Goal: Transaction & Acquisition: Purchase product/service

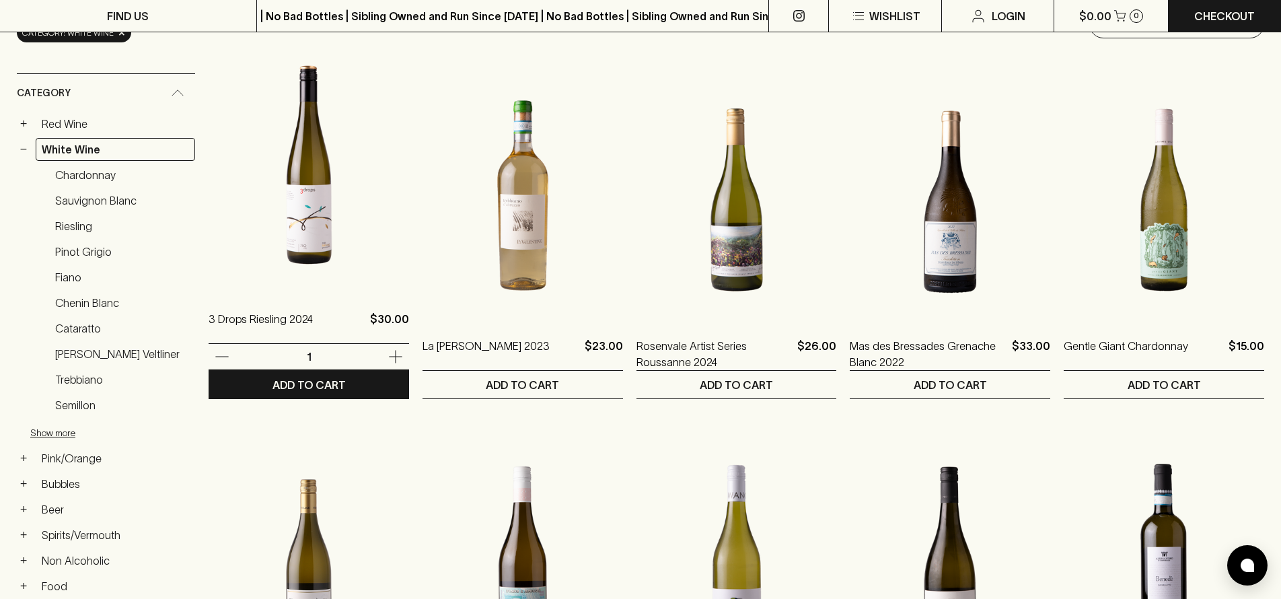
scroll to position [190, 0]
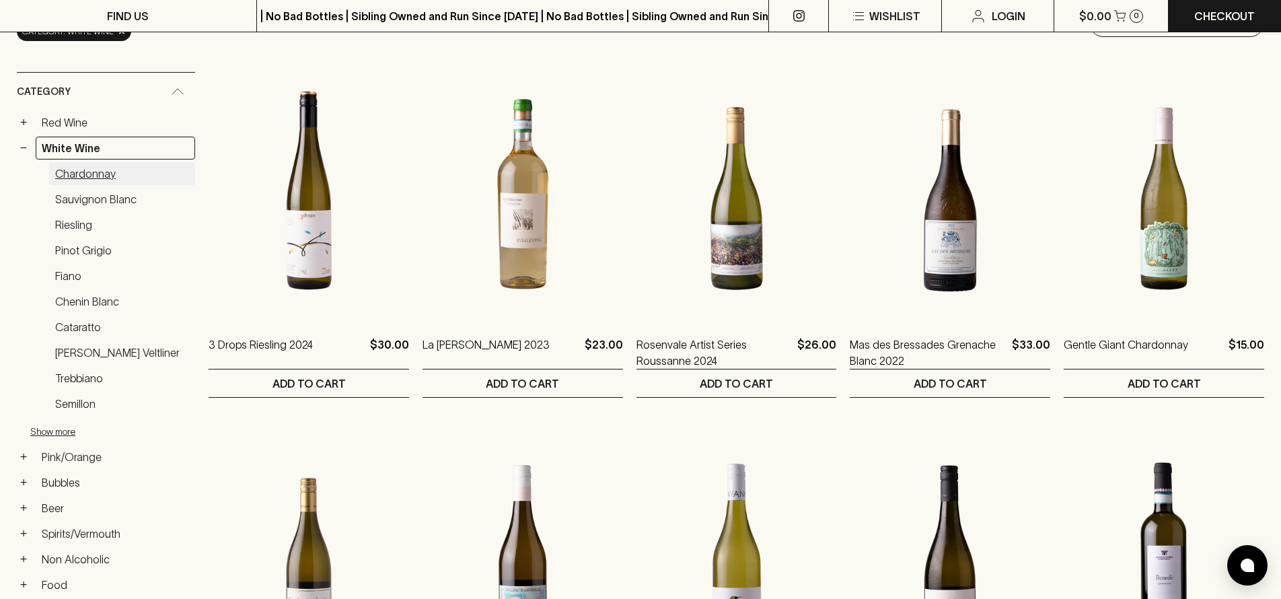
click at [83, 175] on link "Chardonnay" at bounding box center [122, 173] width 146 height 23
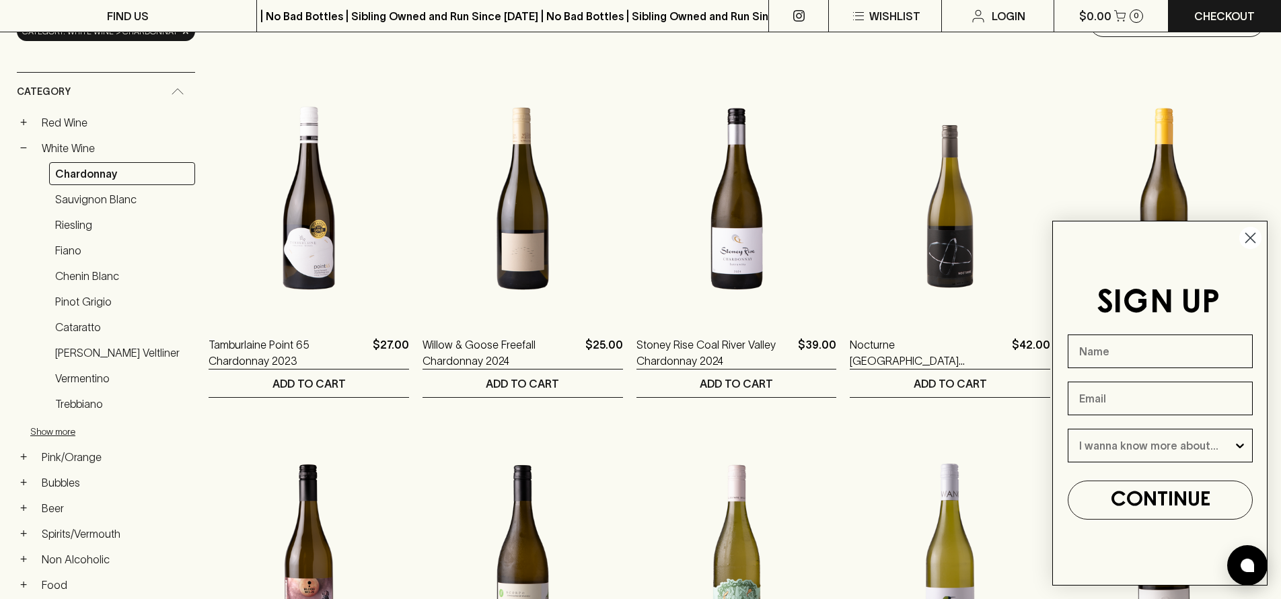
click at [1249, 236] on icon "Close dialog" at bounding box center [1250, 237] width 9 height 9
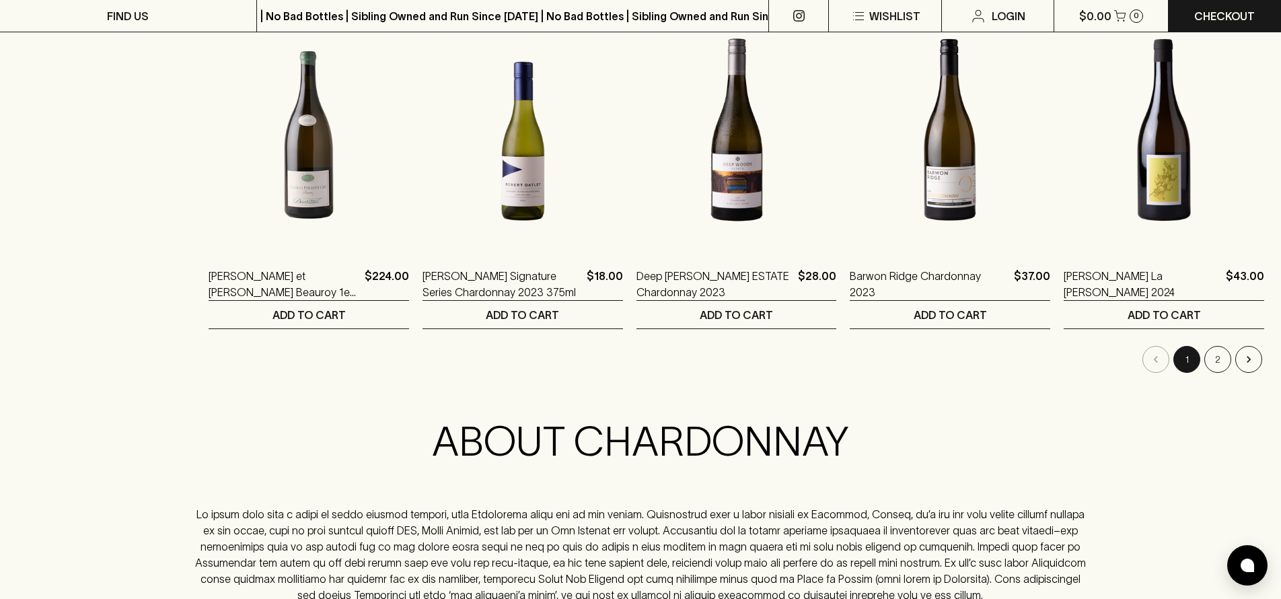
scroll to position [1332, 0]
click at [1210, 364] on button "2" at bounding box center [1217, 358] width 27 height 27
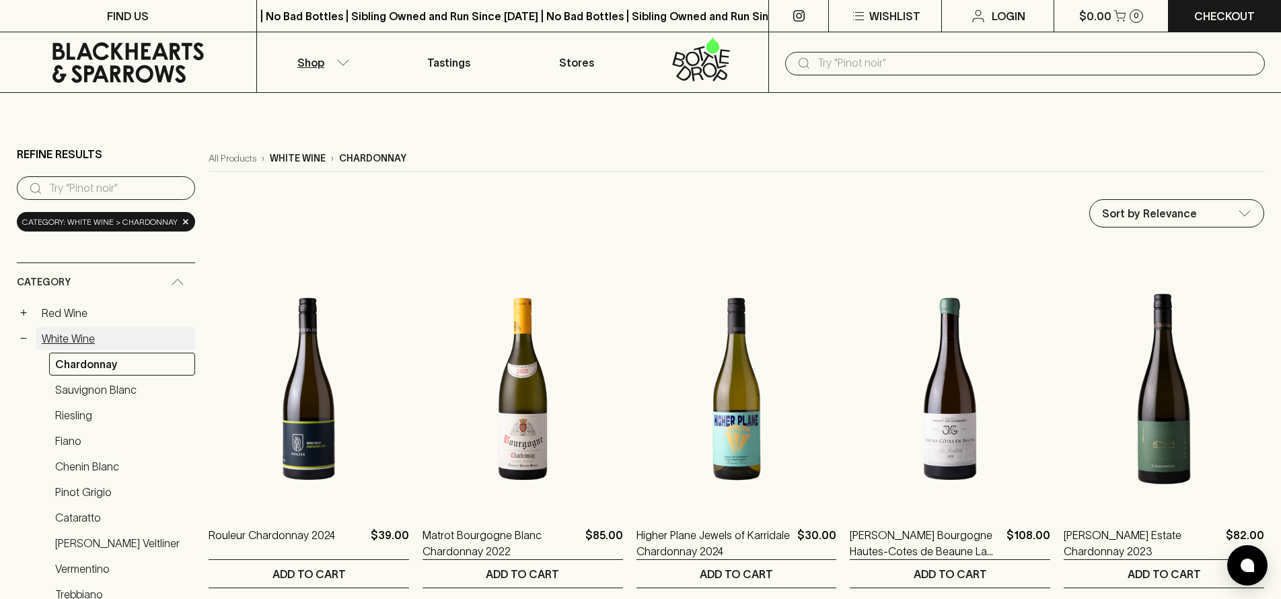
click at [69, 345] on link "White Wine" at bounding box center [115, 338] width 159 height 23
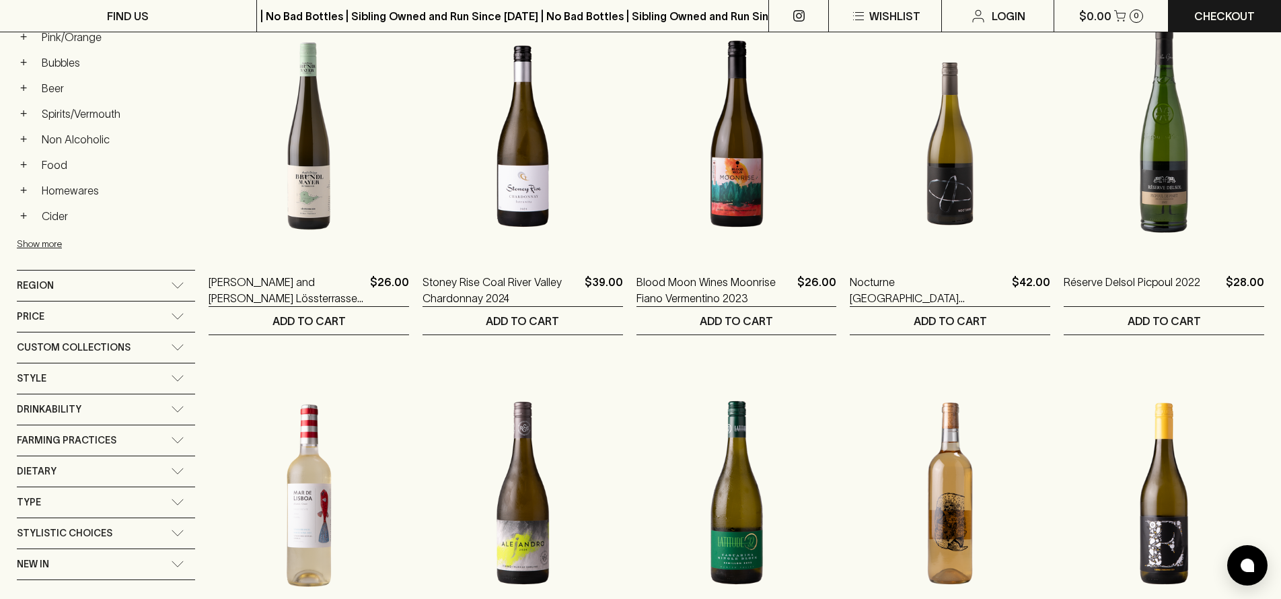
scroll to position [625, 0]
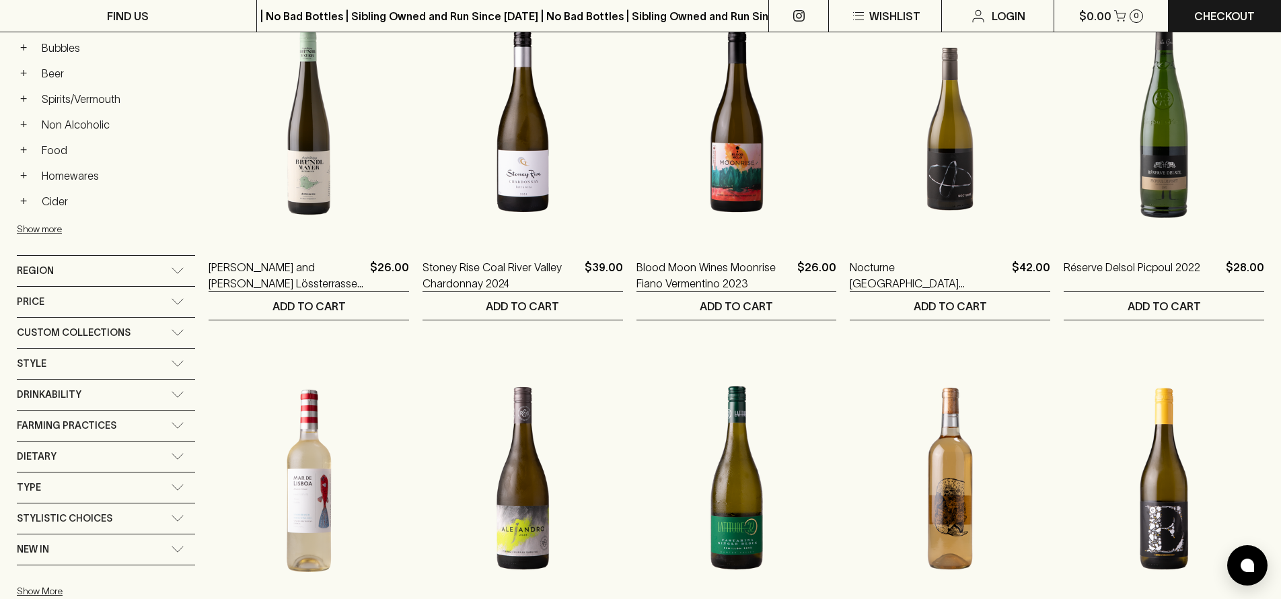
click at [100, 298] on div "Price" at bounding box center [94, 301] width 154 height 17
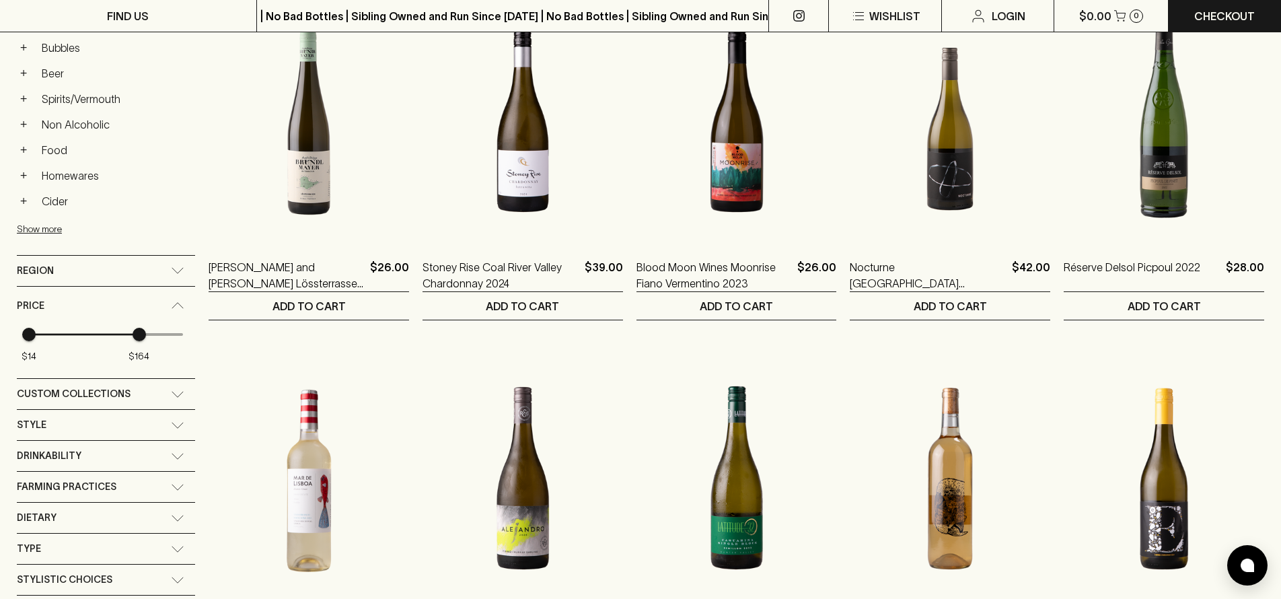
type input "128"
drag, startPoint x: 182, startPoint y: 338, endPoint x: 94, endPoint y: 338, distance: 88.1
click at [111, 338] on span "$128" at bounding box center [112, 334] width 13 height 13
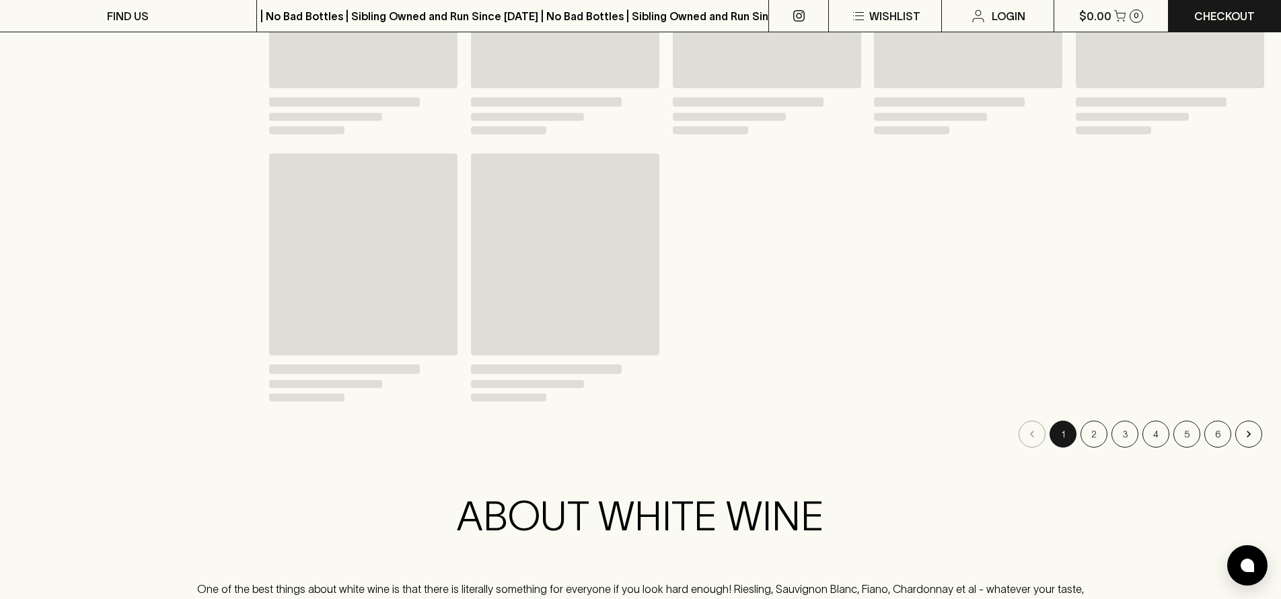
scroll to position [649, 0]
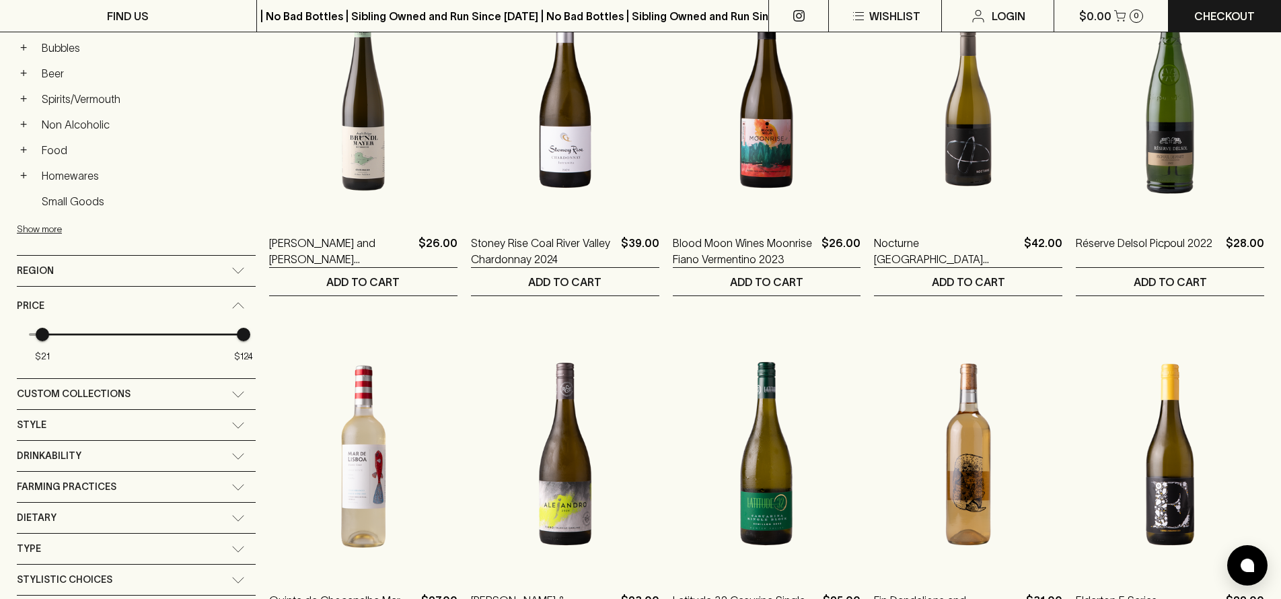
type input "20"
click at [41, 338] on span "$20" at bounding box center [40, 334] width 13 height 13
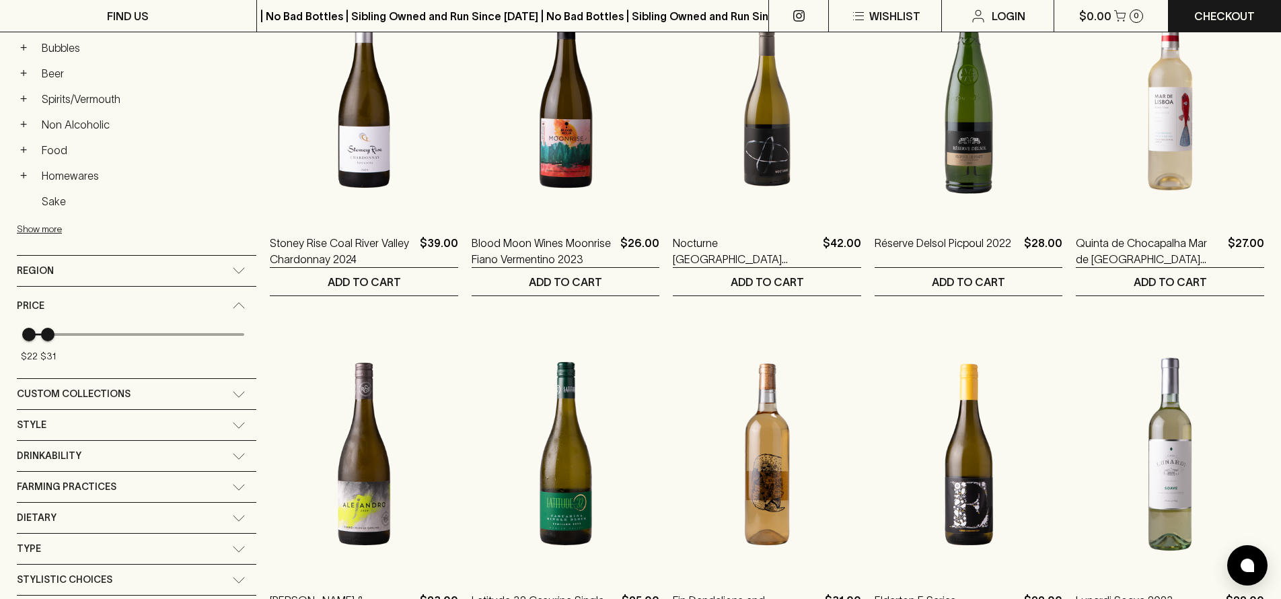
type input "30"
drag, startPoint x: 234, startPoint y: 336, endPoint x: 45, endPoint y: 337, distance: 189.1
click at [45, 337] on span "$30" at bounding box center [45, 334] width 13 height 13
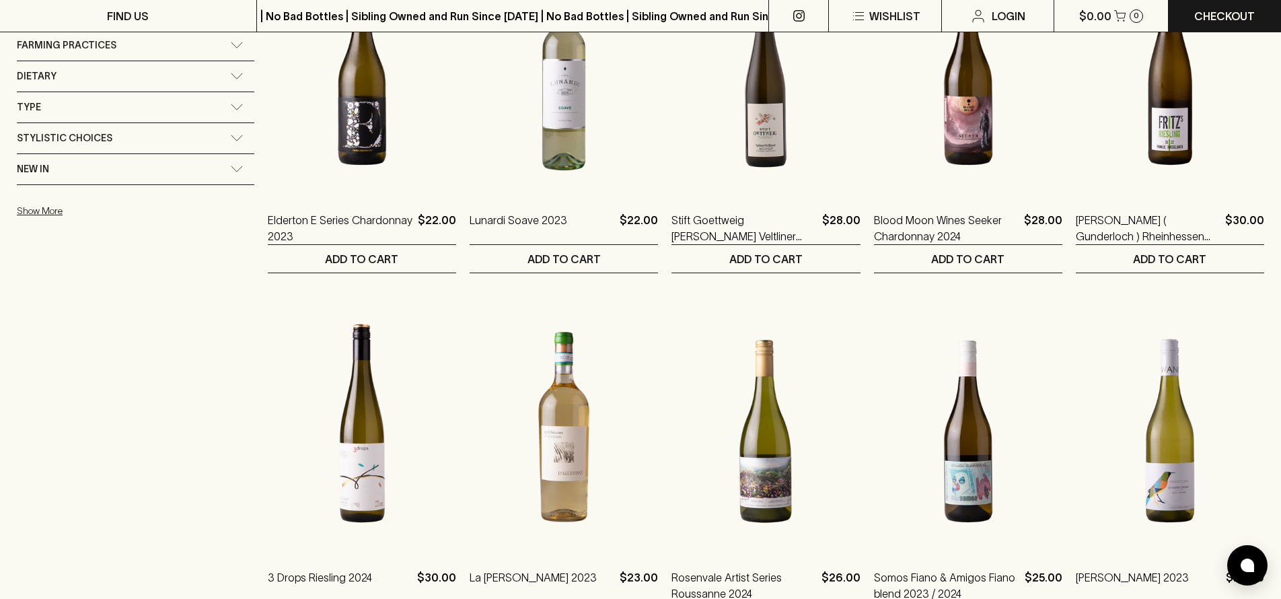
scroll to position [1145, 0]
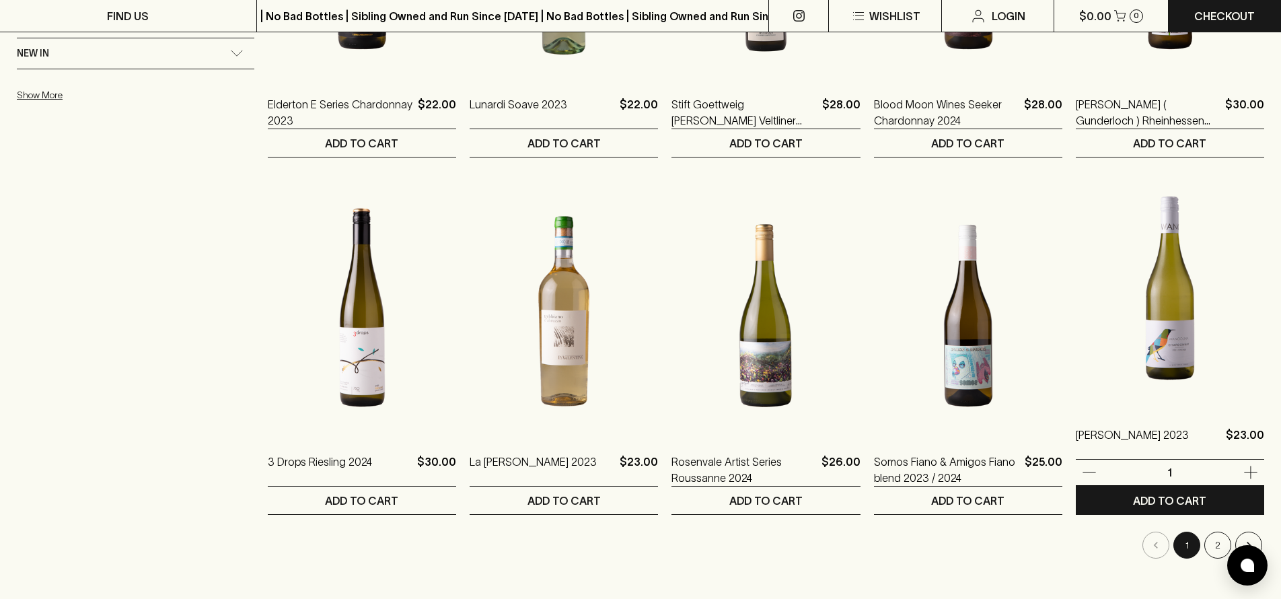
click at [1150, 322] on img at bounding box center [1170, 288] width 188 height 235
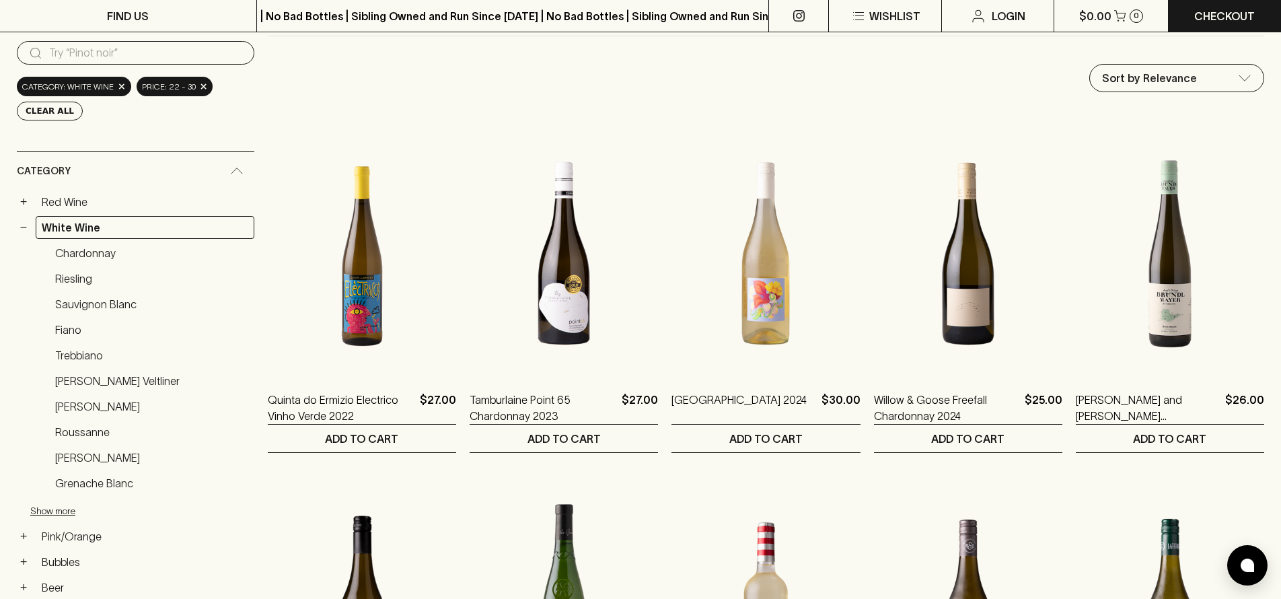
scroll to position [134, 0]
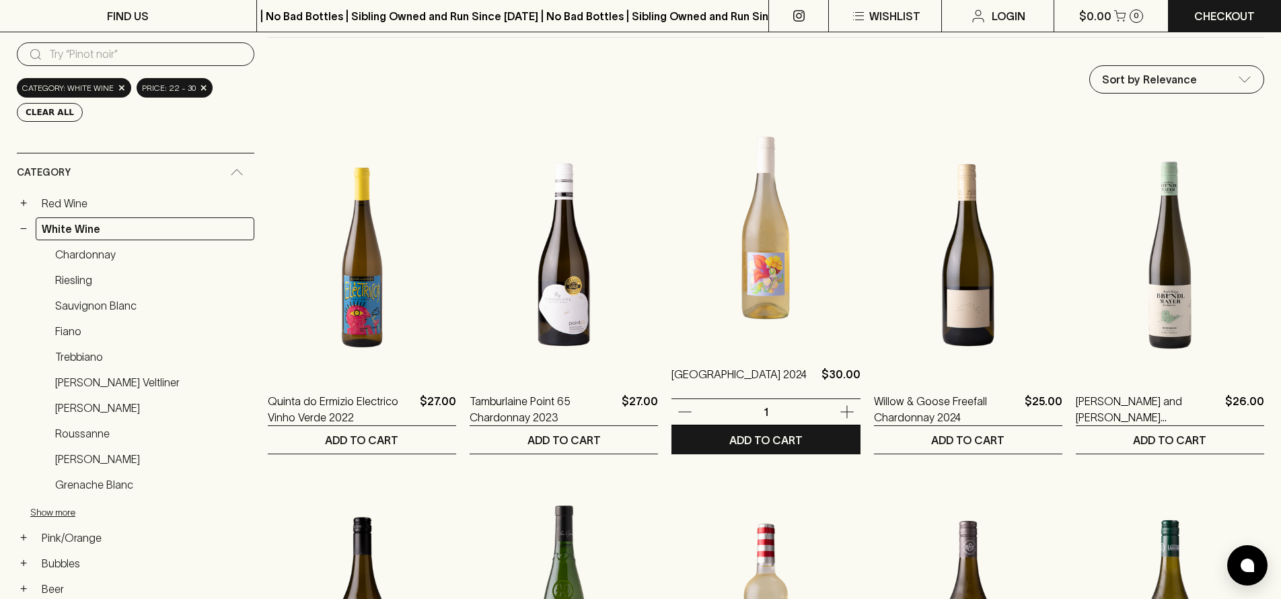
click at [762, 254] on img at bounding box center [765, 227] width 188 height 235
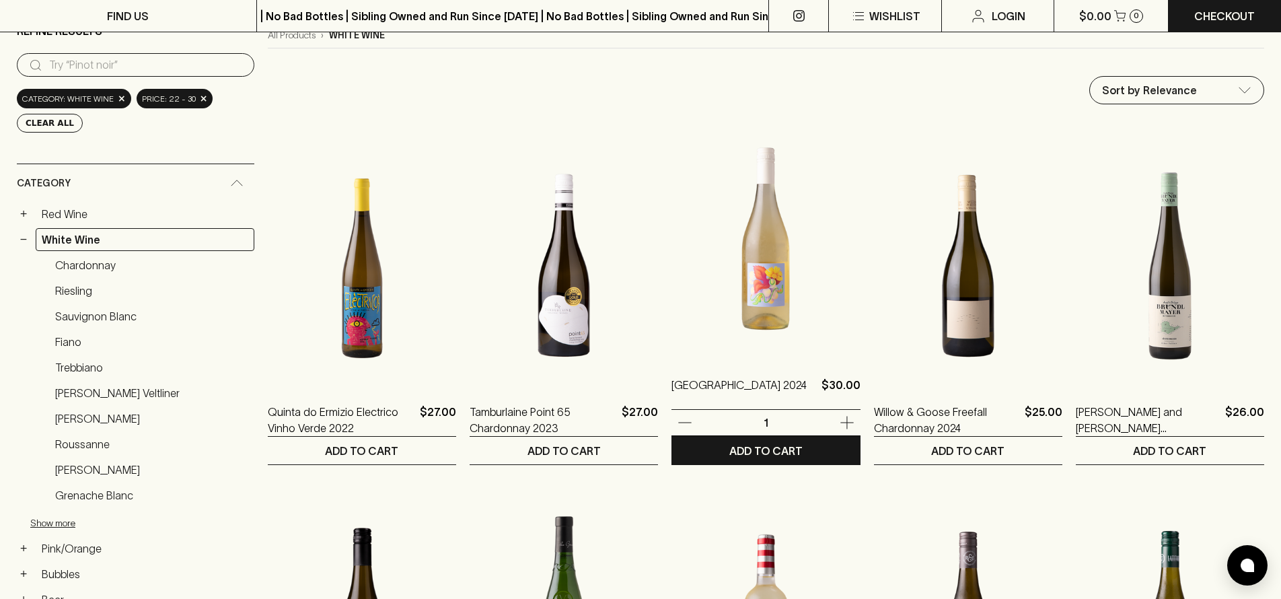
scroll to position [124, 0]
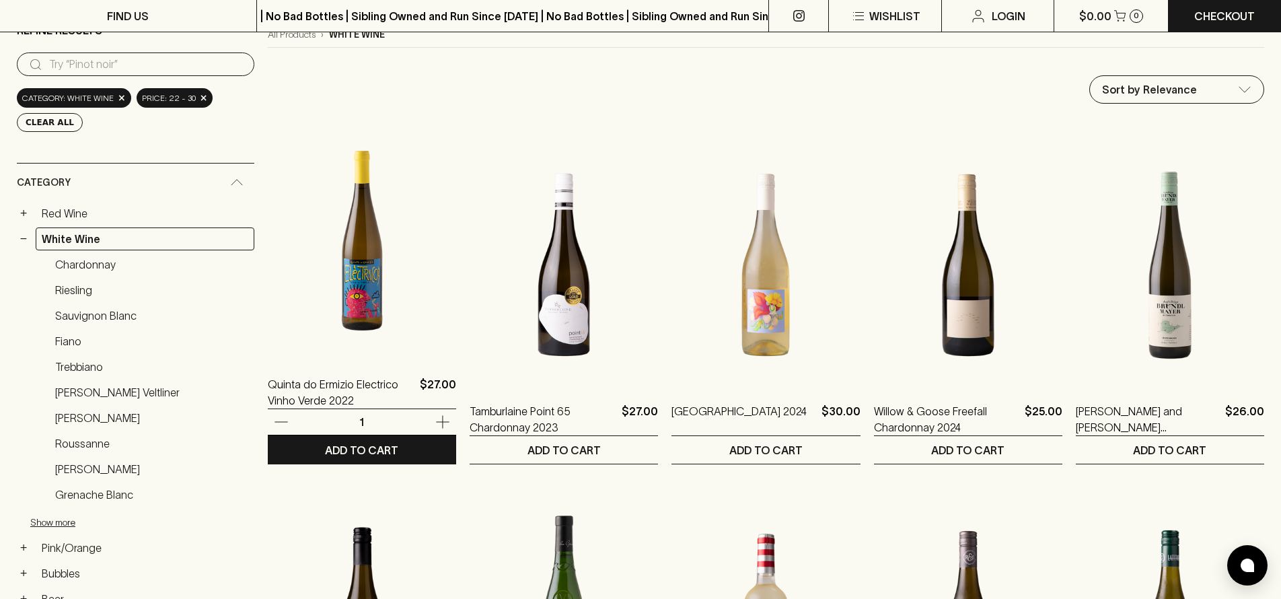
click at [371, 261] on img at bounding box center [362, 237] width 188 height 235
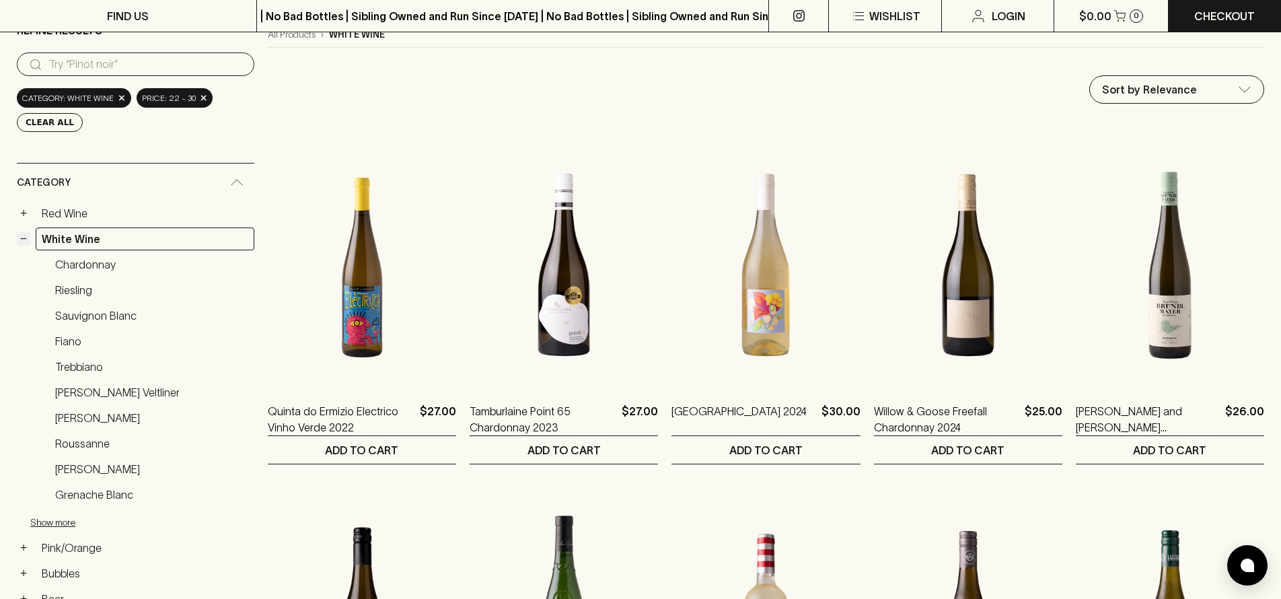
click at [24, 240] on button "−" at bounding box center [23, 238] width 13 height 13
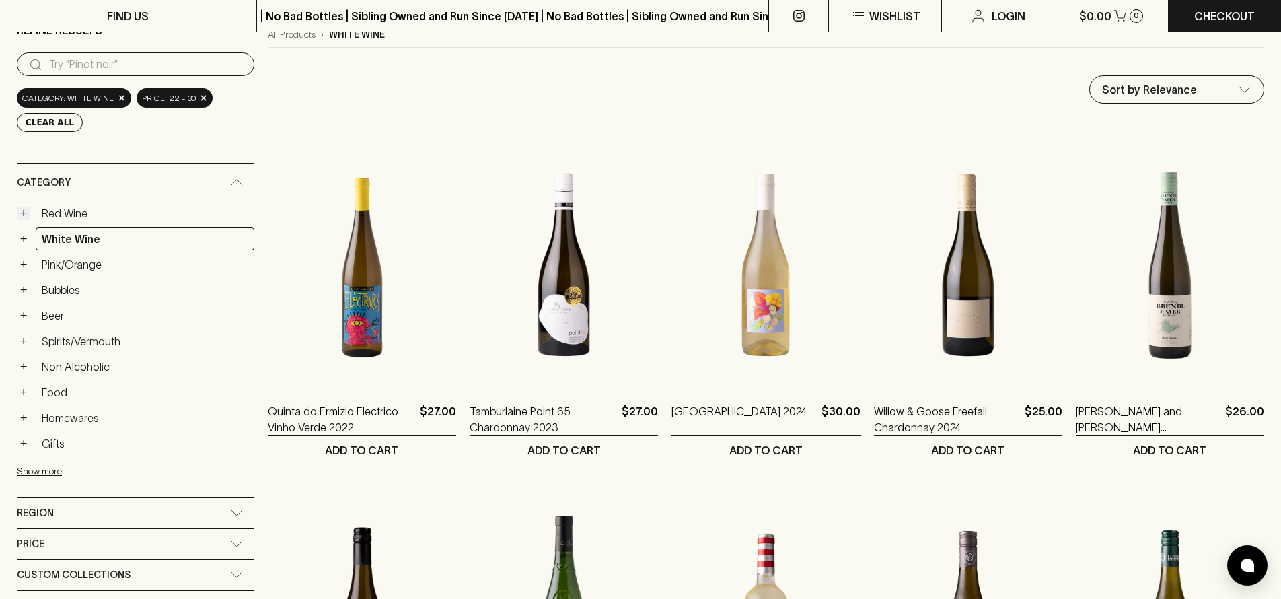
click at [27, 212] on button "+" at bounding box center [23, 213] width 13 height 13
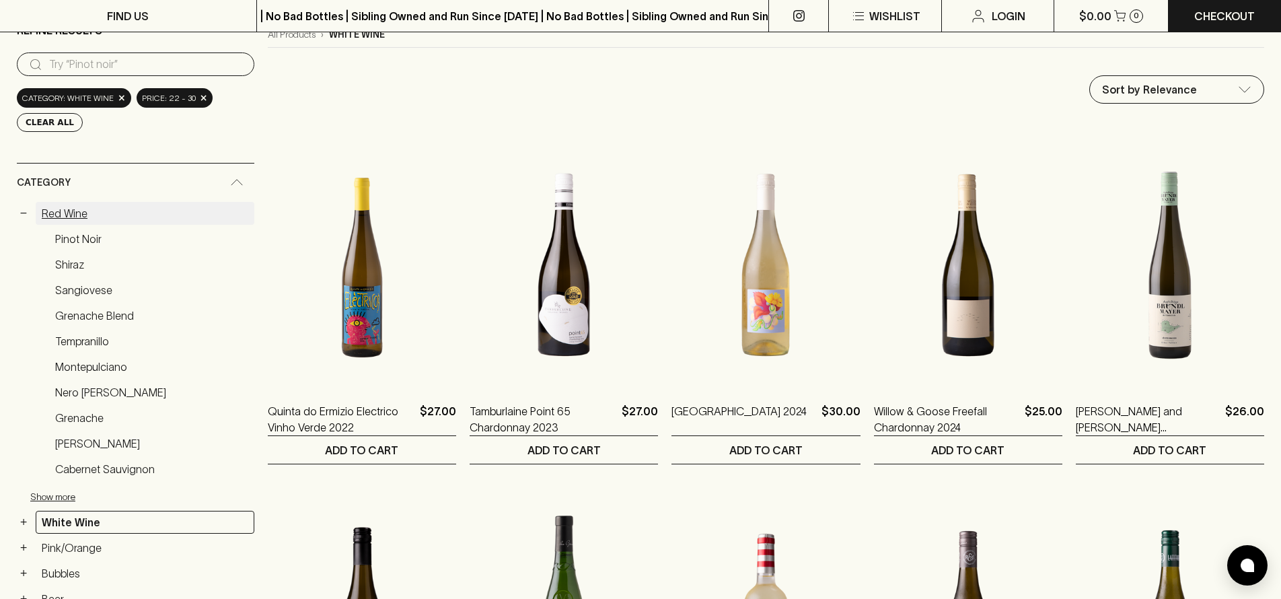
click at [63, 211] on link "Red Wine" at bounding box center [145, 213] width 219 height 23
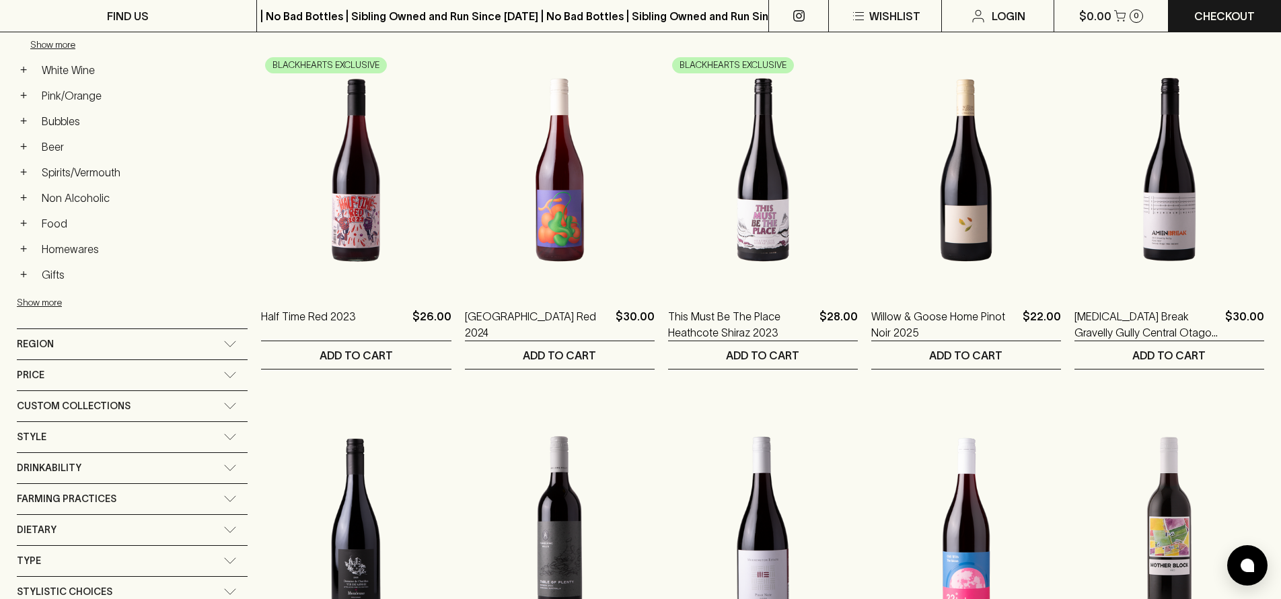
scroll to position [684, 0]
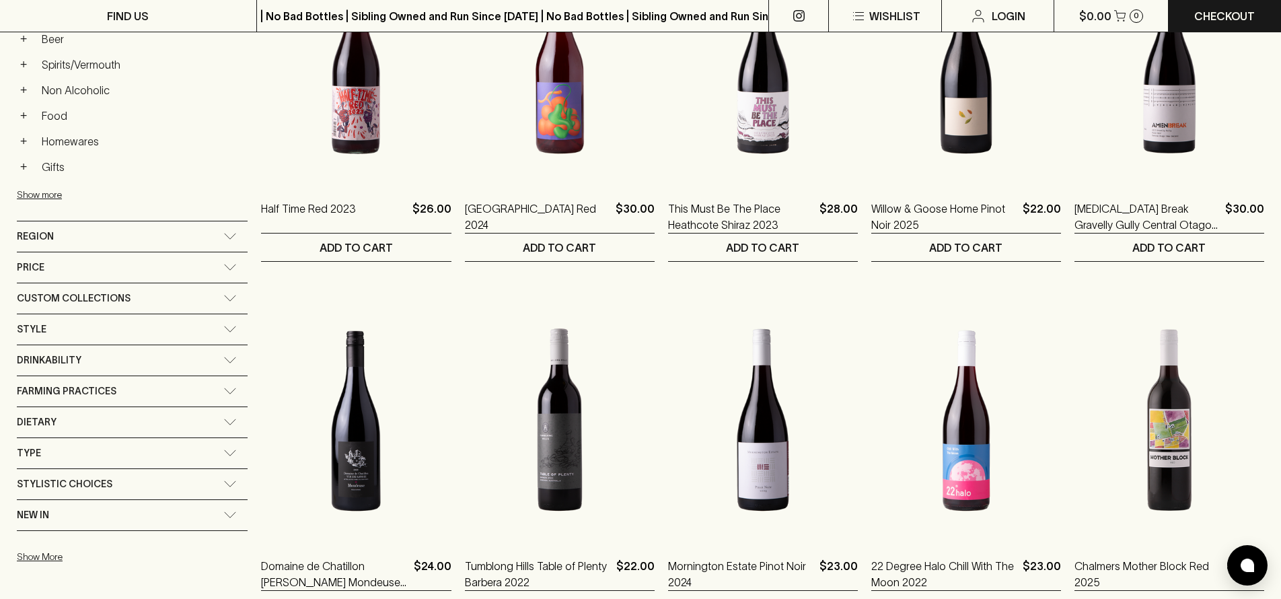
click at [67, 260] on div "Price" at bounding box center [120, 267] width 207 height 17
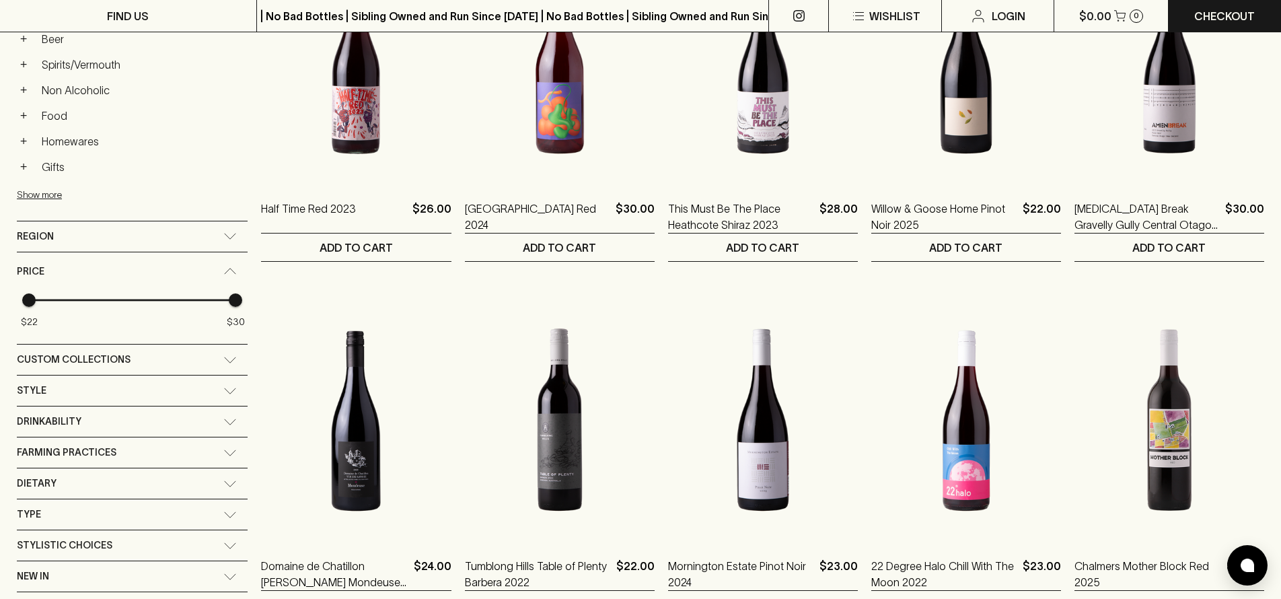
drag, startPoint x: 30, startPoint y: 304, endPoint x: 18, endPoint y: 303, distance: 11.5
click at [22, 303] on span "$22" at bounding box center [28, 299] width 13 height 13
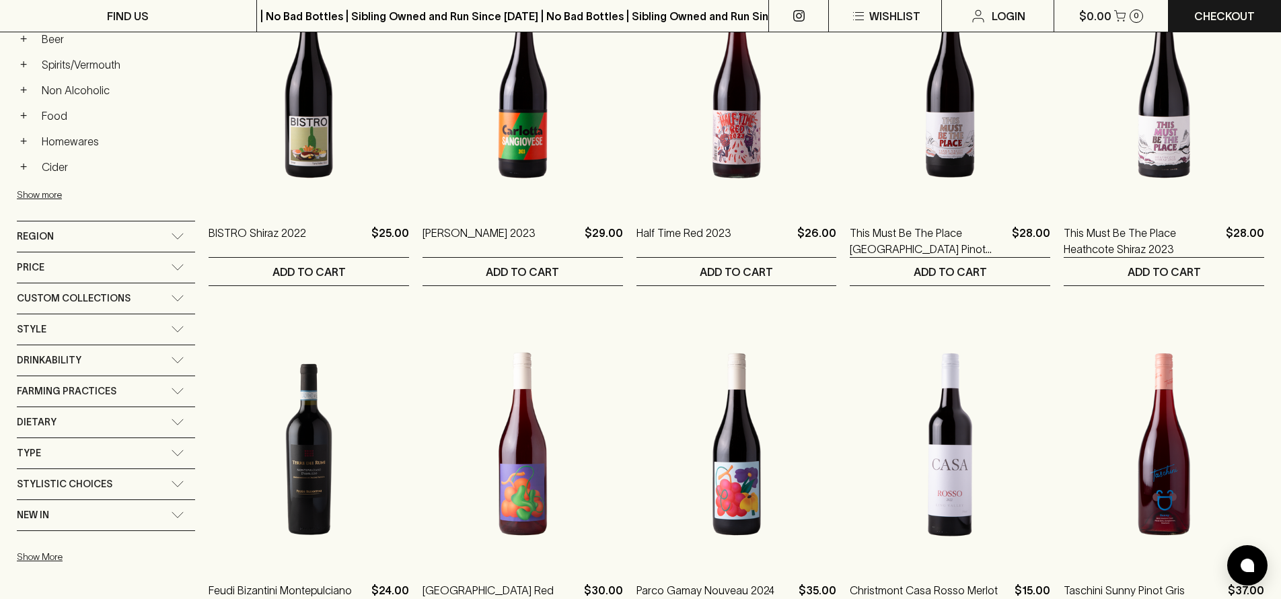
click at [131, 266] on div "Price" at bounding box center [94, 267] width 154 height 17
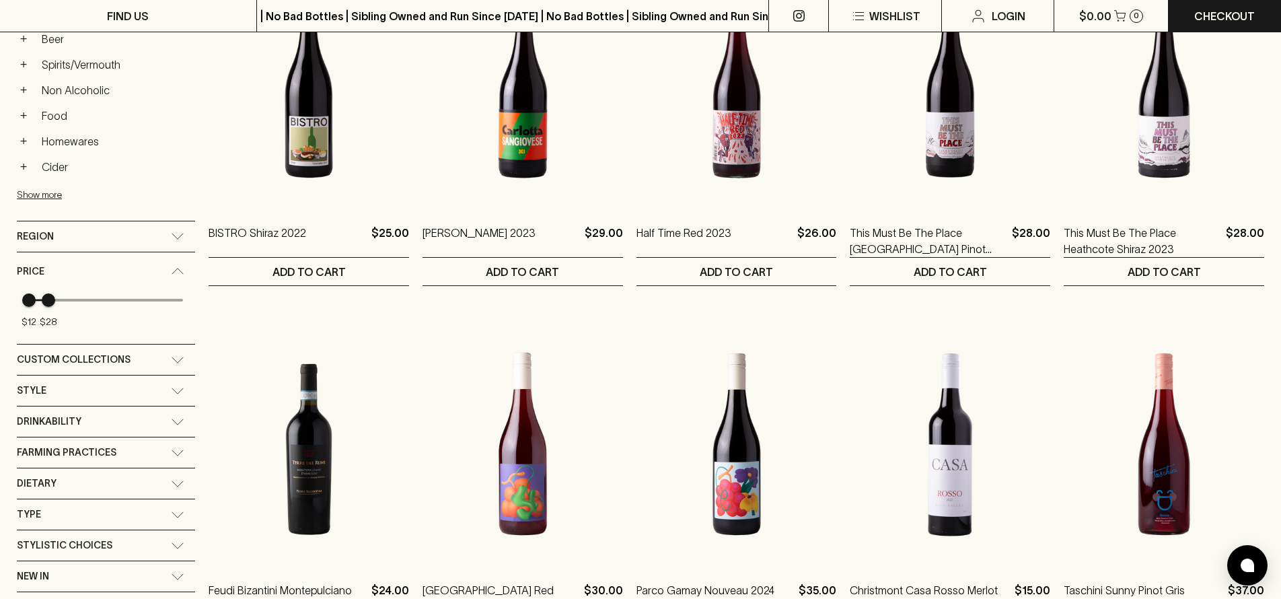
type input "28"
drag, startPoint x: 182, startPoint y: 300, endPoint x: 49, endPoint y: 303, distance: 132.6
click at [49, 303] on span "$28" at bounding box center [48, 299] width 13 height 13
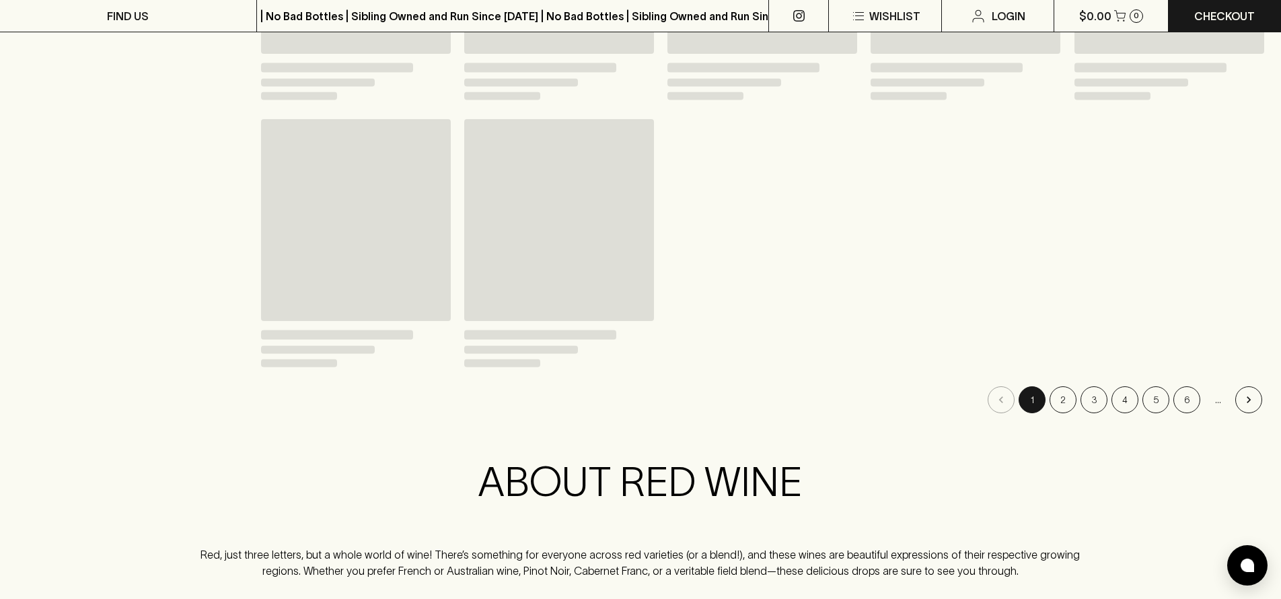
scroll to position [684, 0]
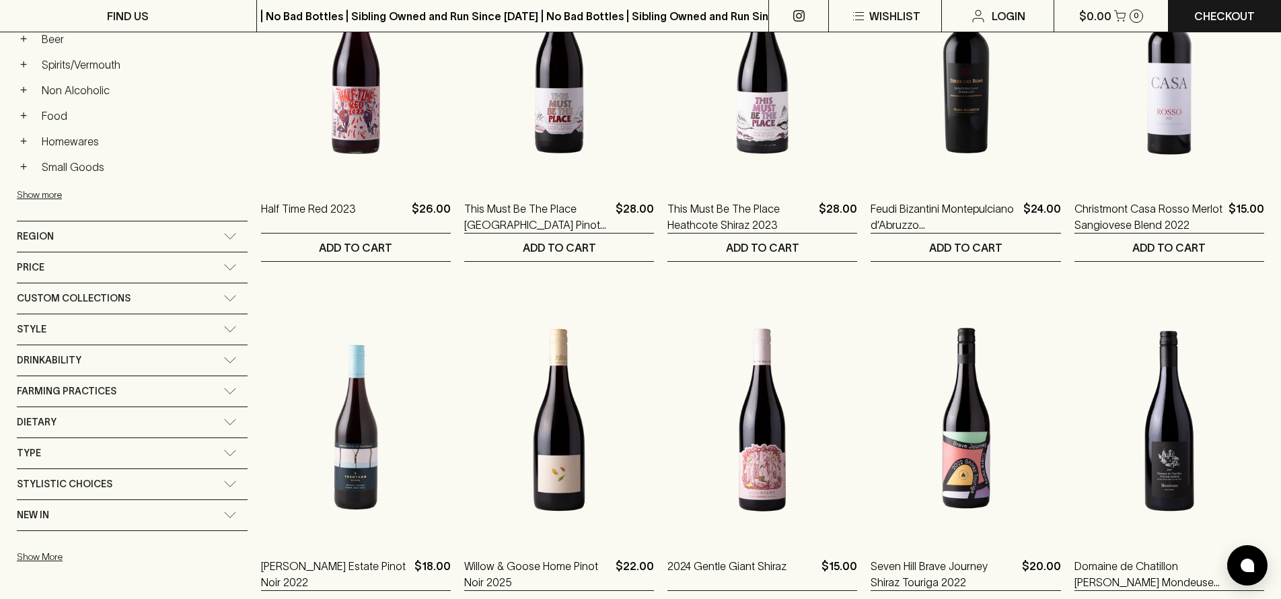
click at [35, 268] on span "Price" at bounding box center [31, 267] width 28 height 17
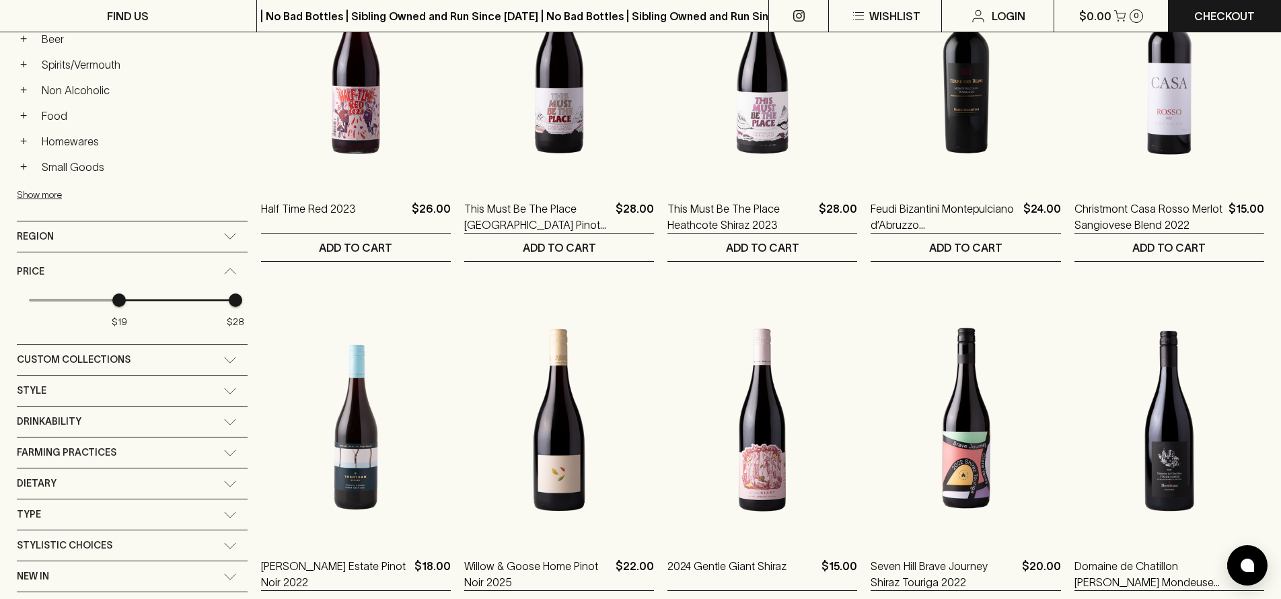
type input "20"
drag, startPoint x: 30, startPoint y: 299, endPoint x: 124, endPoint y: 297, distance: 94.9
click at [125, 297] on span "$20" at bounding box center [131, 299] width 13 height 13
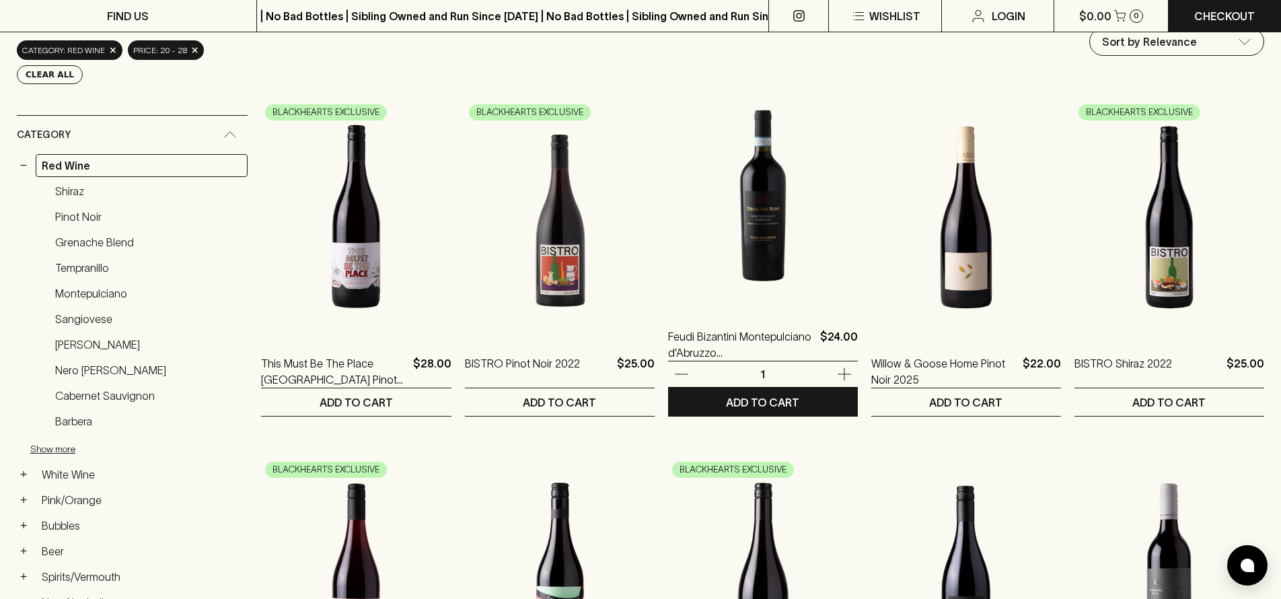
scroll to position [179, 0]
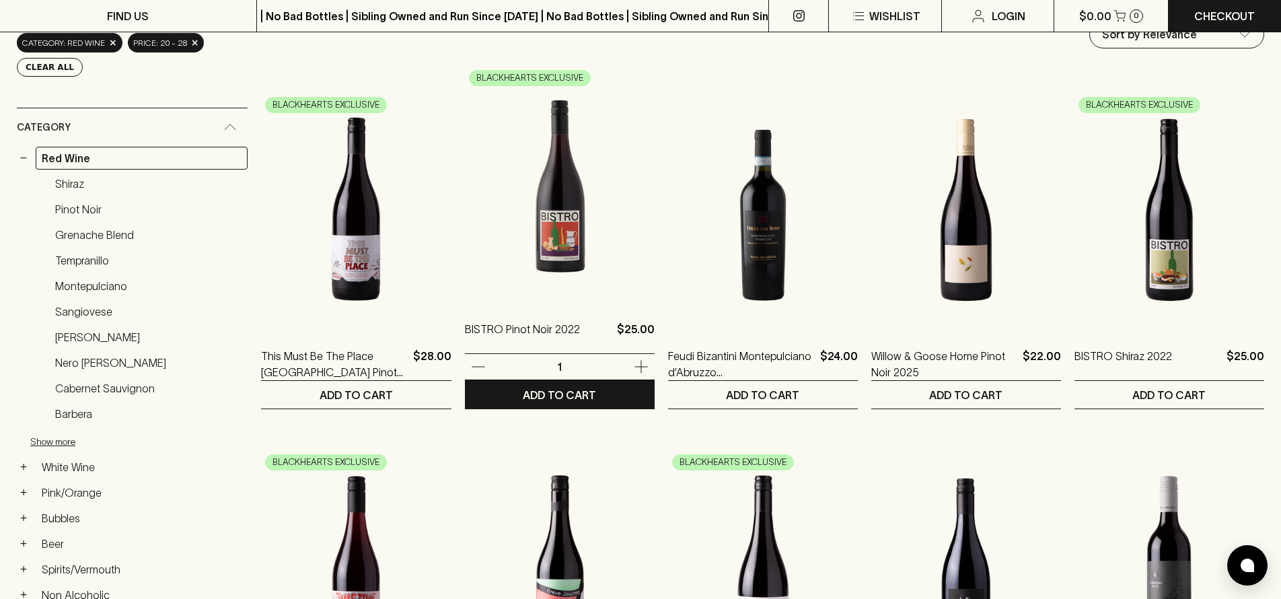
click at [554, 202] on img at bounding box center [560, 182] width 190 height 235
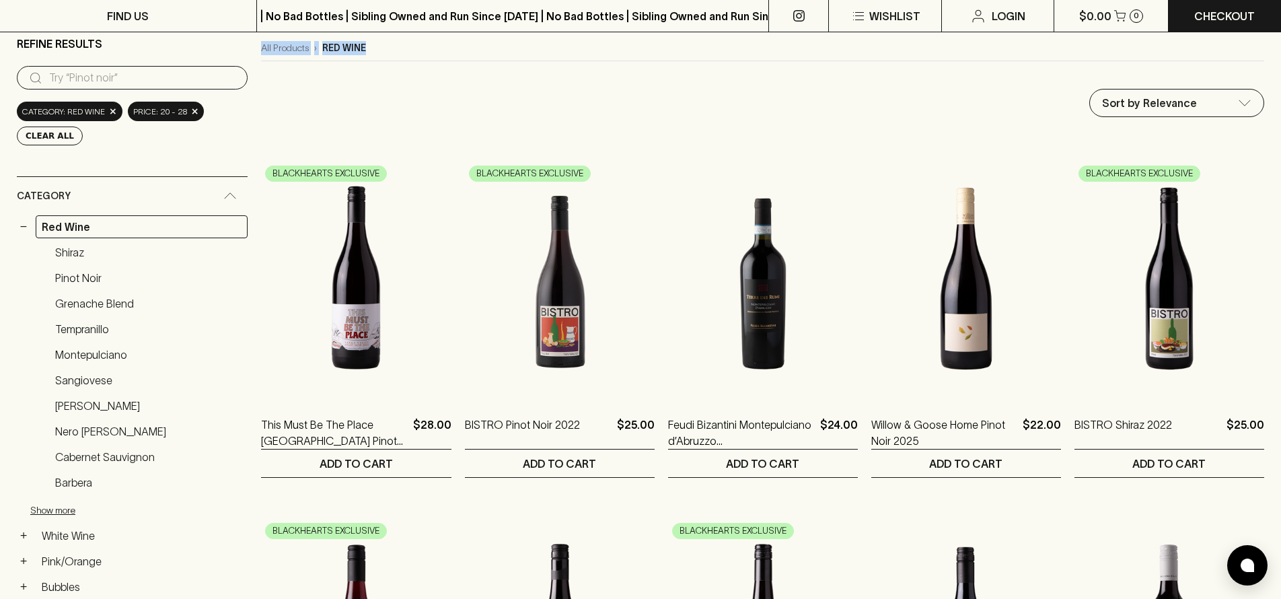
scroll to position [118, 0]
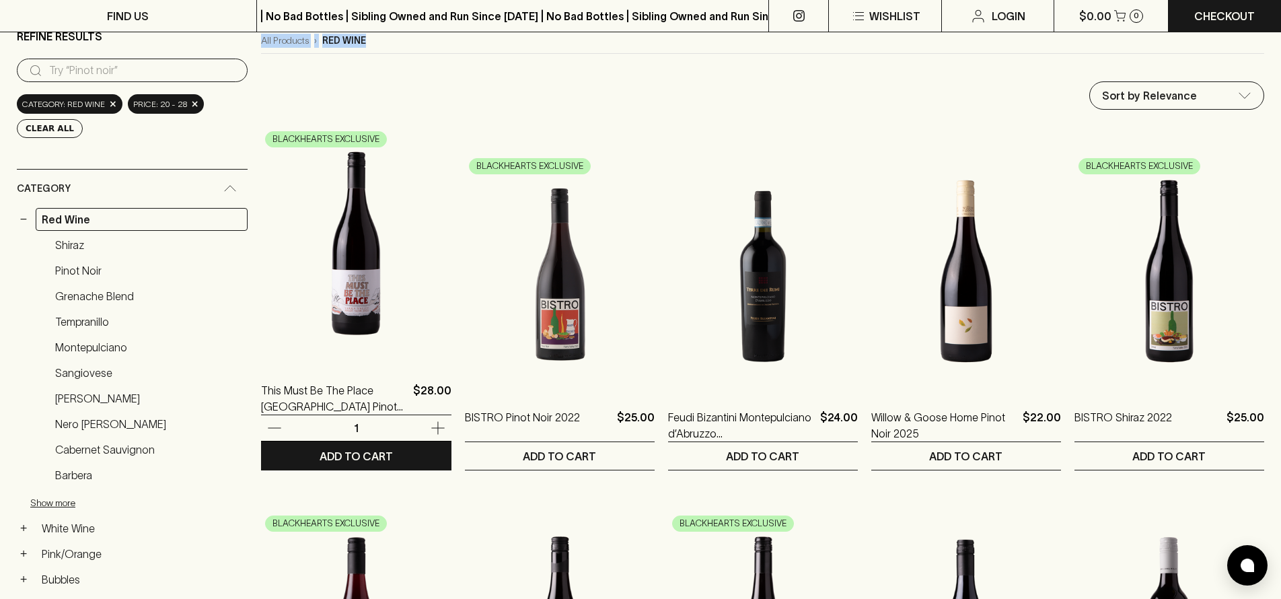
click at [359, 293] on img at bounding box center [356, 243] width 190 height 235
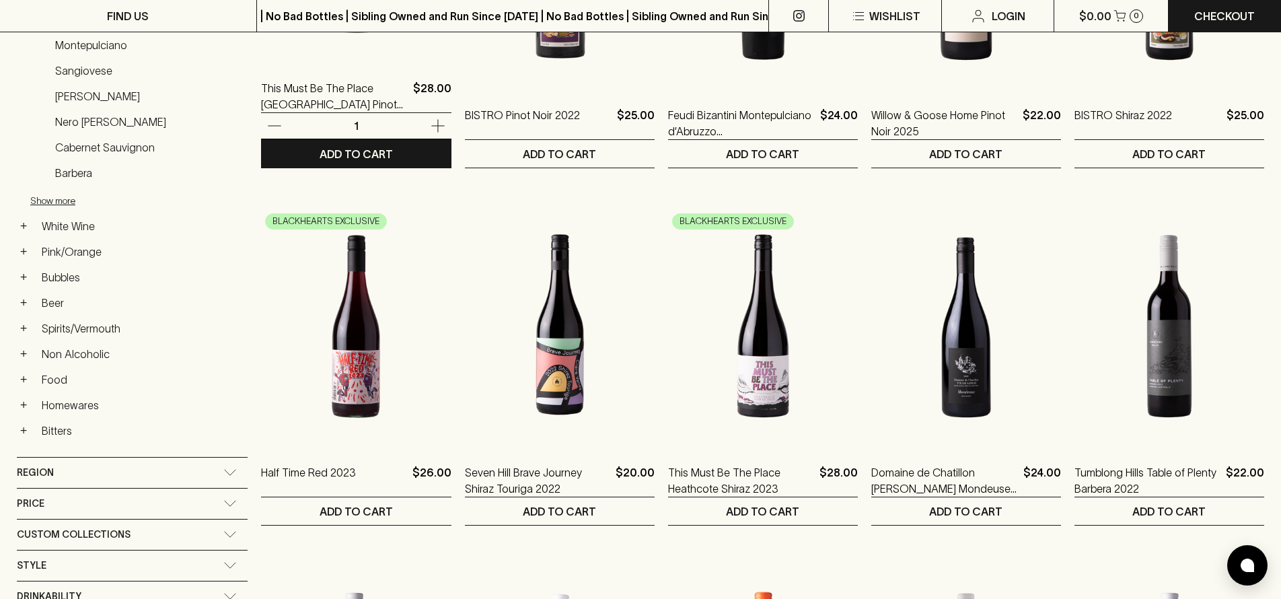
scroll to position [421, 0]
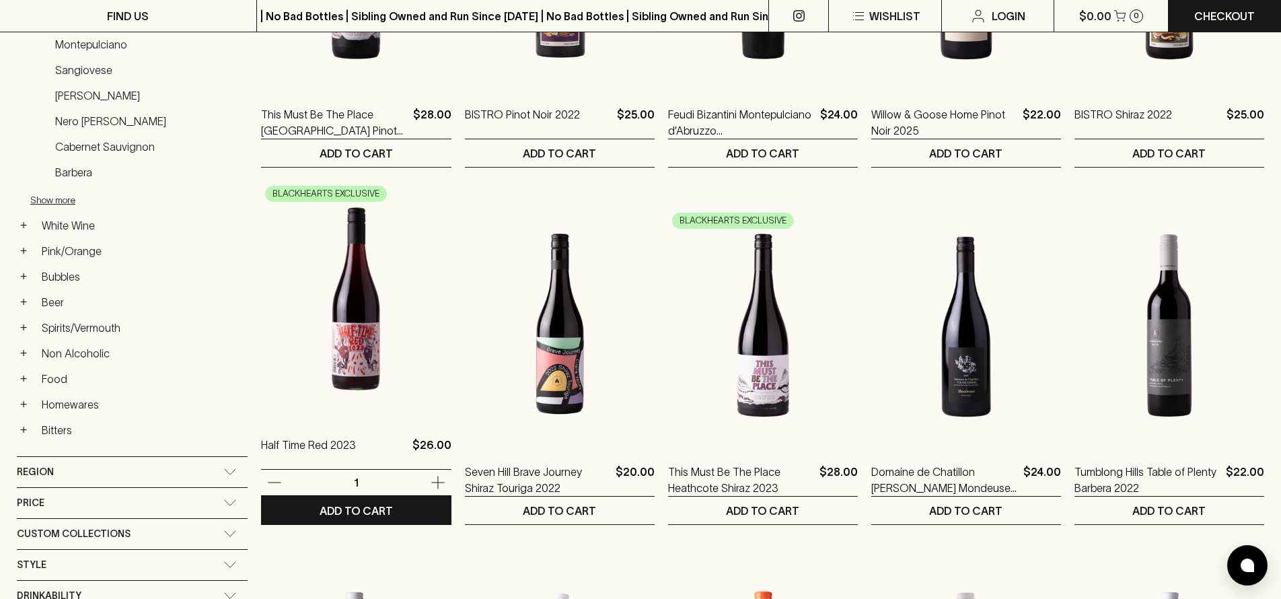
click at [359, 293] on img at bounding box center [356, 298] width 190 height 235
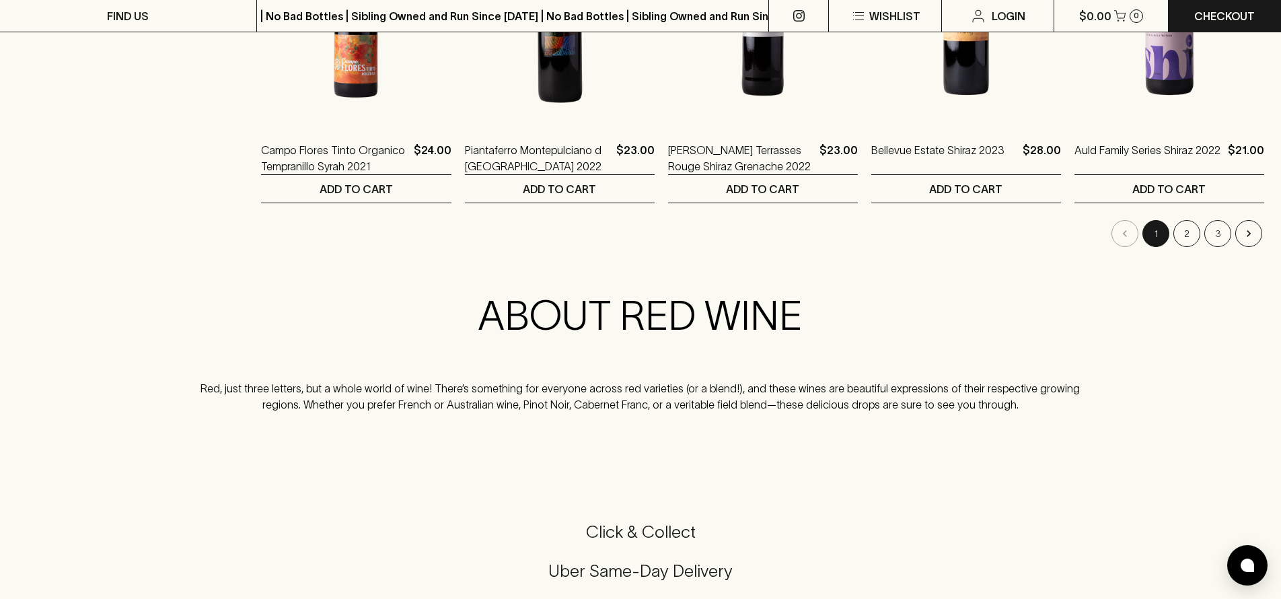
scroll to position [1447, 0]
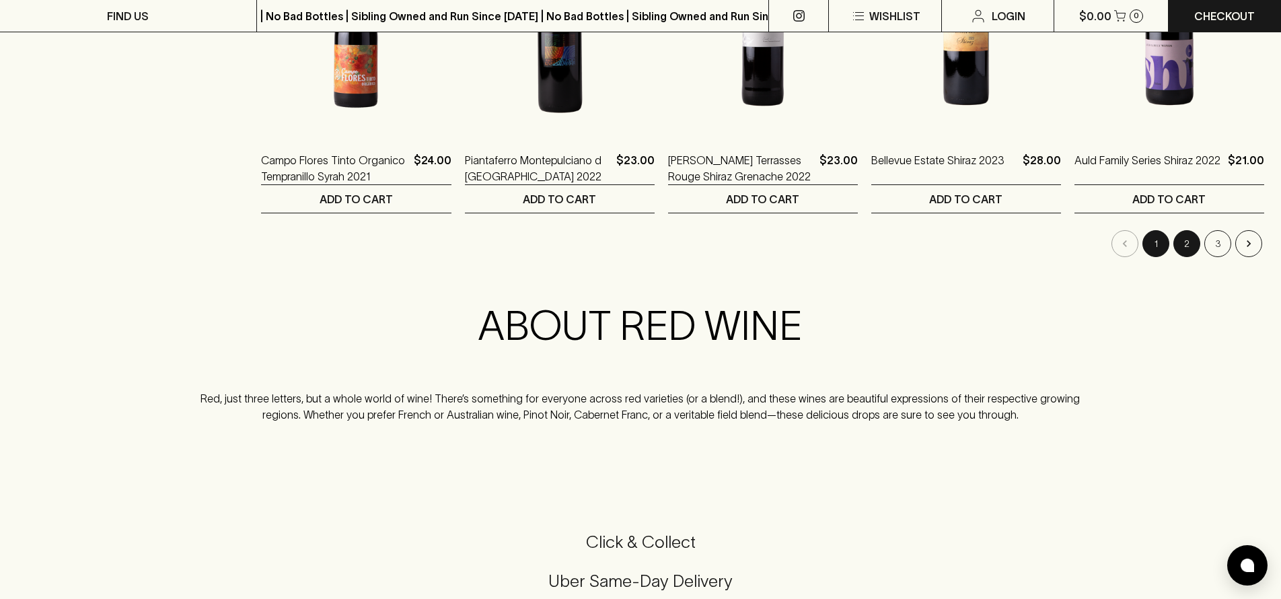
click at [1186, 236] on button "2" at bounding box center [1186, 243] width 27 height 27
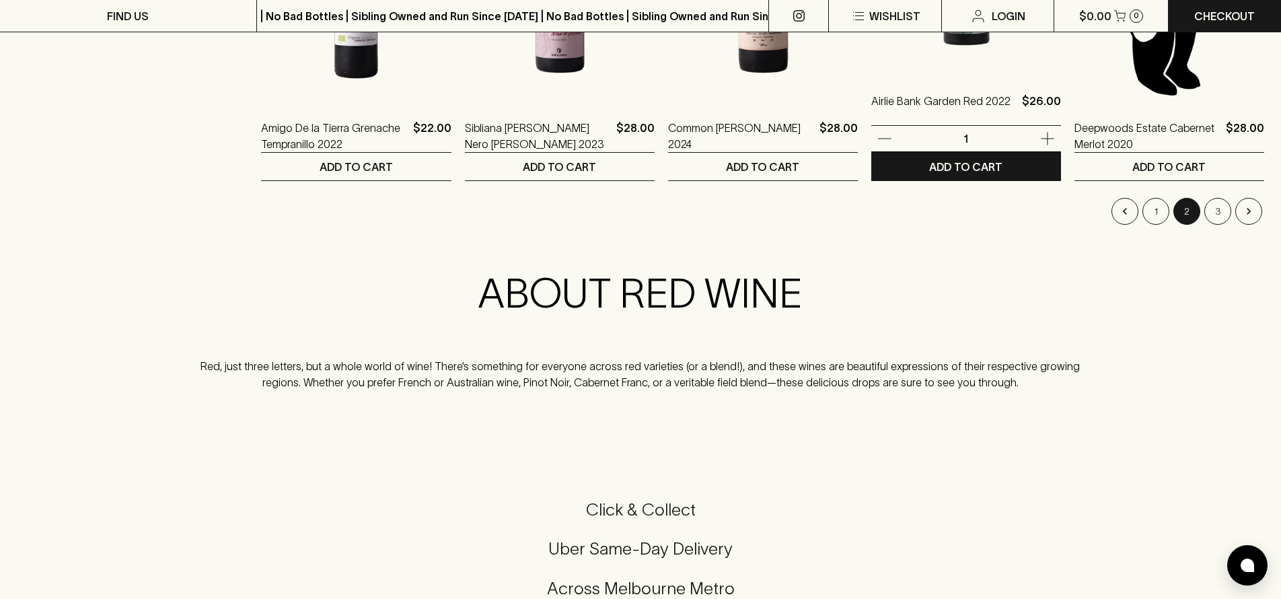
scroll to position [1488, 0]
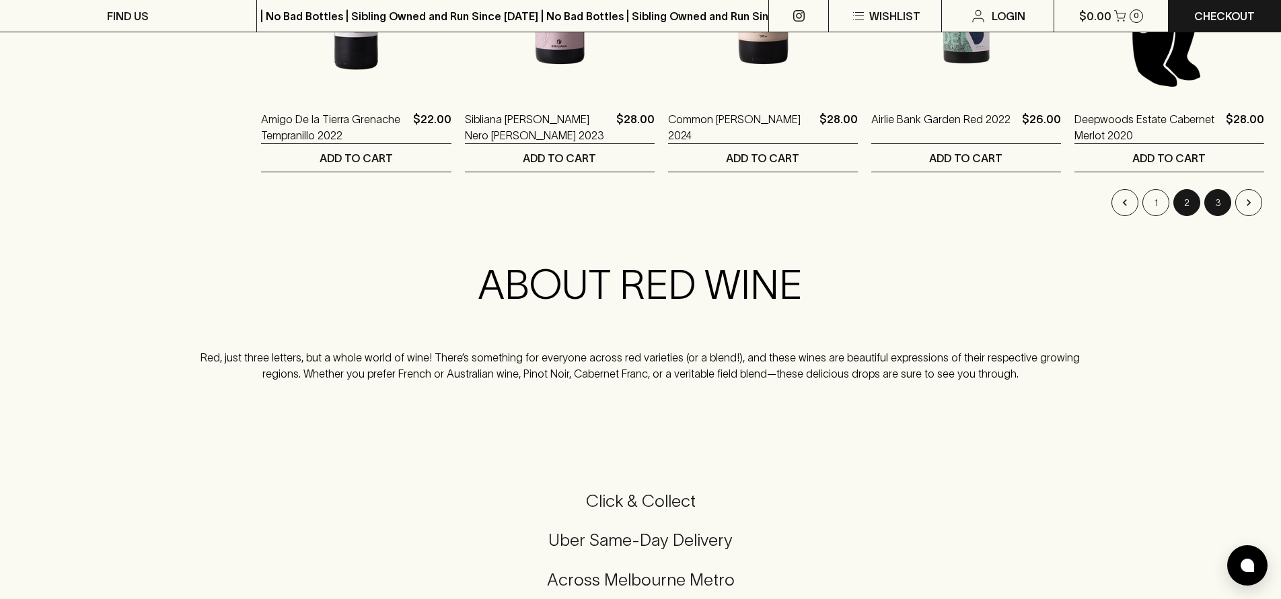
click at [1224, 203] on button "3" at bounding box center [1217, 202] width 27 height 27
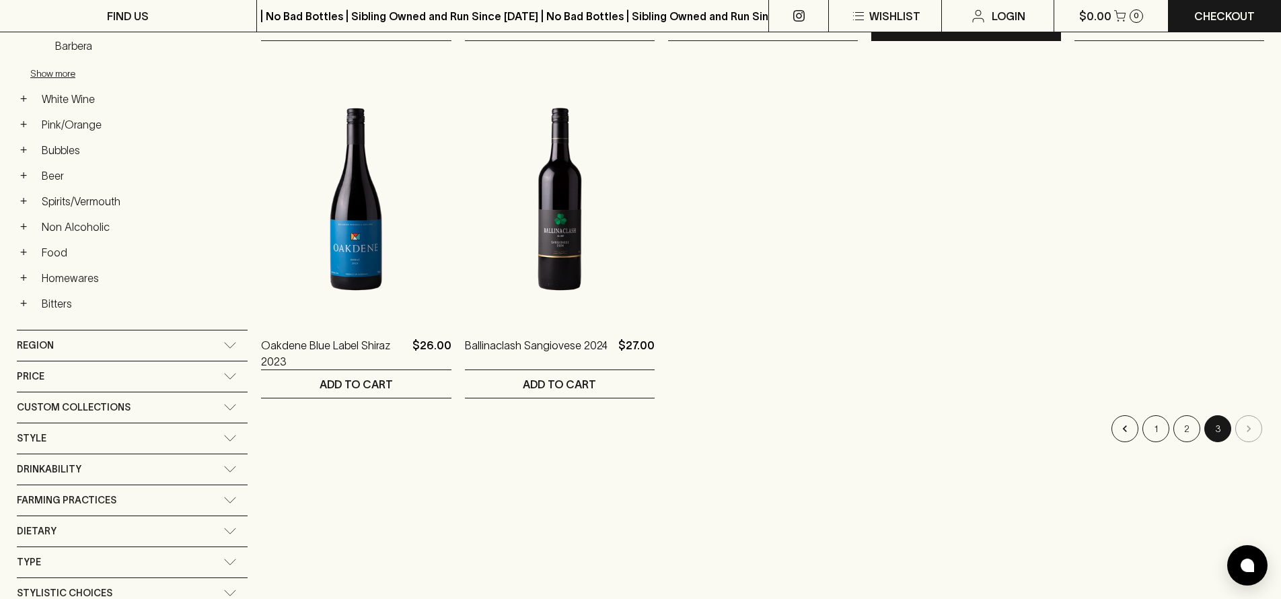
scroll to position [549, 0]
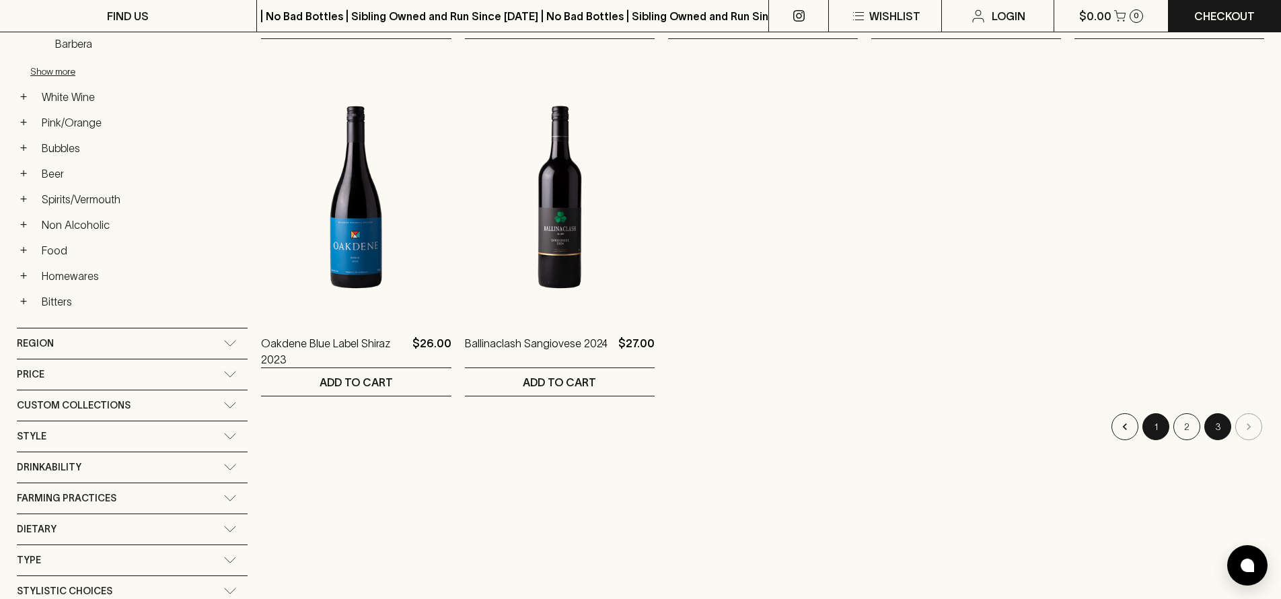
click at [1147, 418] on button "1" at bounding box center [1155, 426] width 27 height 27
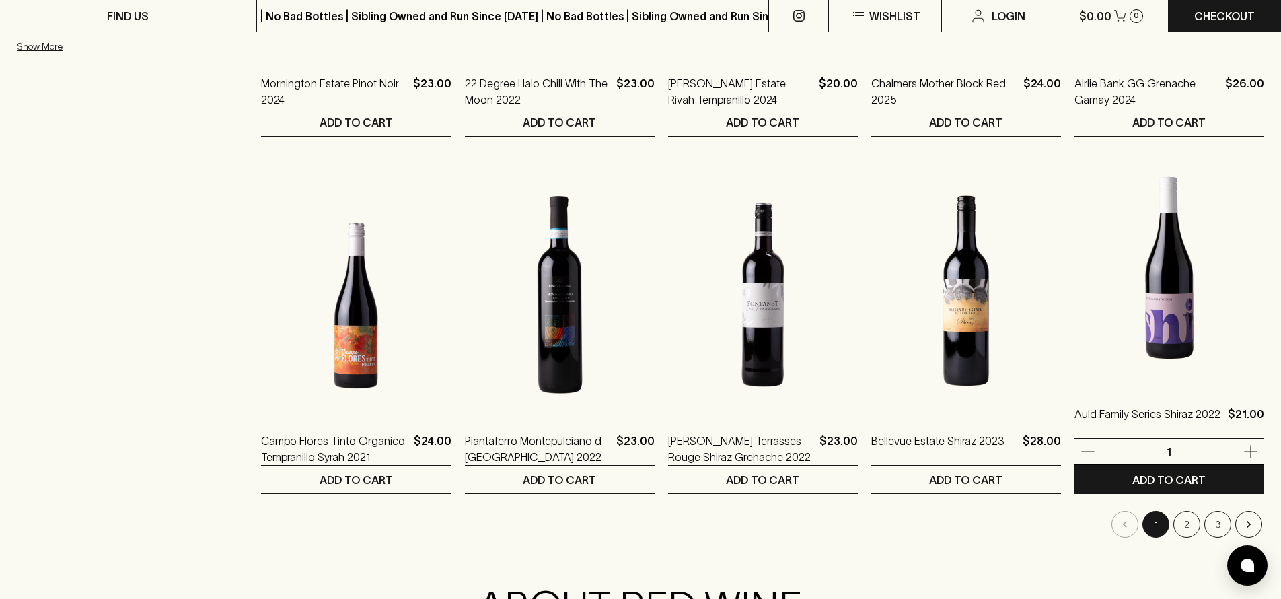
scroll to position [1163, 0]
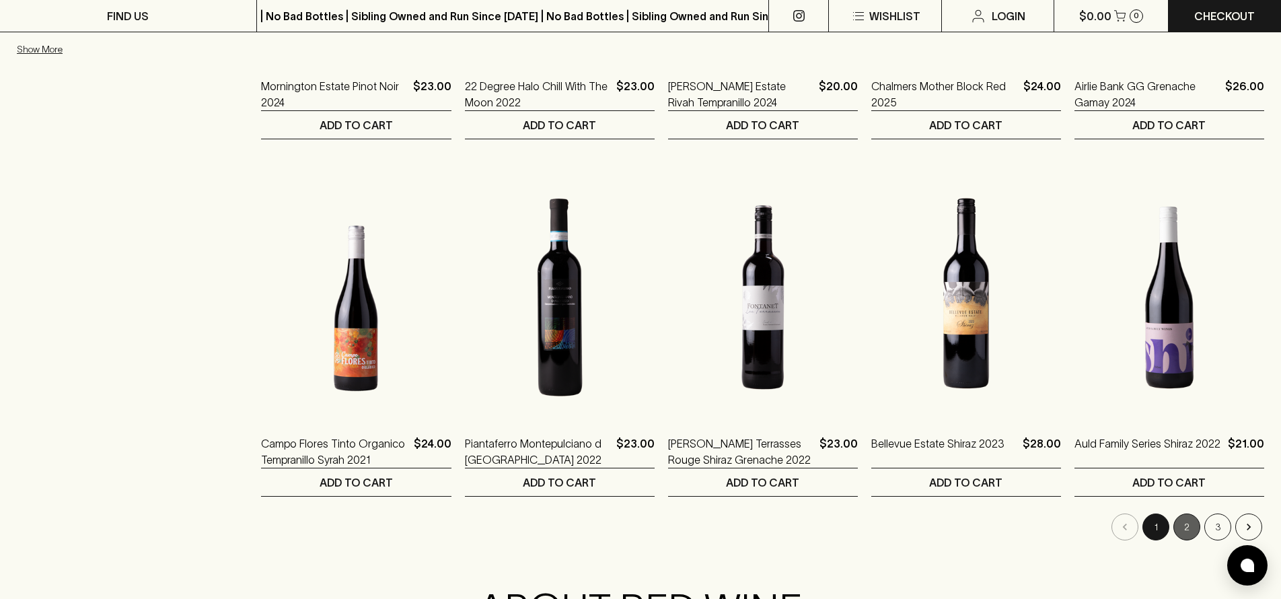
click at [1188, 517] on button "2" at bounding box center [1186, 526] width 27 height 27
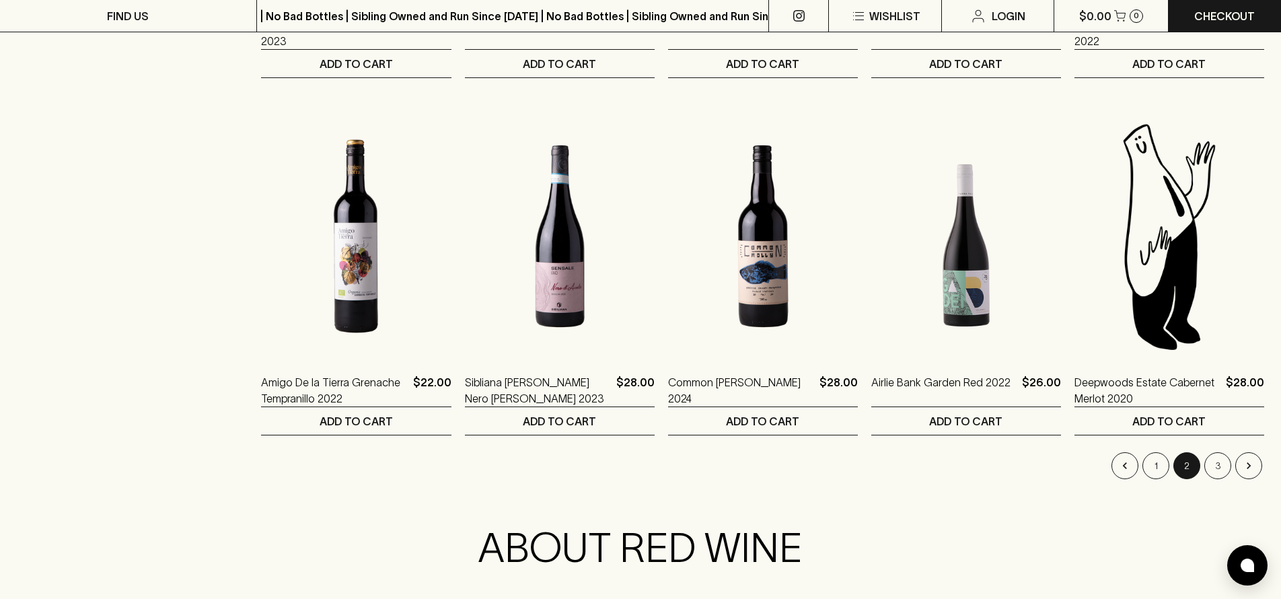
scroll to position [1226, 0]
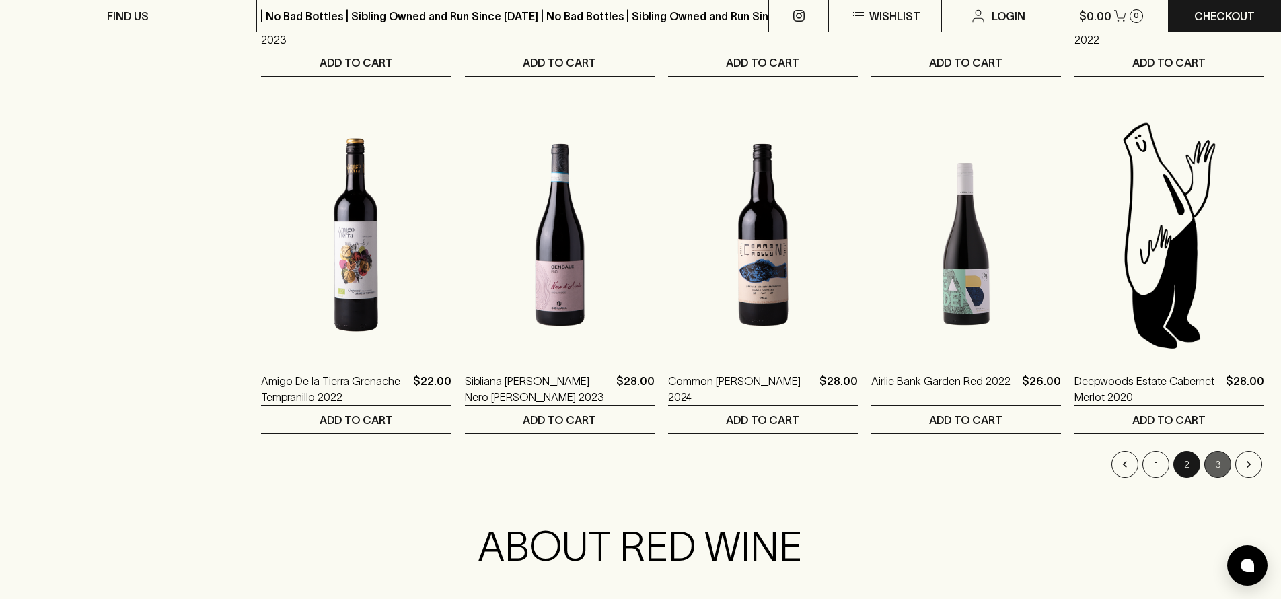
click at [1223, 467] on button "3" at bounding box center [1217, 464] width 27 height 27
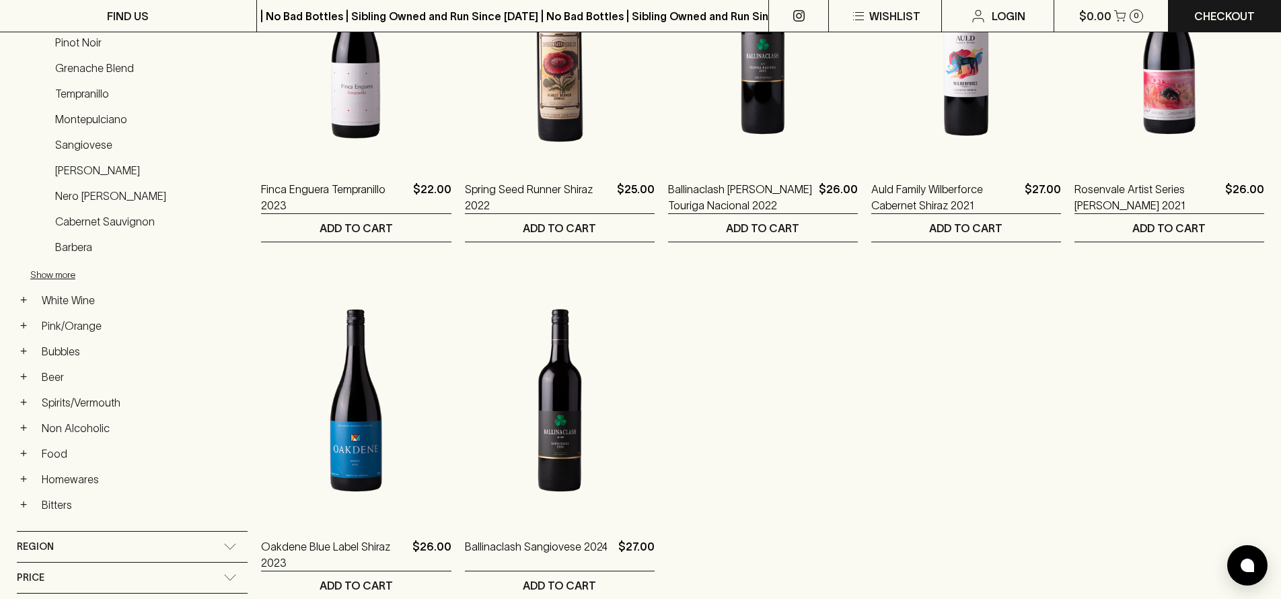
scroll to position [457, 0]
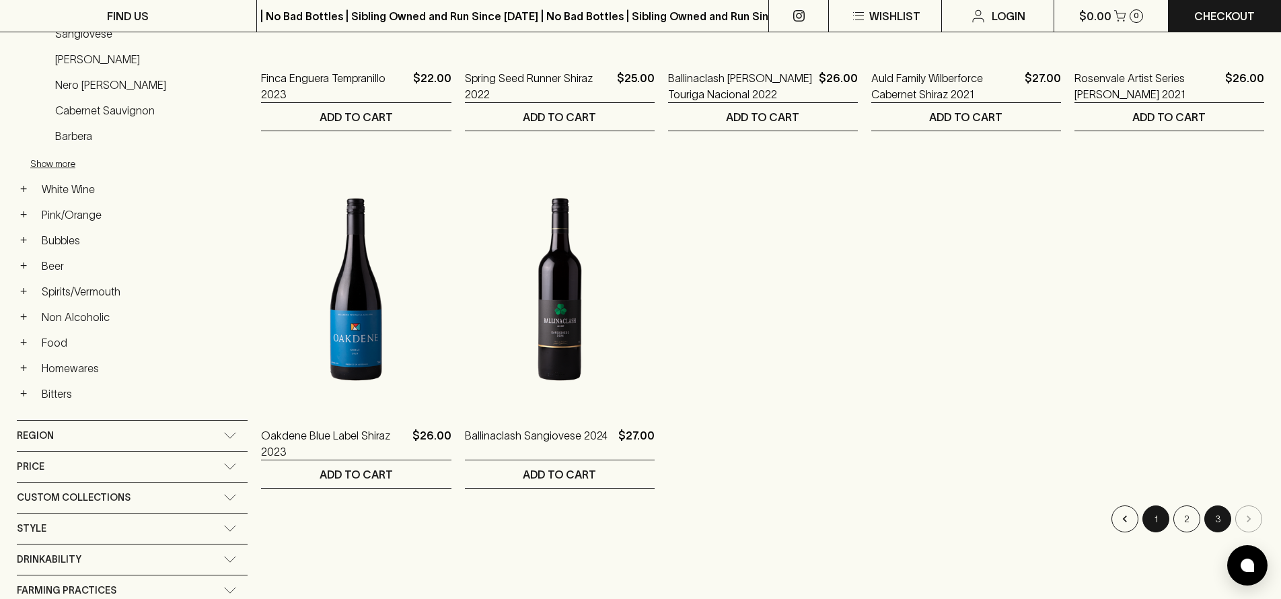
click at [1146, 519] on button "1" at bounding box center [1155, 518] width 27 height 27
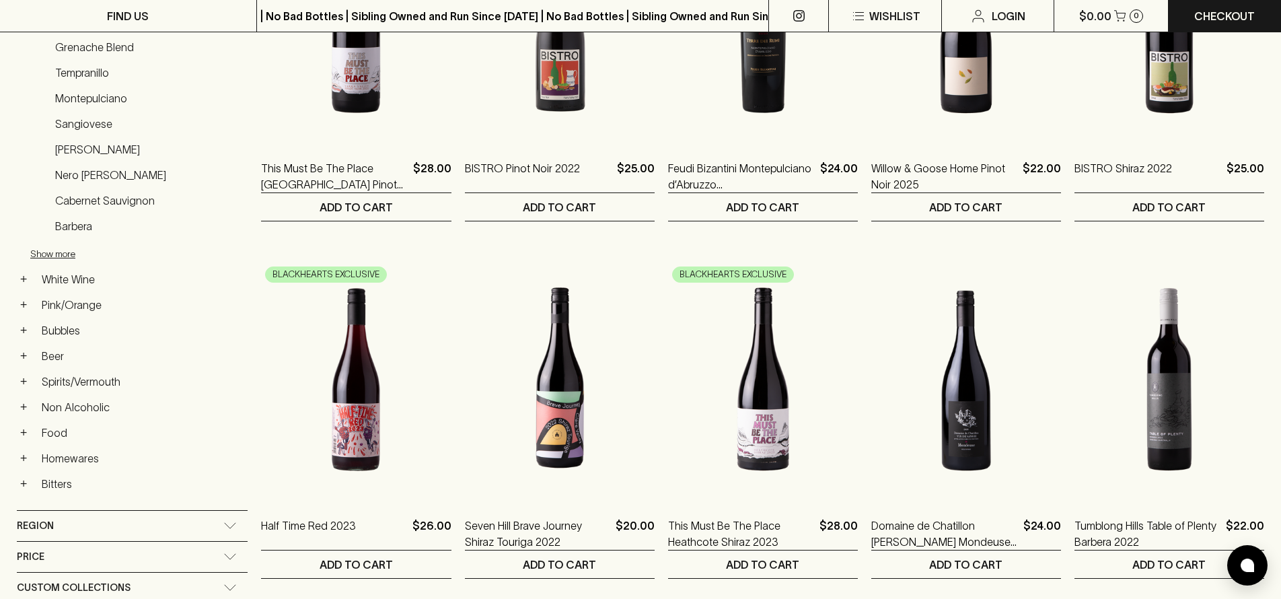
scroll to position [141, 0]
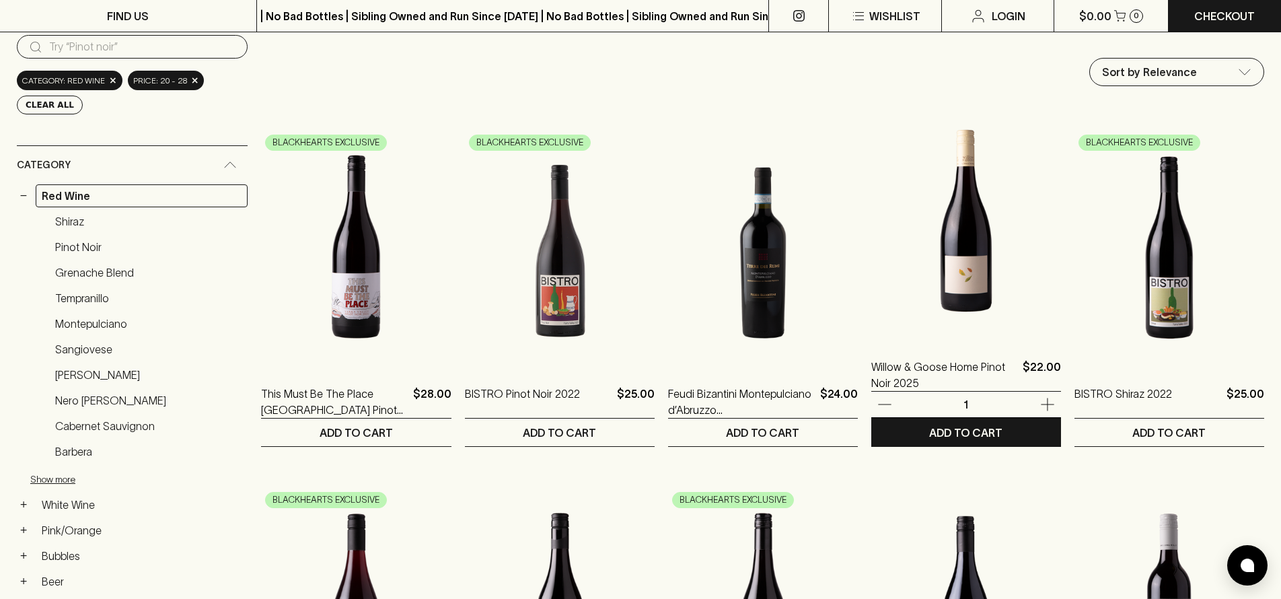
click at [960, 287] on img at bounding box center [966, 220] width 190 height 235
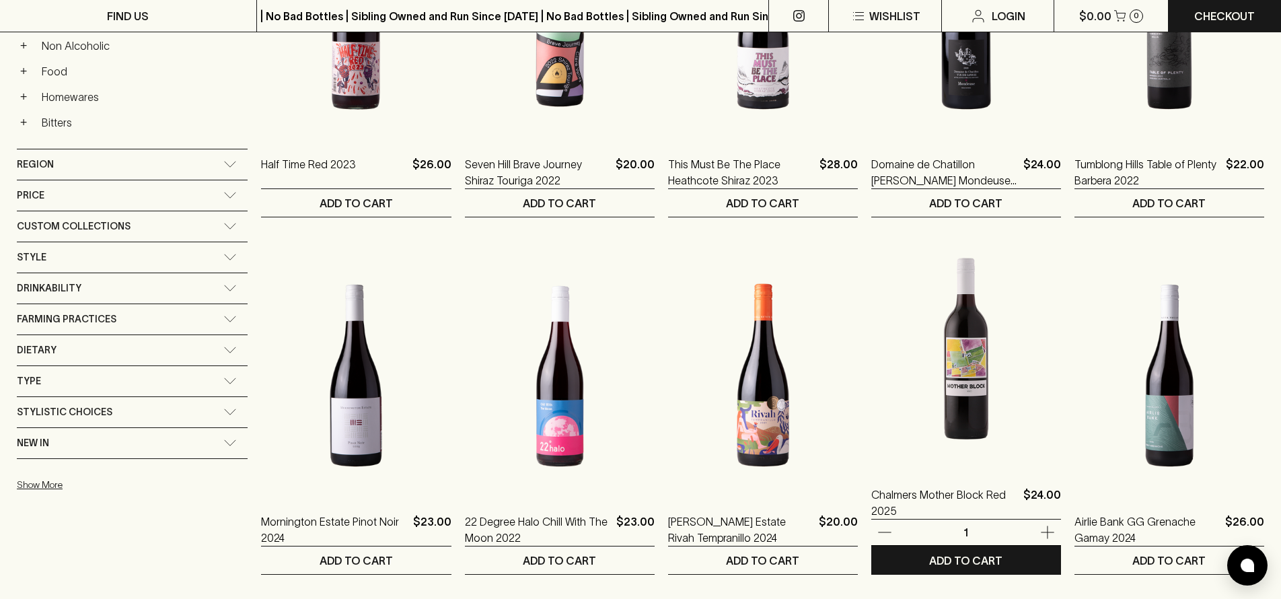
scroll to position [764, 0]
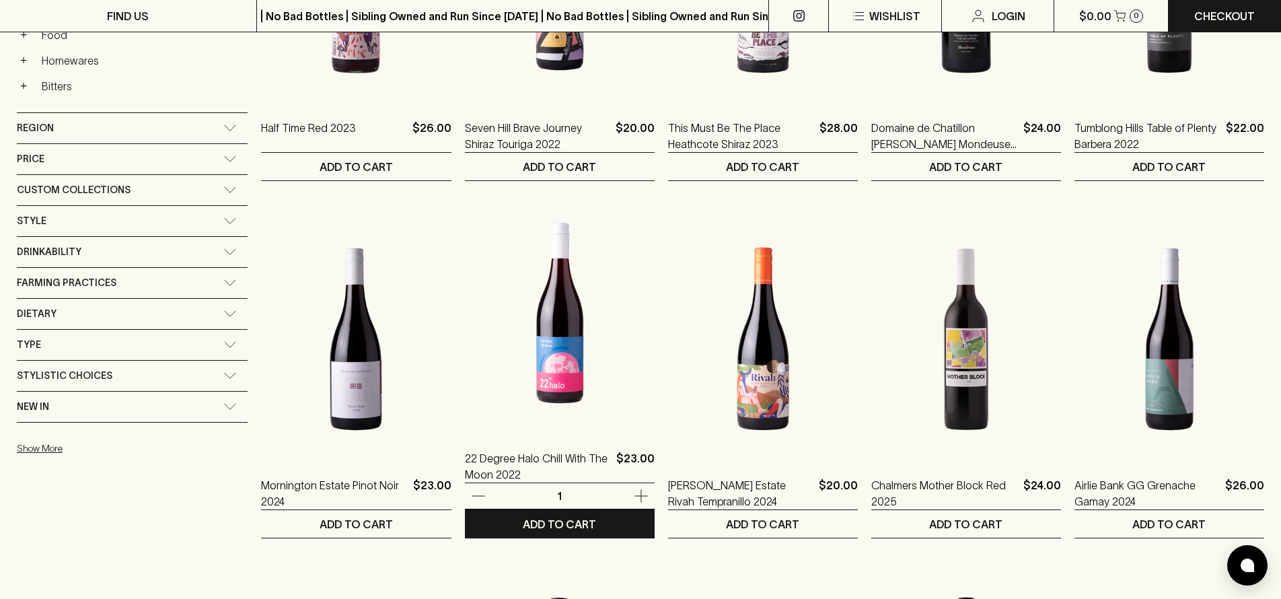
click at [588, 321] on img at bounding box center [560, 311] width 190 height 235
click at [582, 341] on img at bounding box center [560, 311] width 190 height 235
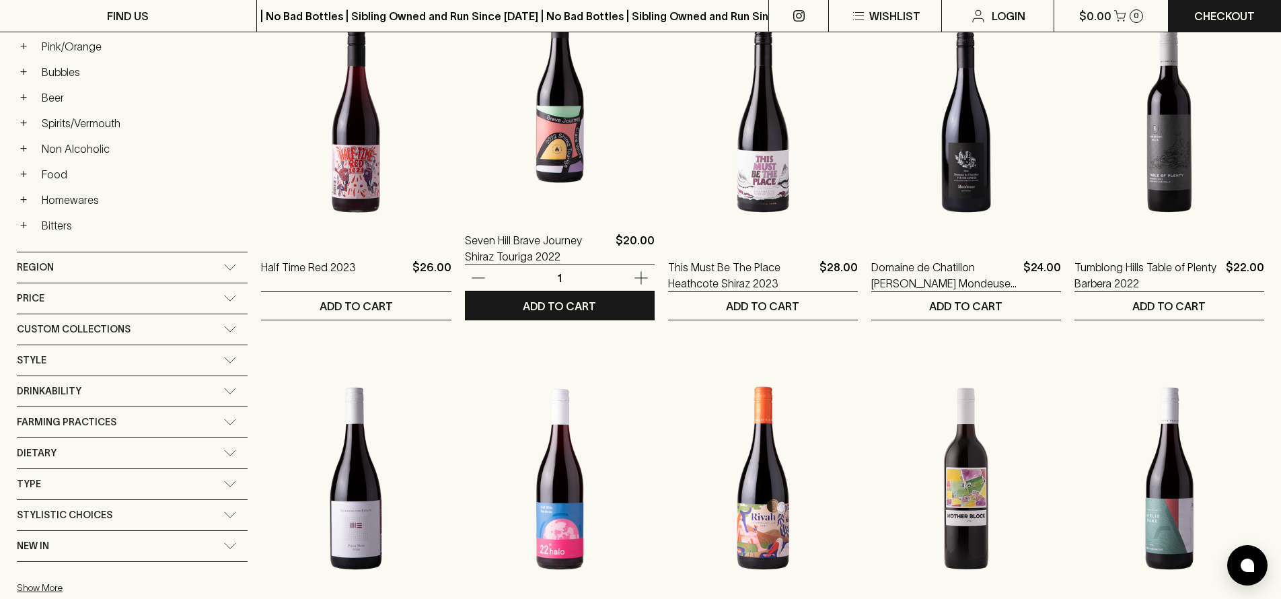
scroll to position [681, 0]
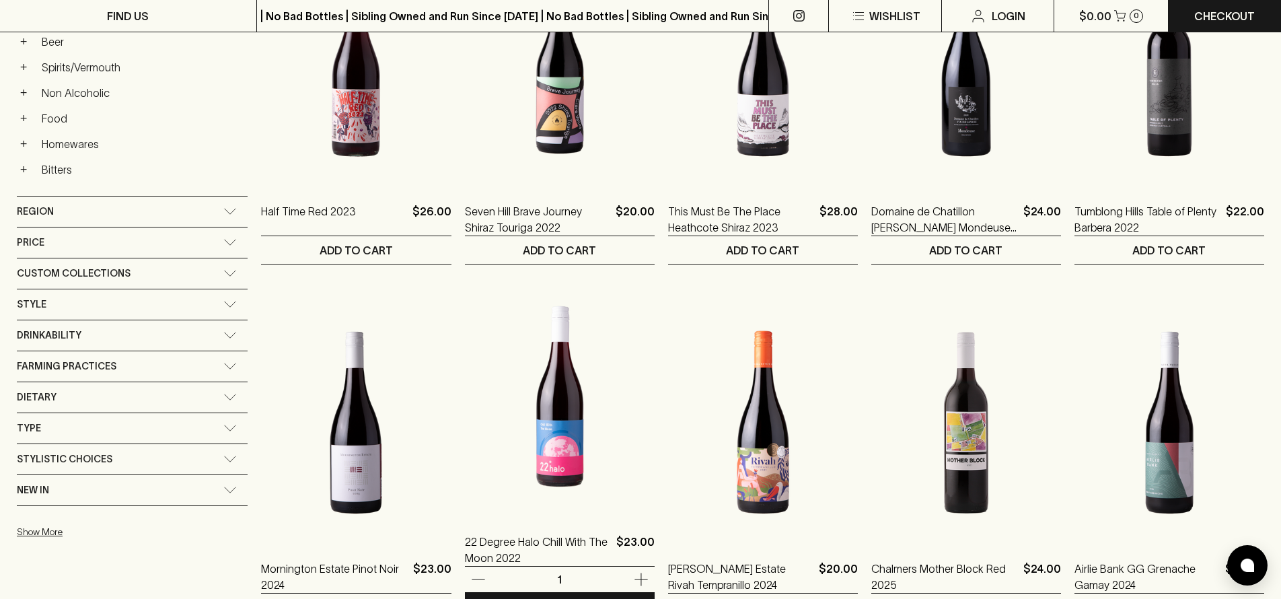
click at [550, 344] on img at bounding box center [560, 395] width 190 height 235
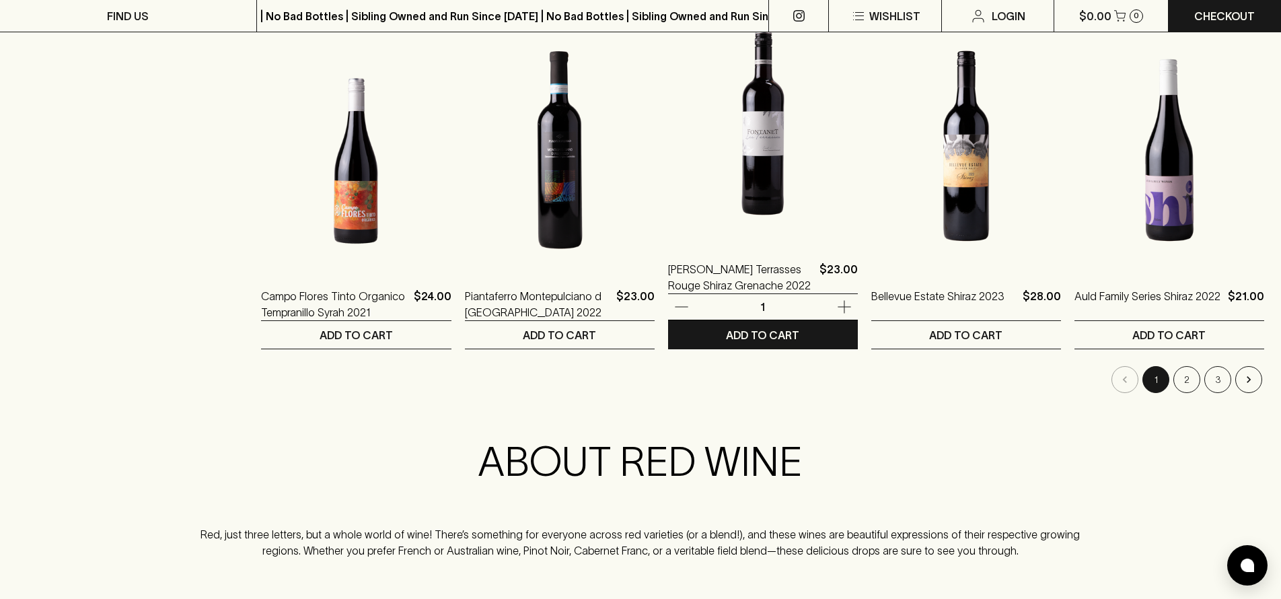
scroll to position [1314, 0]
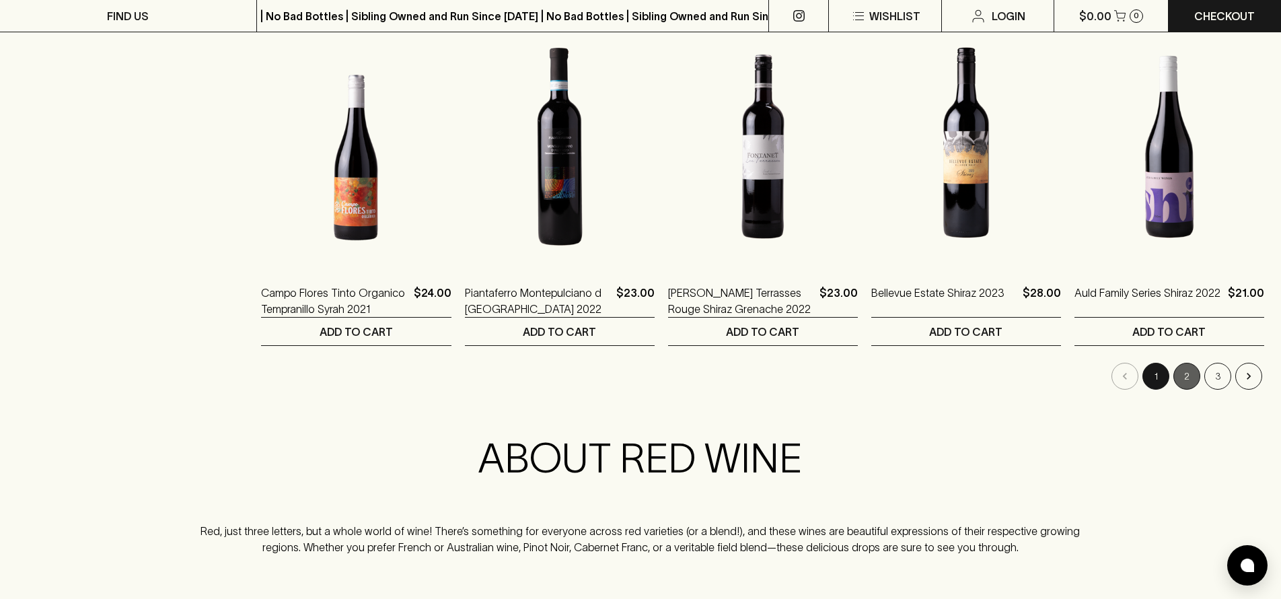
click at [1189, 381] on button "2" at bounding box center [1186, 376] width 27 height 27
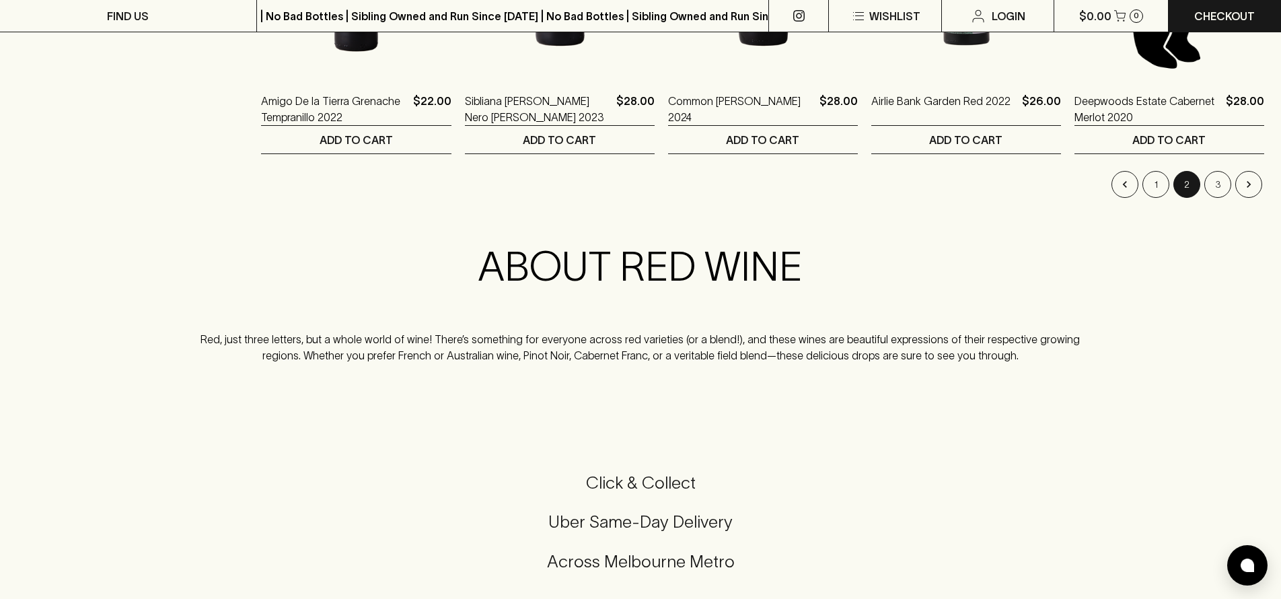
scroll to position [1498, 0]
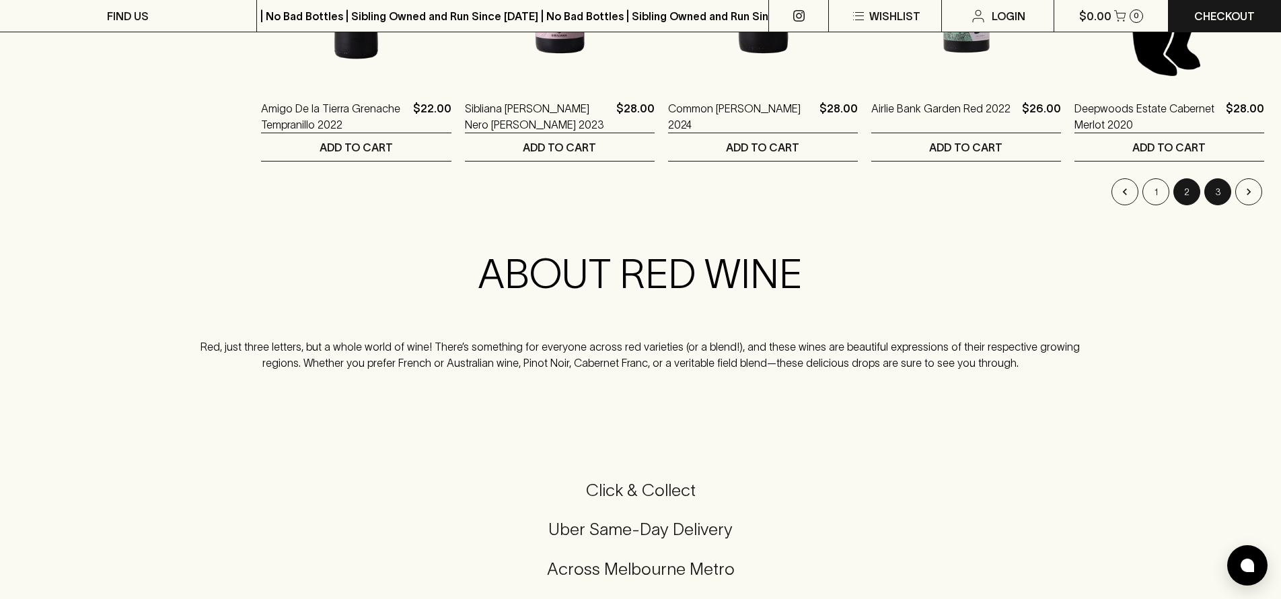
click at [1224, 194] on button "3" at bounding box center [1217, 191] width 27 height 27
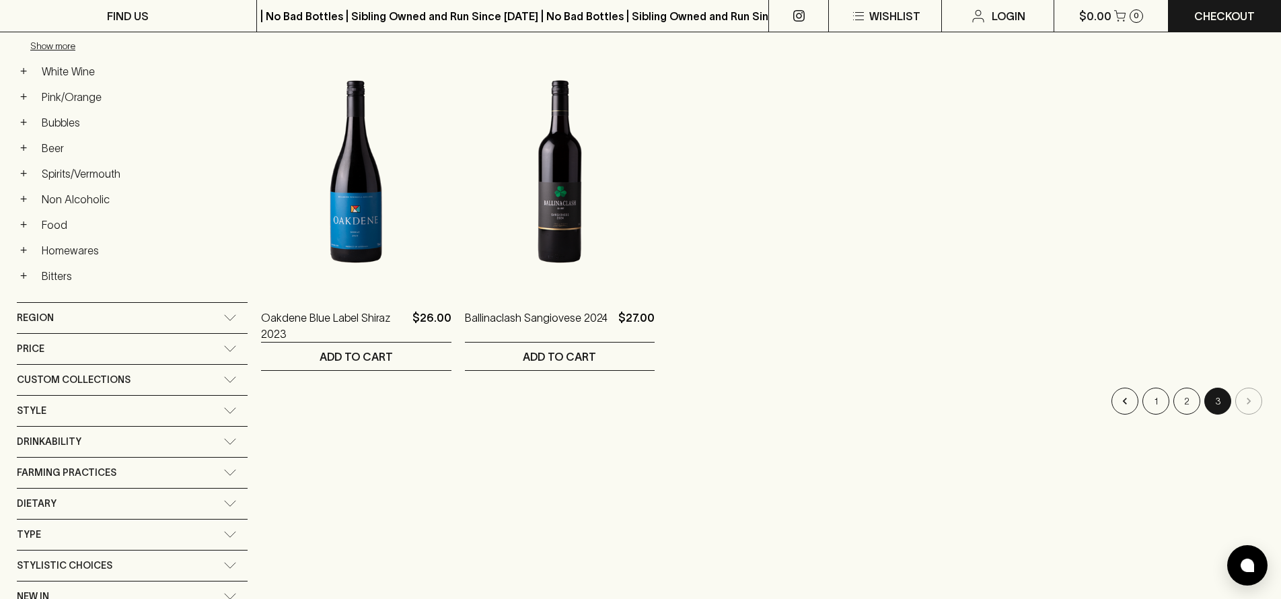
scroll to position [580, 0]
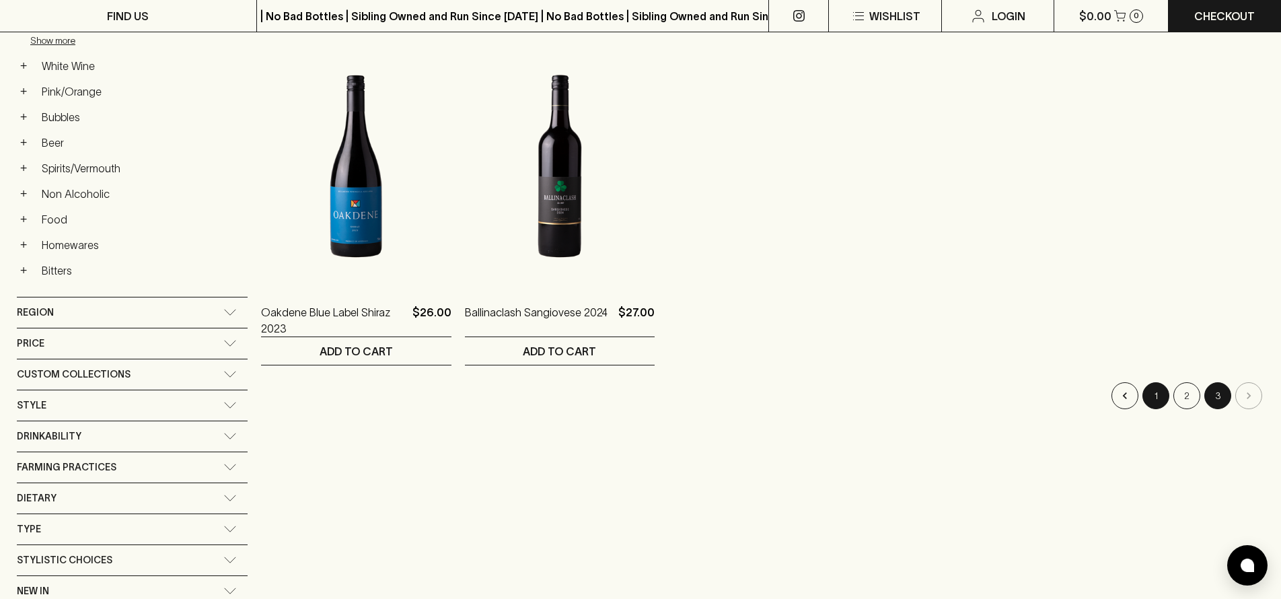
click at [1161, 396] on button "1" at bounding box center [1155, 395] width 27 height 27
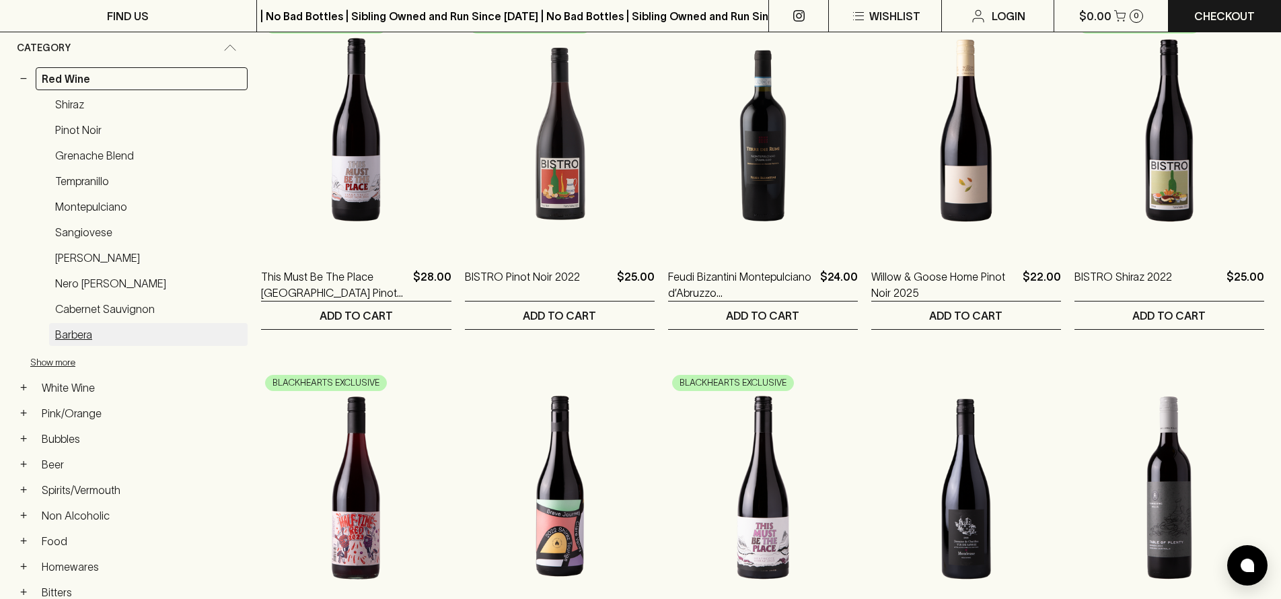
scroll to position [523, 0]
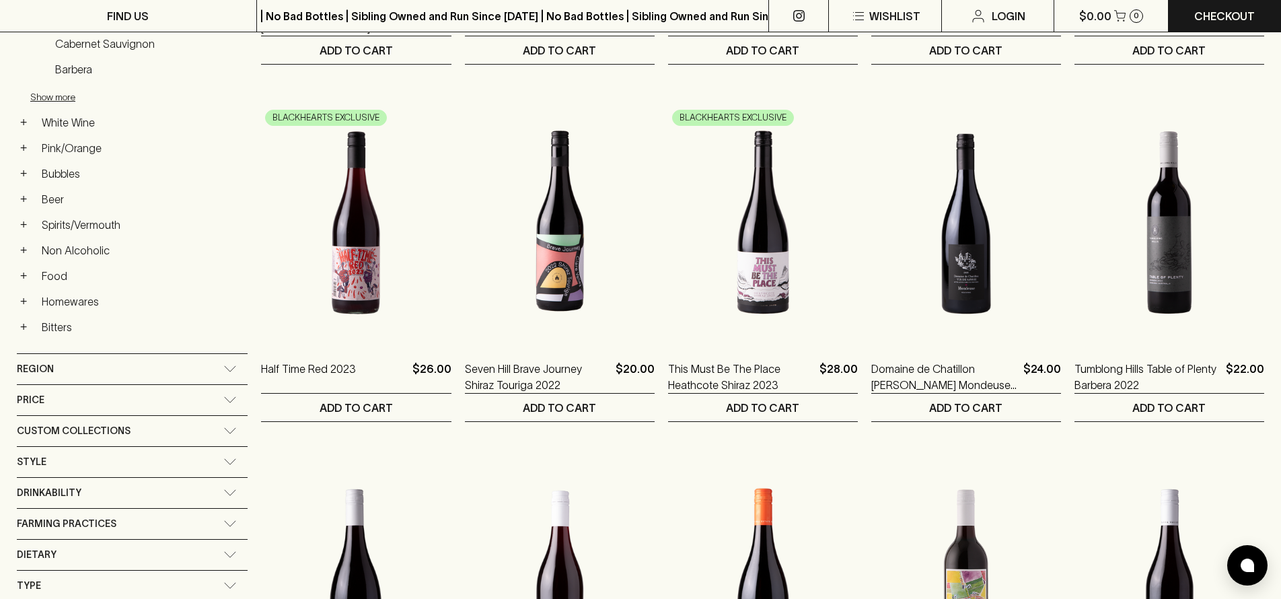
click at [87, 393] on div "Price" at bounding box center [120, 400] width 207 height 17
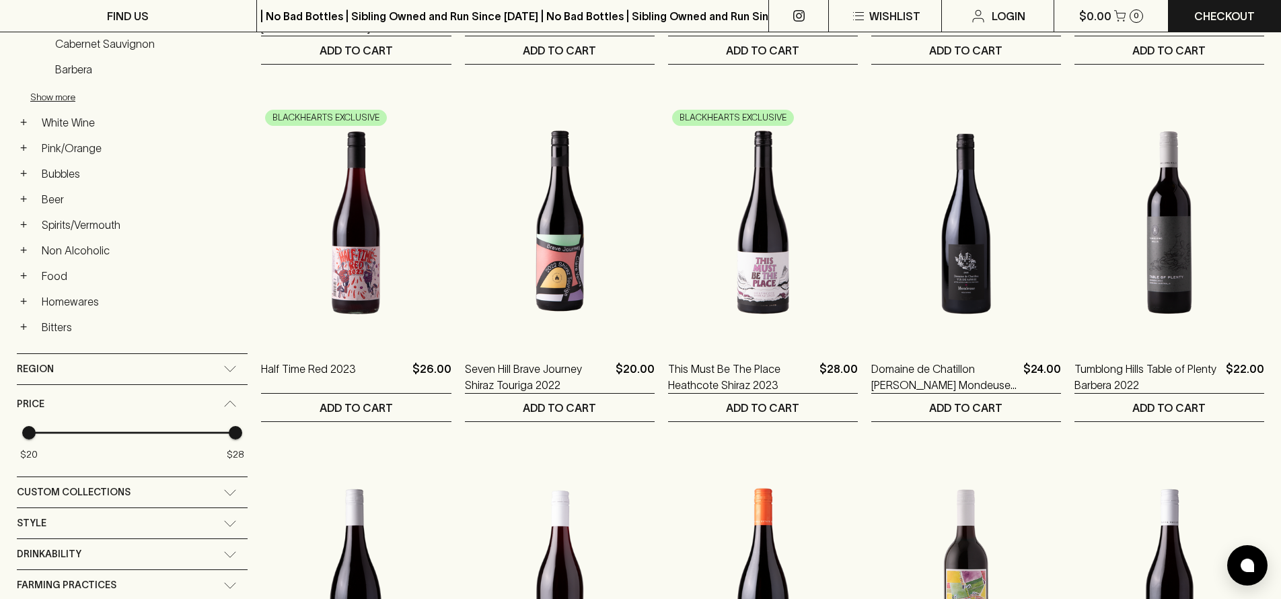
click at [235, 438] on span "$28" at bounding box center [235, 432] width 13 height 13
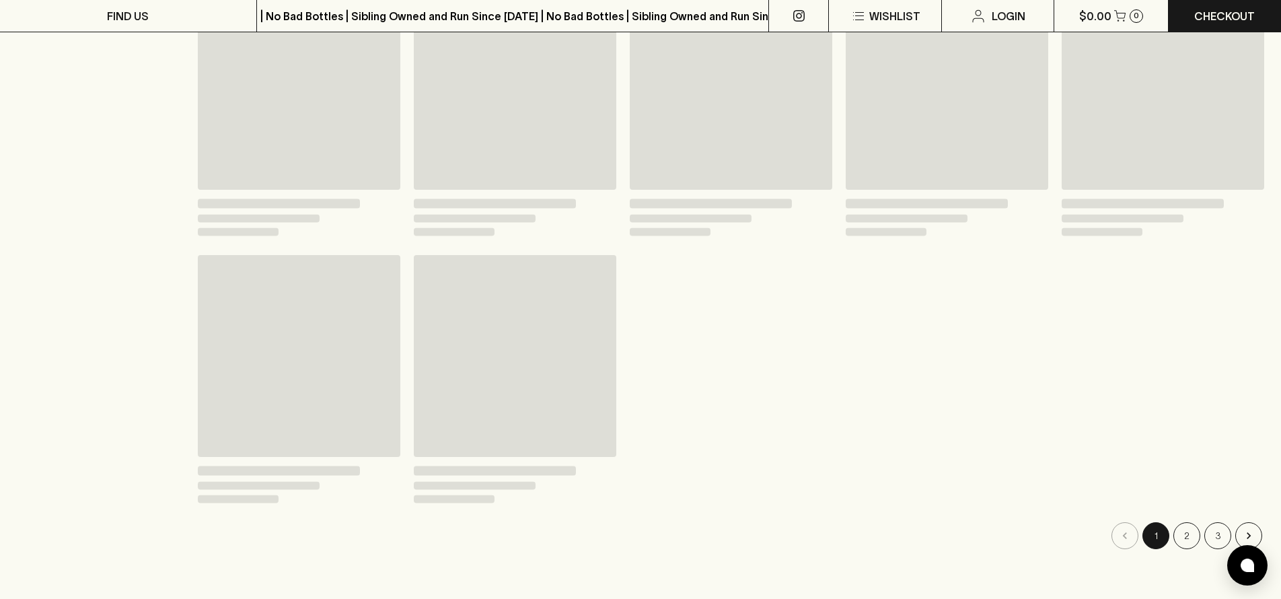
scroll to position [499, 0]
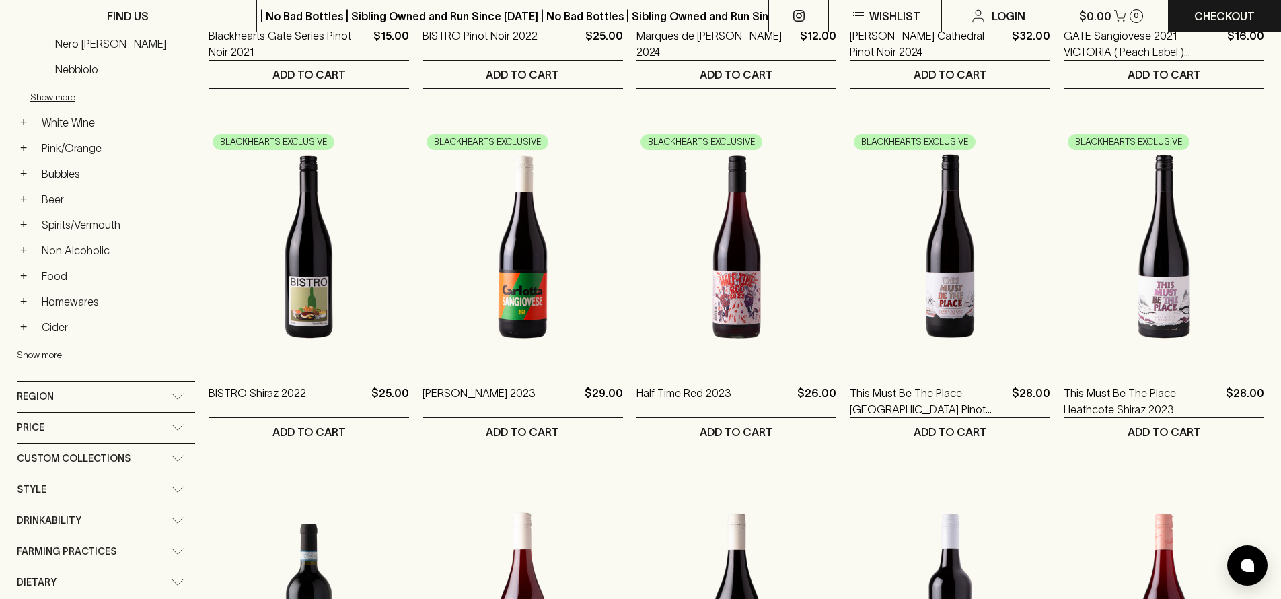
click at [181, 421] on div "Price" at bounding box center [106, 427] width 178 height 30
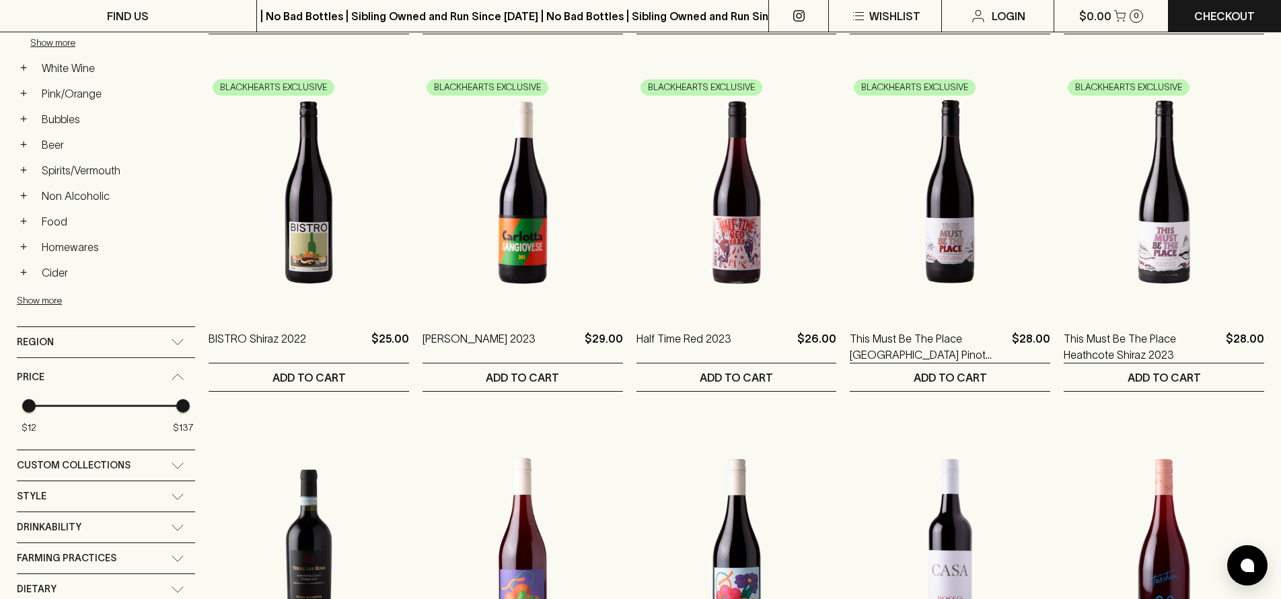
scroll to position [556, 0]
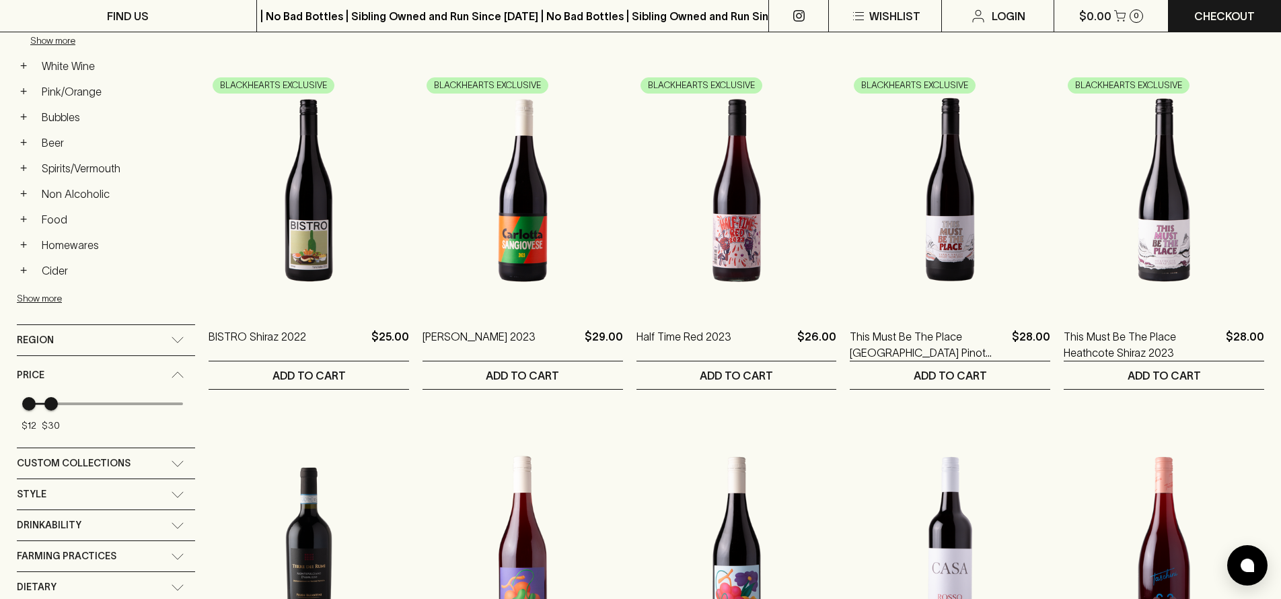
type input "29"
drag, startPoint x: 182, startPoint y: 406, endPoint x: 50, endPoint y: 408, distance: 131.9
click at [50, 408] on span "$30" at bounding box center [50, 403] width 13 height 13
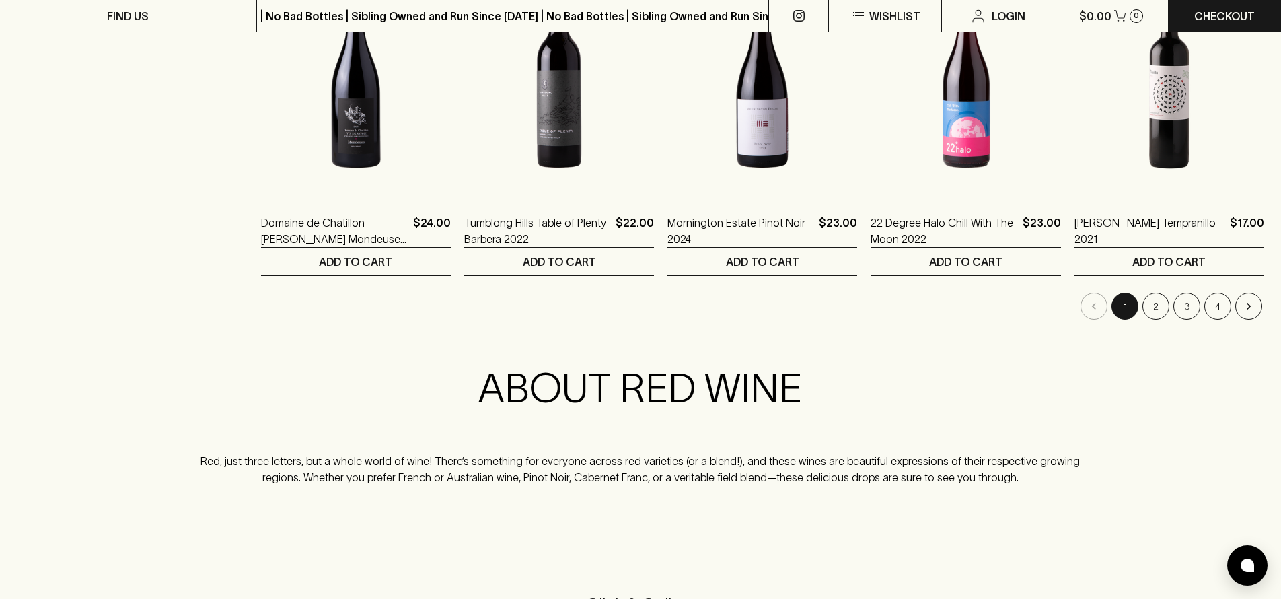
scroll to position [1389, 0]
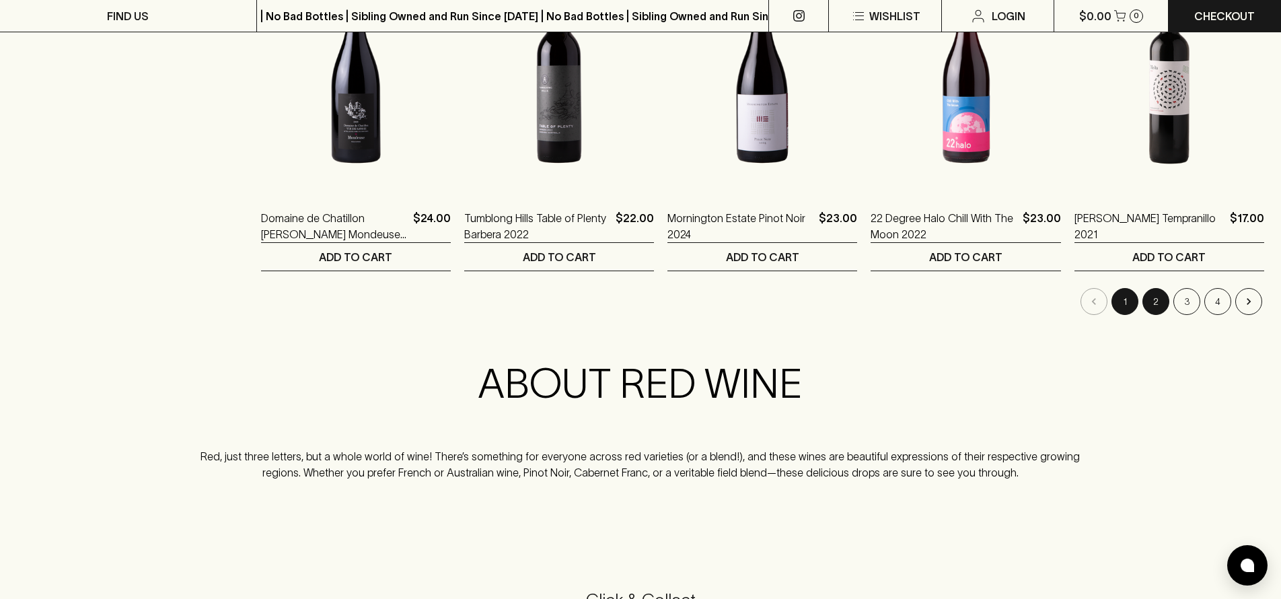
click at [1153, 297] on button "2" at bounding box center [1155, 301] width 27 height 27
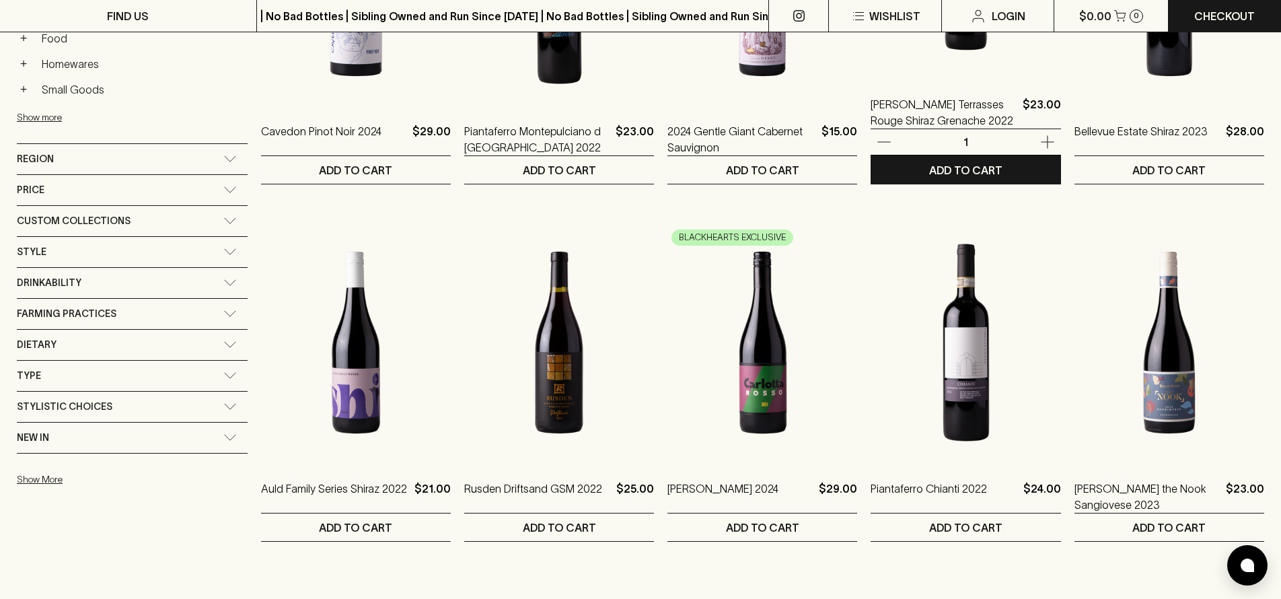
scroll to position [763, 0]
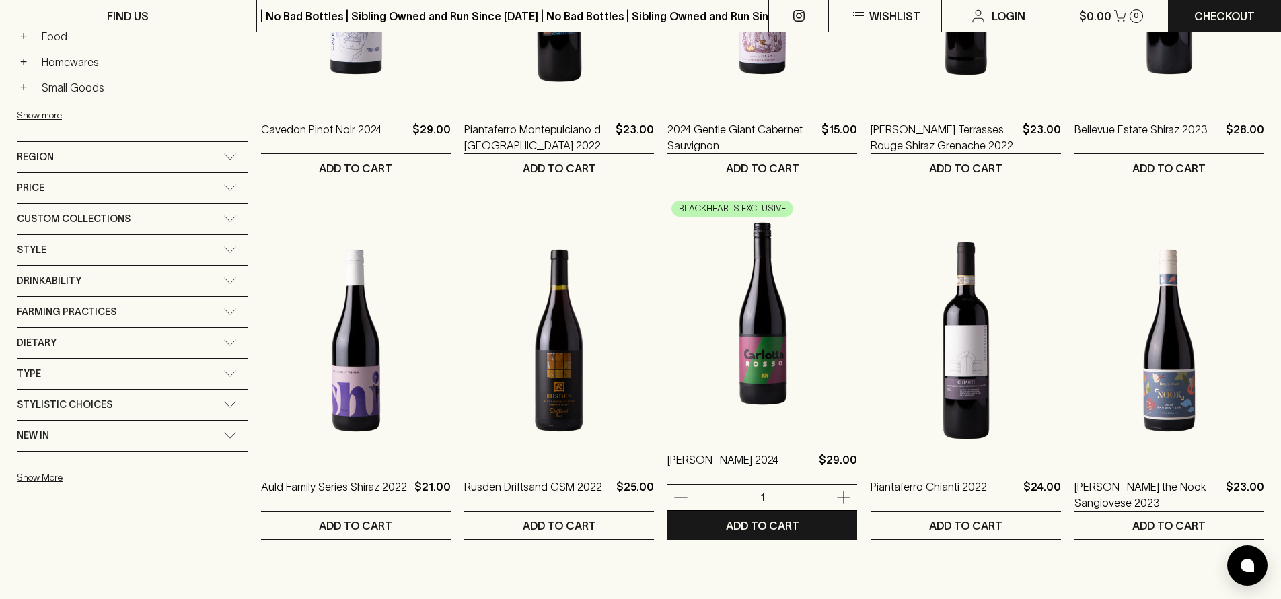
click at [755, 287] on img at bounding box center [762, 313] width 190 height 235
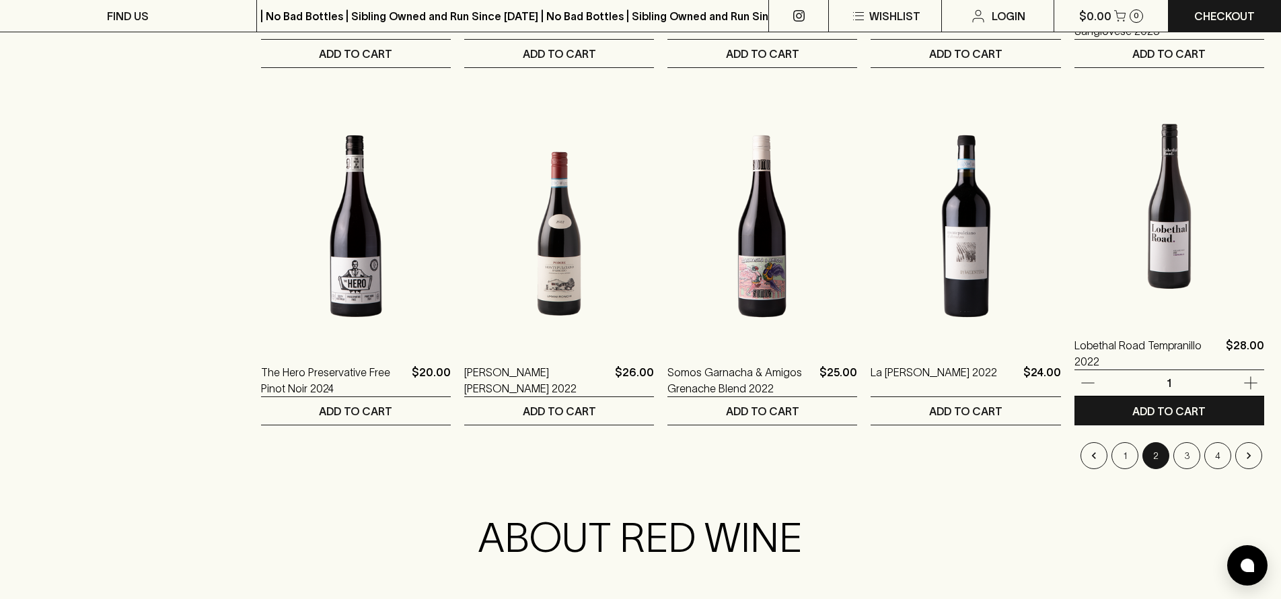
scroll to position [1243, 0]
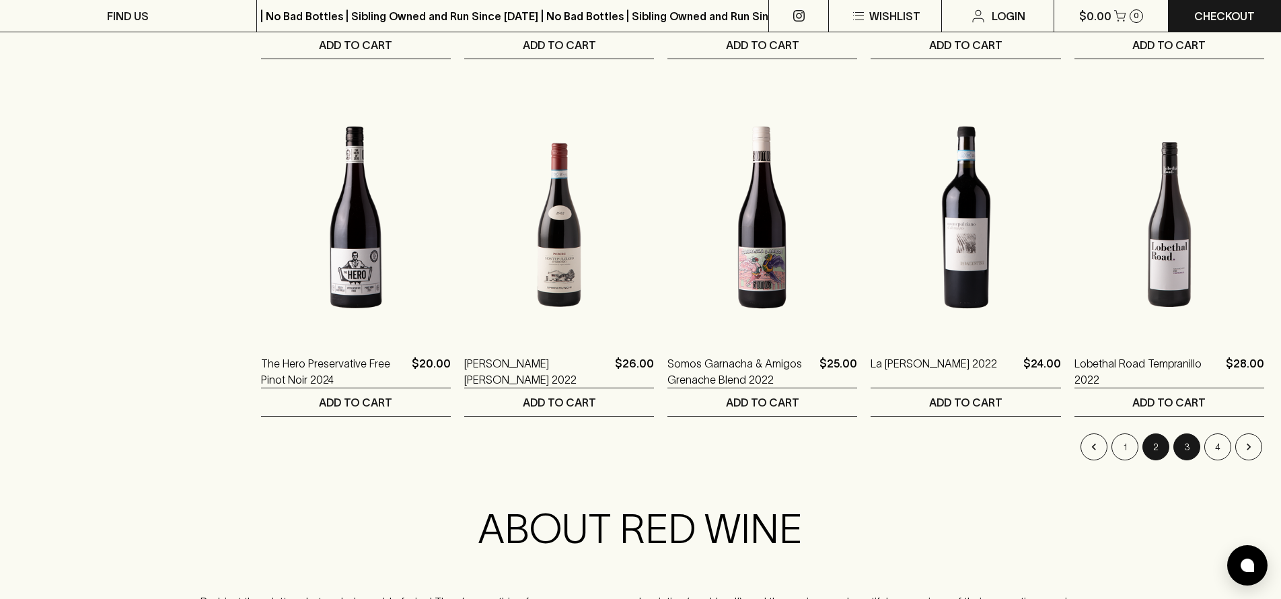
click at [1180, 443] on button "3" at bounding box center [1186, 446] width 27 height 27
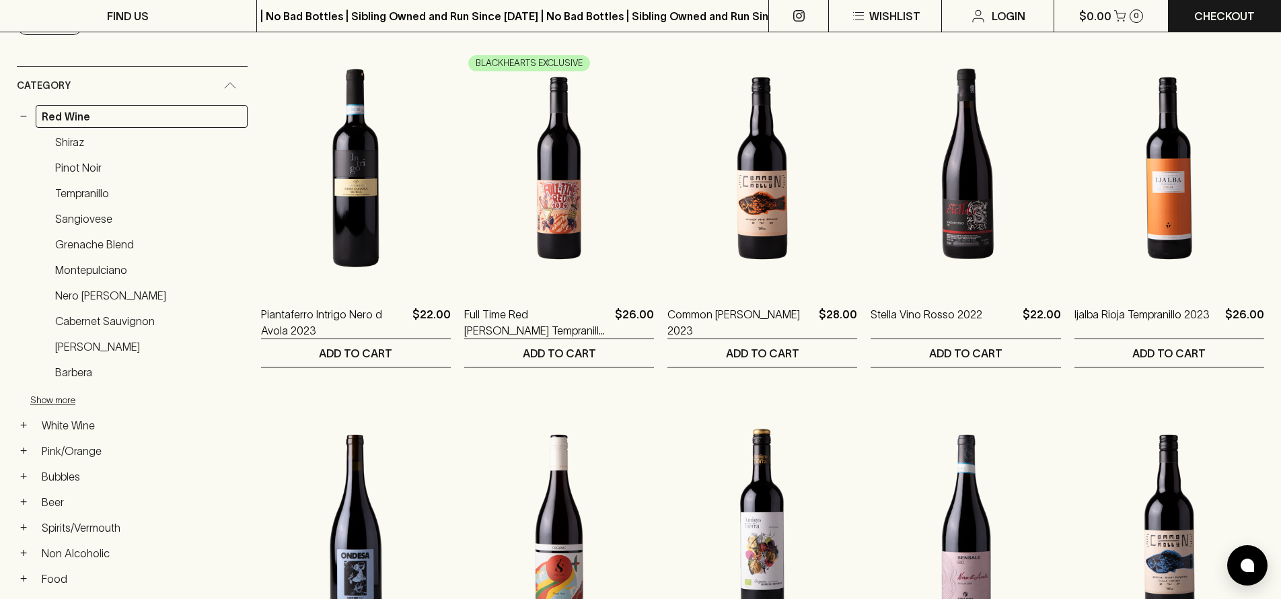
scroll to position [223, 0]
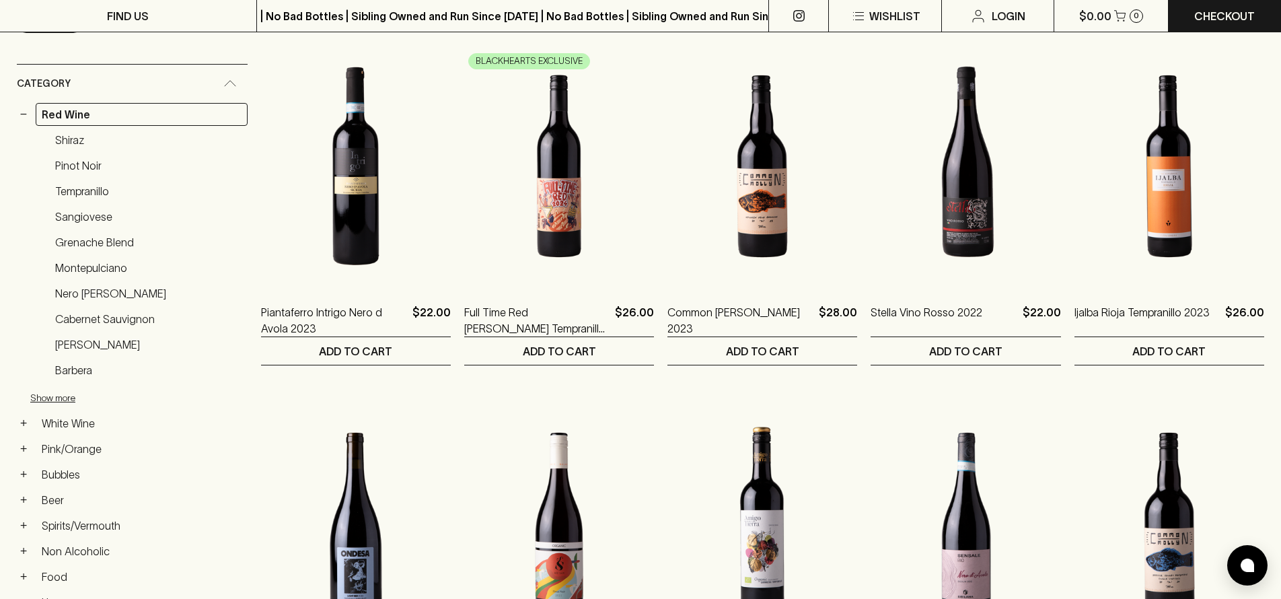
click at [1159, 238] on img at bounding box center [1169, 165] width 190 height 235
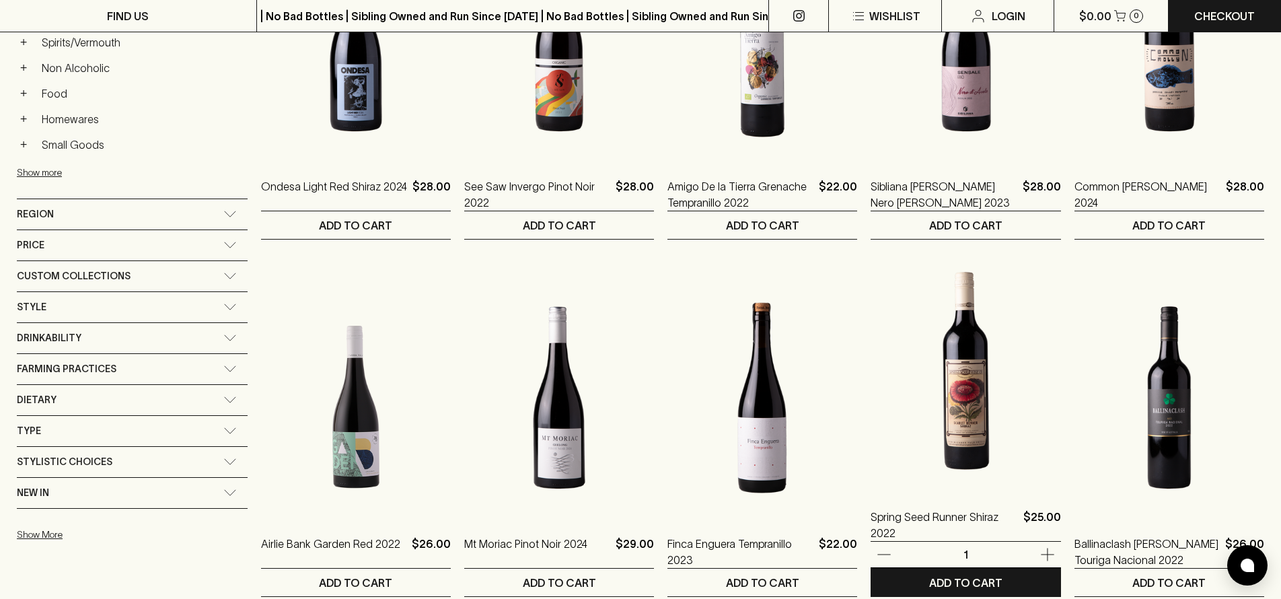
scroll to position [781, 0]
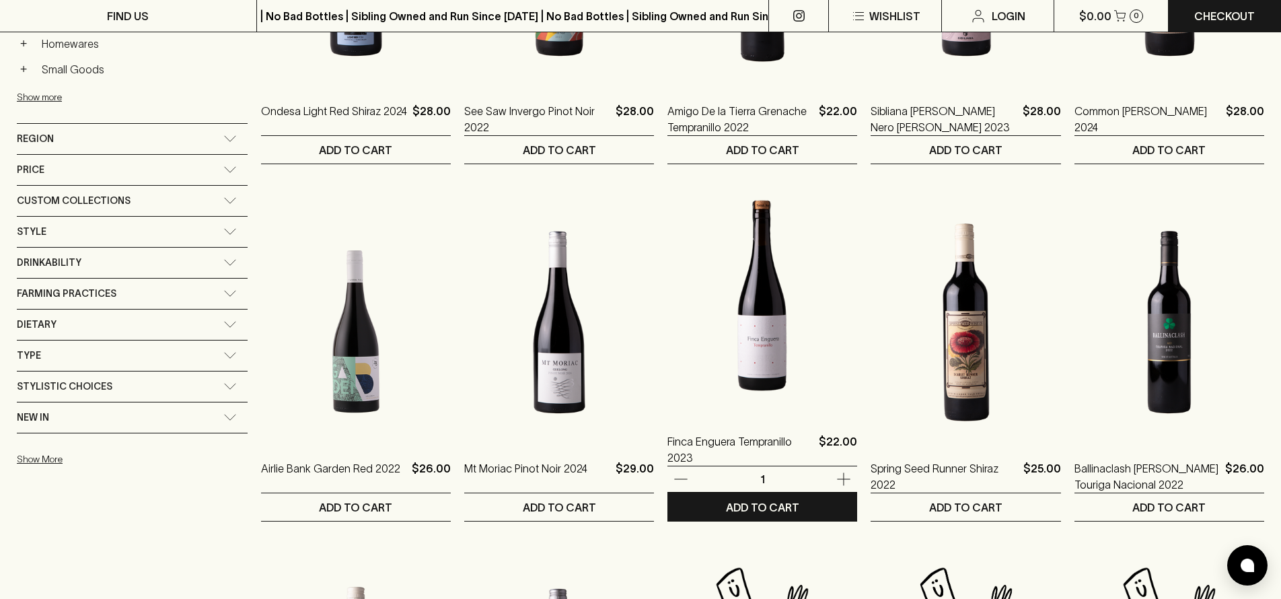
click at [787, 308] on img at bounding box center [762, 295] width 190 height 235
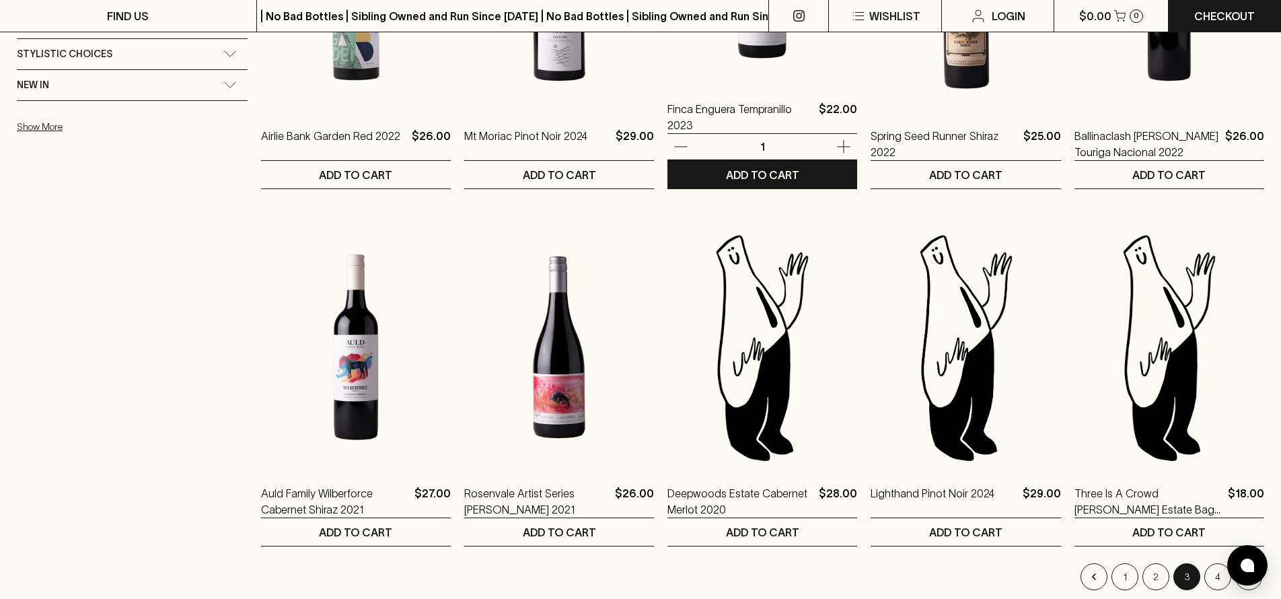
scroll to position [1114, 0]
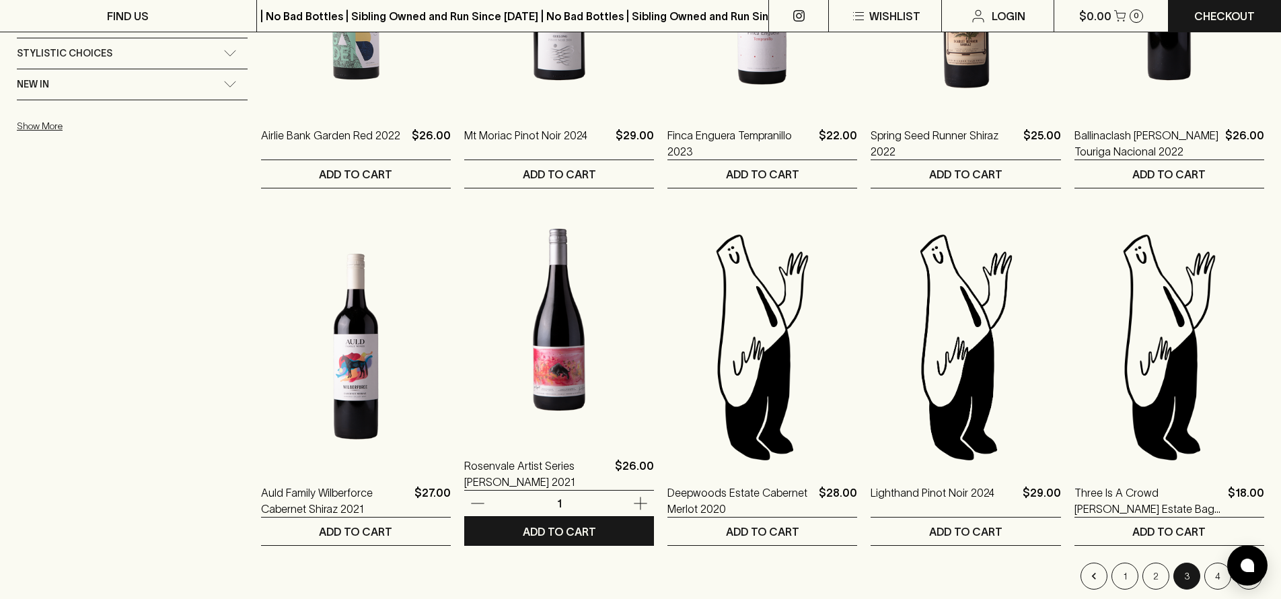
click at [554, 358] on img at bounding box center [559, 319] width 190 height 235
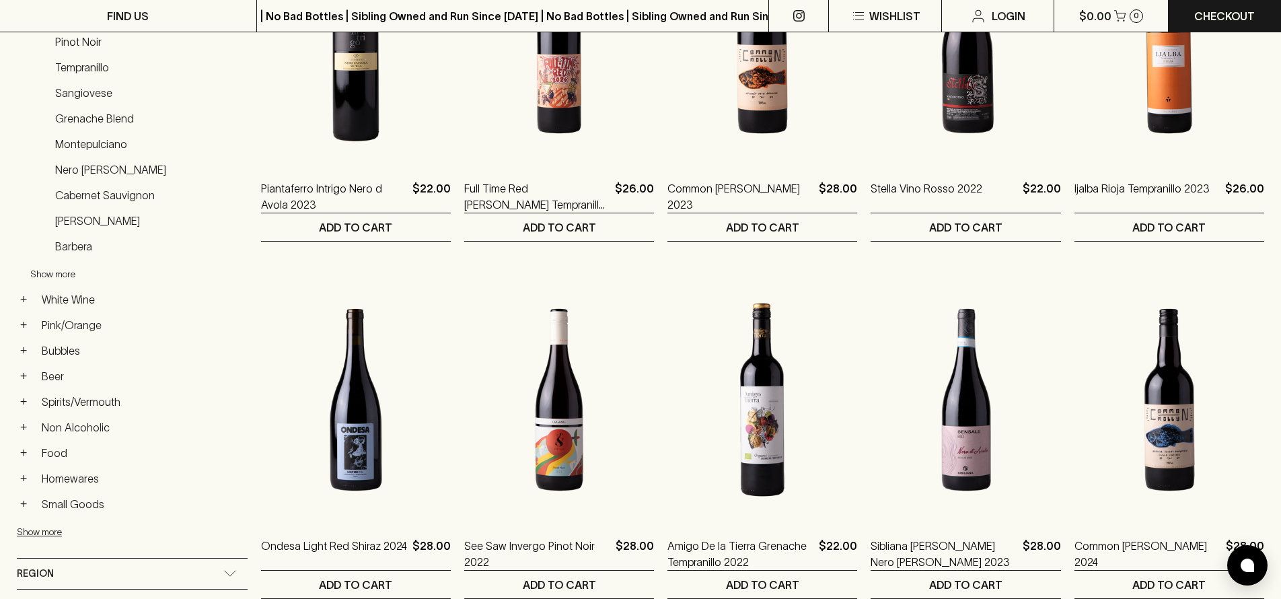
scroll to position [351, 0]
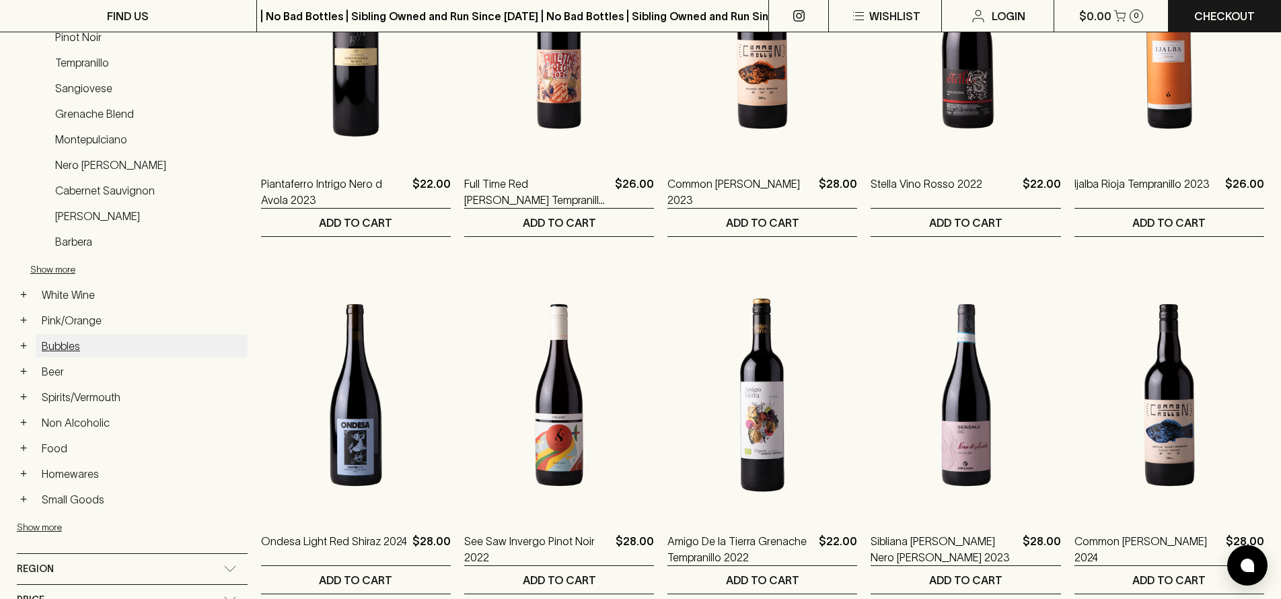
click at [68, 348] on link "Bubbles" at bounding box center [142, 345] width 212 height 23
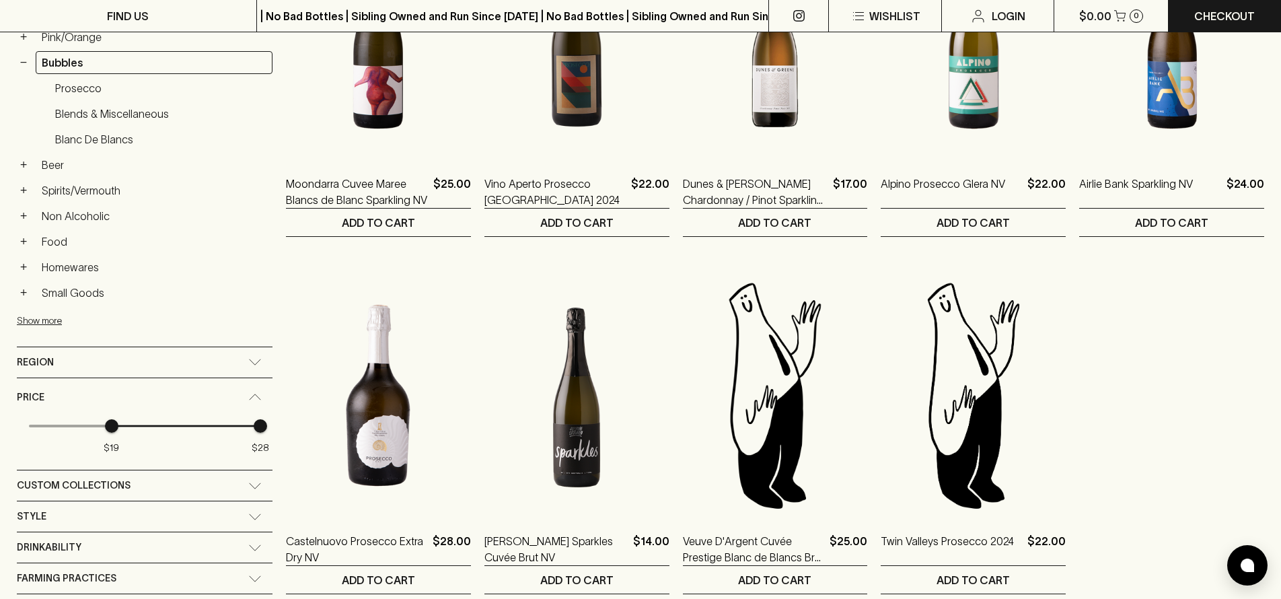
type input "20"
drag, startPoint x: 22, startPoint y: 428, endPoint x: 108, endPoint y: 426, distance: 86.1
click at [121, 426] on span "$20" at bounding box center [127, 425] width 13 height 13
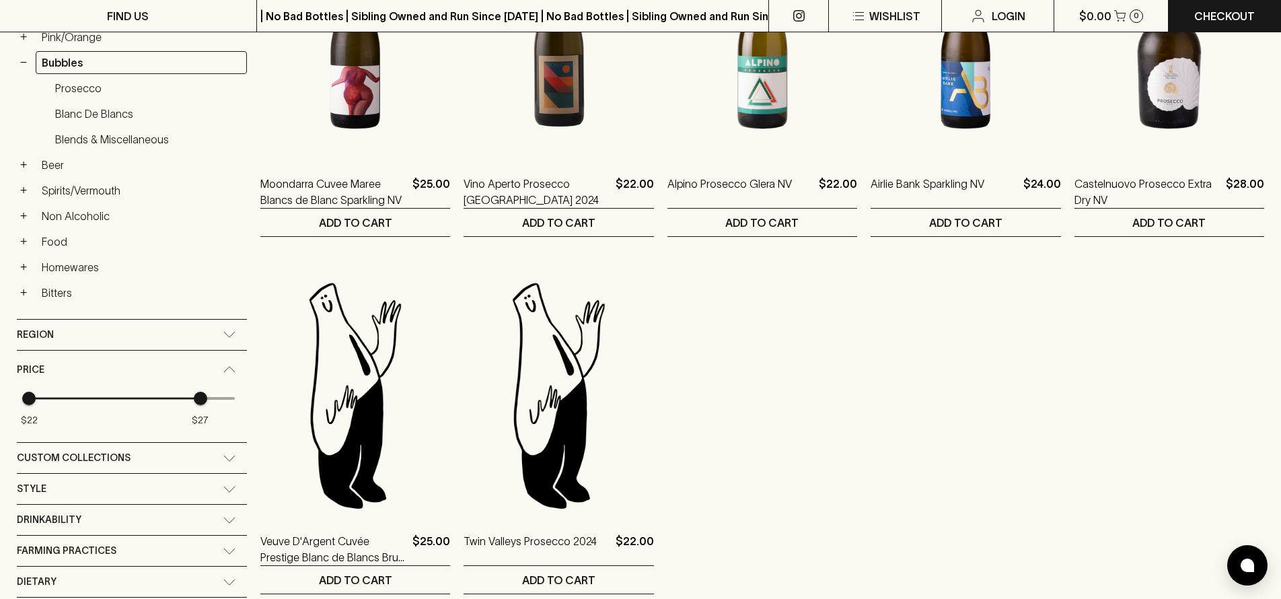
type input "28"
drag, startPoint x: 229, startPoint y: 402, endPoint x: 210, endPoint y: 403, distance: 18.9
click at [210, 403] on span "$22 $28" at bounding box center [132, 398] width 206 height 20
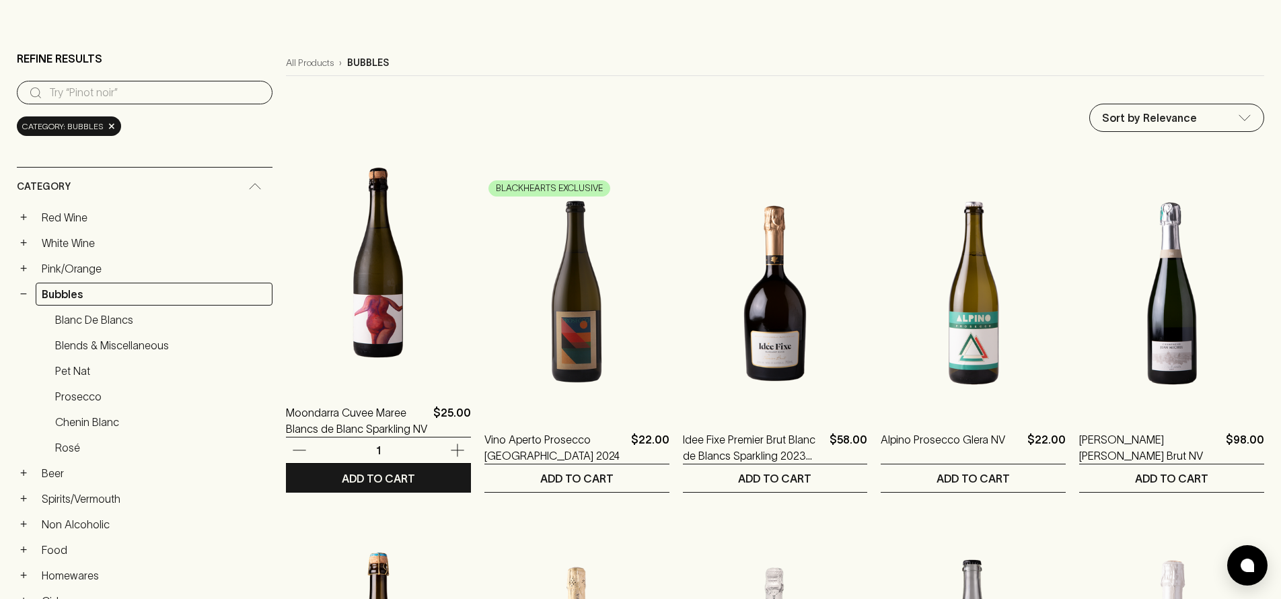
scroll to position [92, 0]
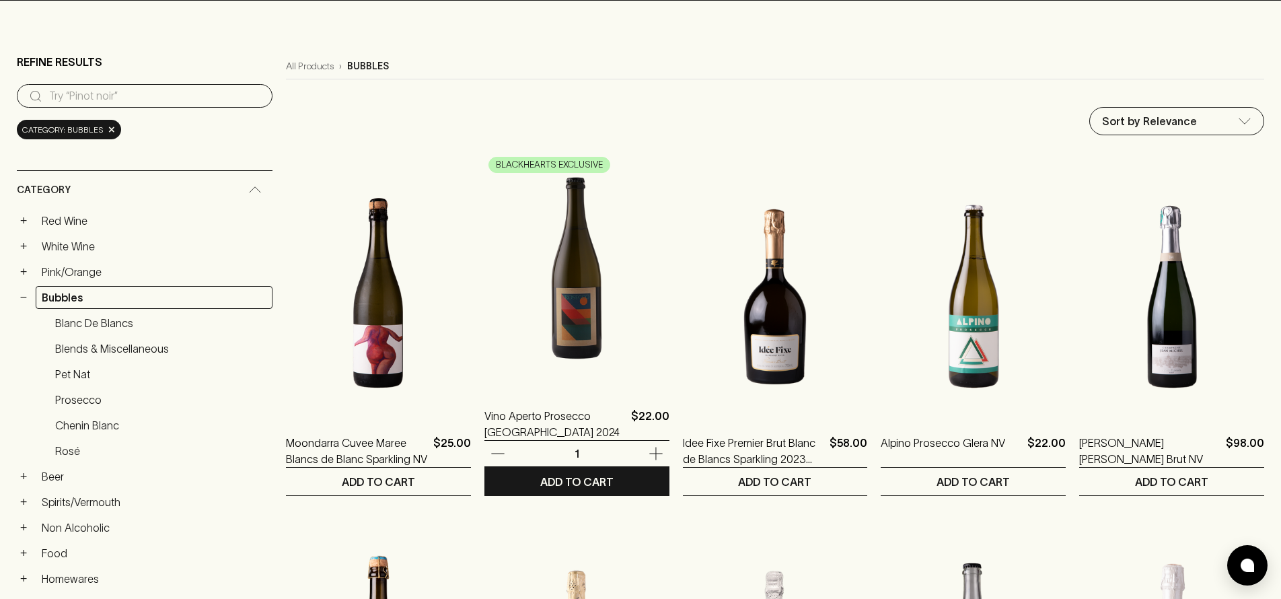
click at [517, 316] on img at bounding box center [576, 269] width 185 height 235
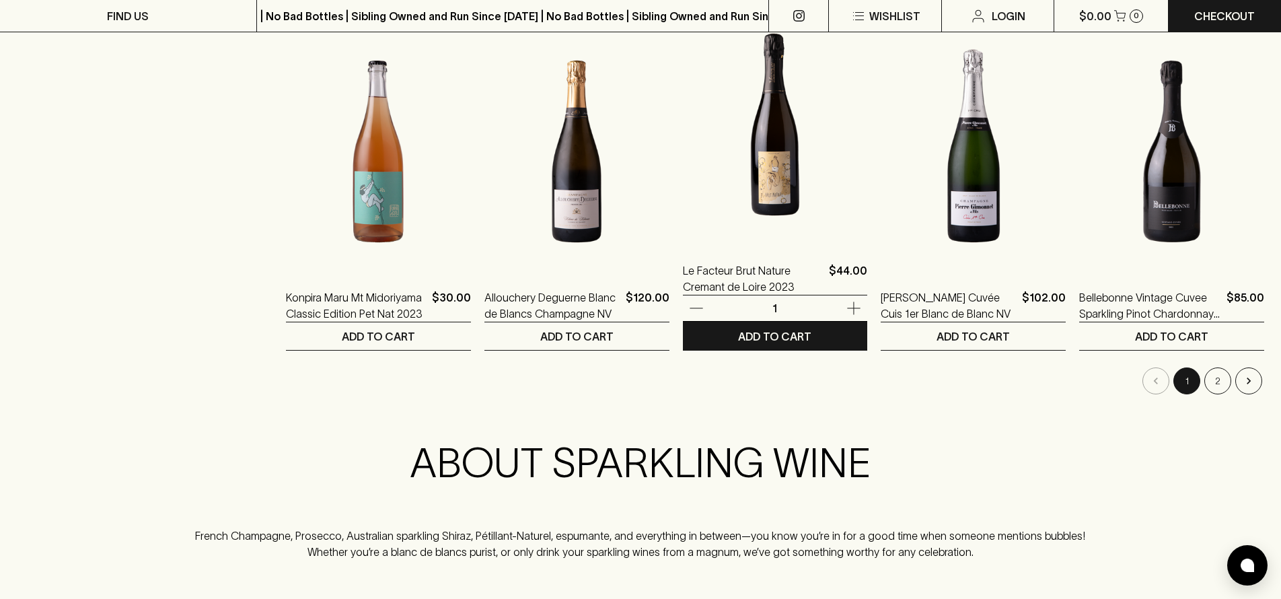
scroll to position [1315, 0]
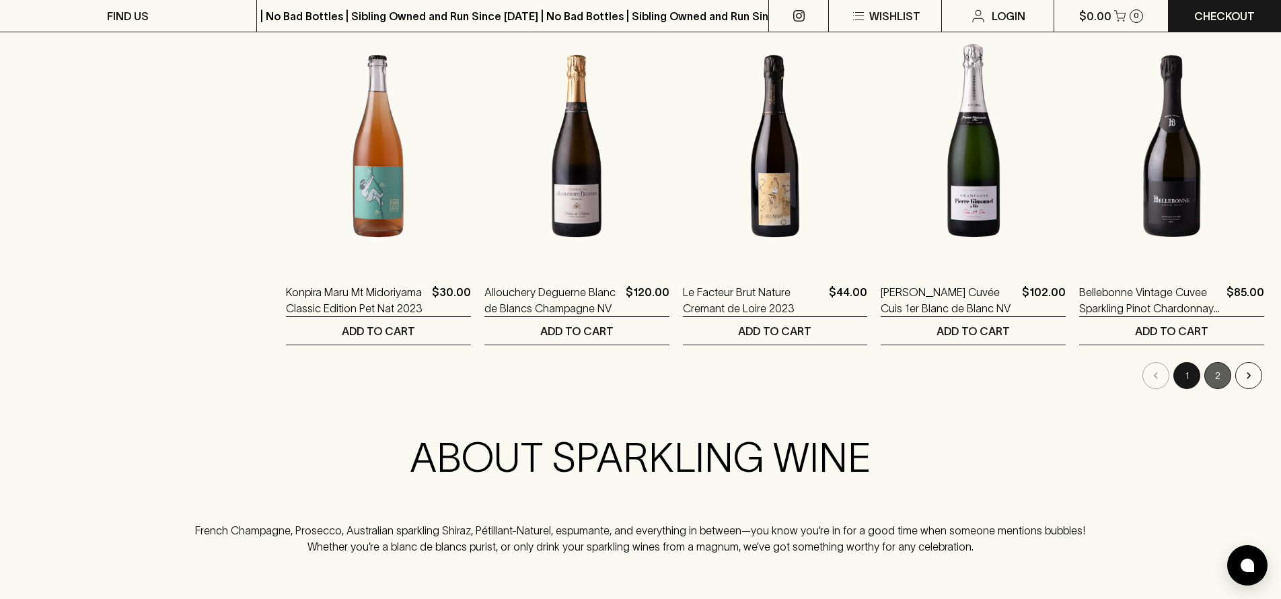
click at [1220, 378] on button "2" at bounding box center [1217, 375] width 27 height 27
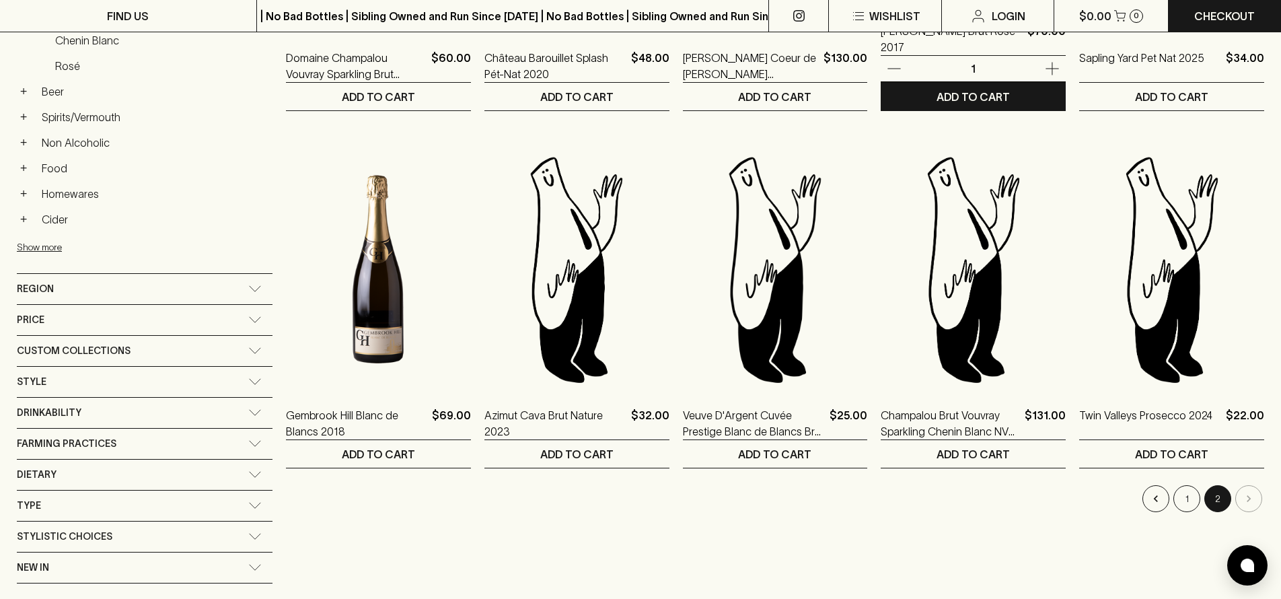
scroll to position [479, 0]
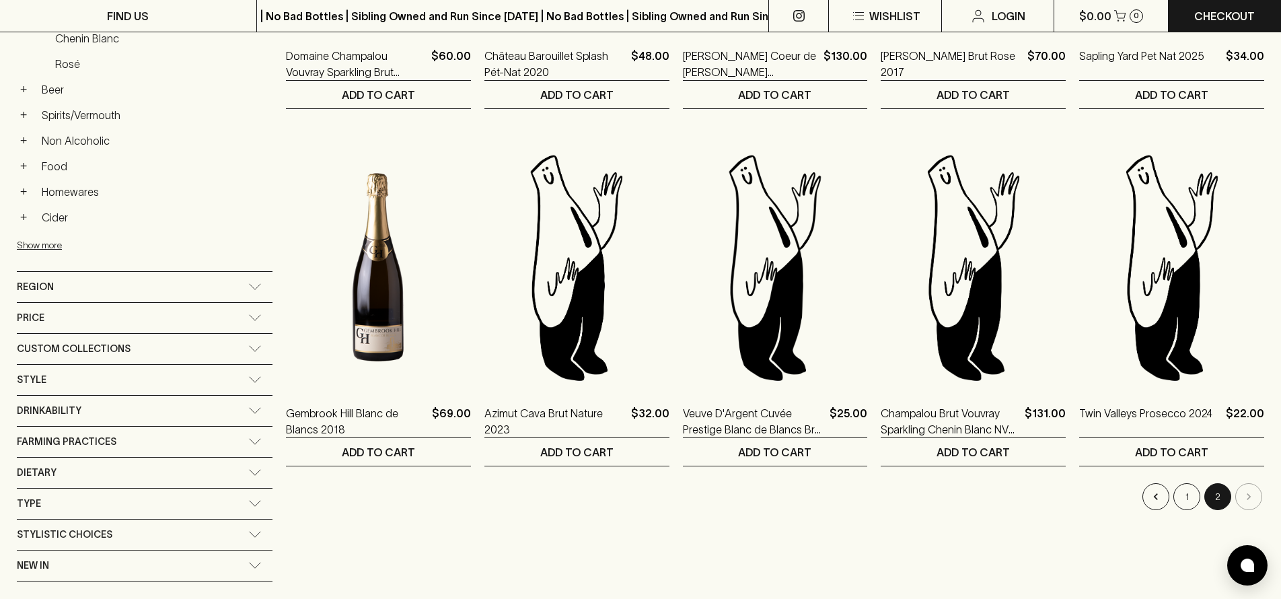
click at [248, 314] on icon at bounding box center [254, 317] width 13 height 7
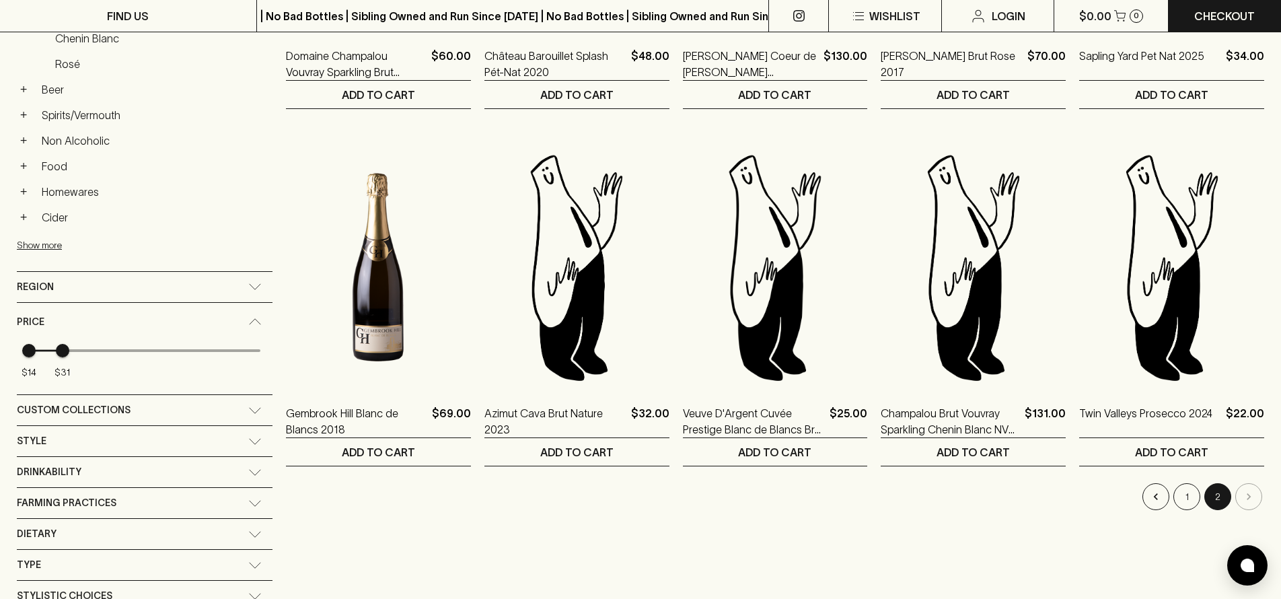
type input "30"
drag, startPoint x: 173, startPoint y: 351, endPoint x: 49, endPoint y: 357, distance: 123.9
click at [54, 357] on span "$30" at bounding box center [60, 350] width 13 height 13
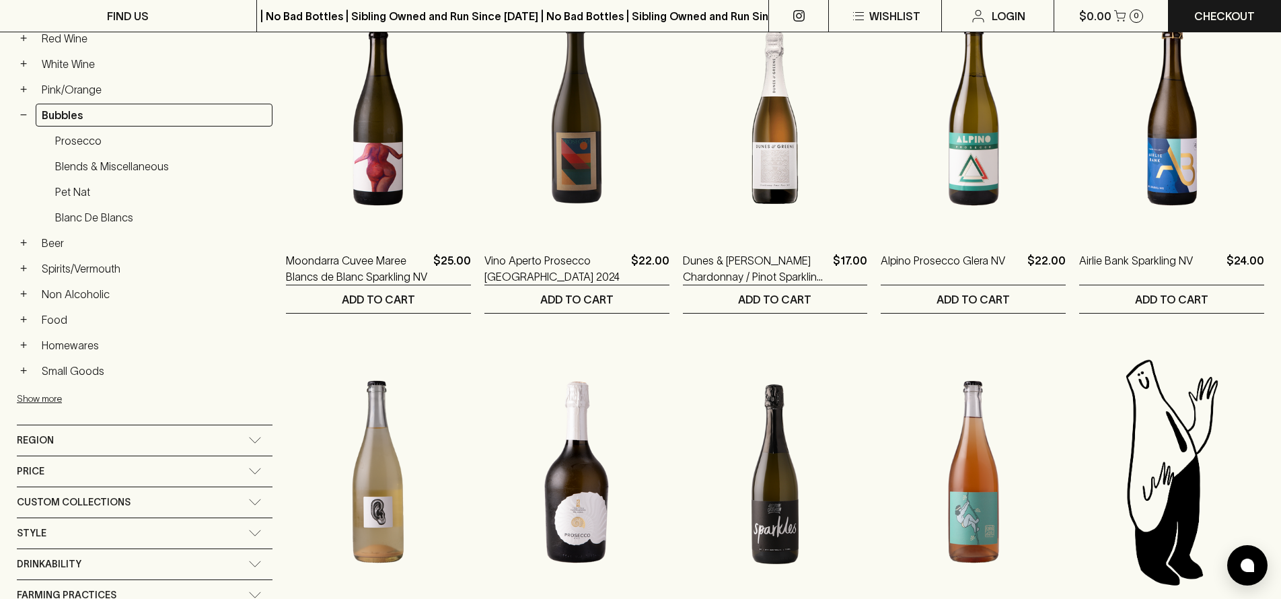
scroll to position [277, 0]
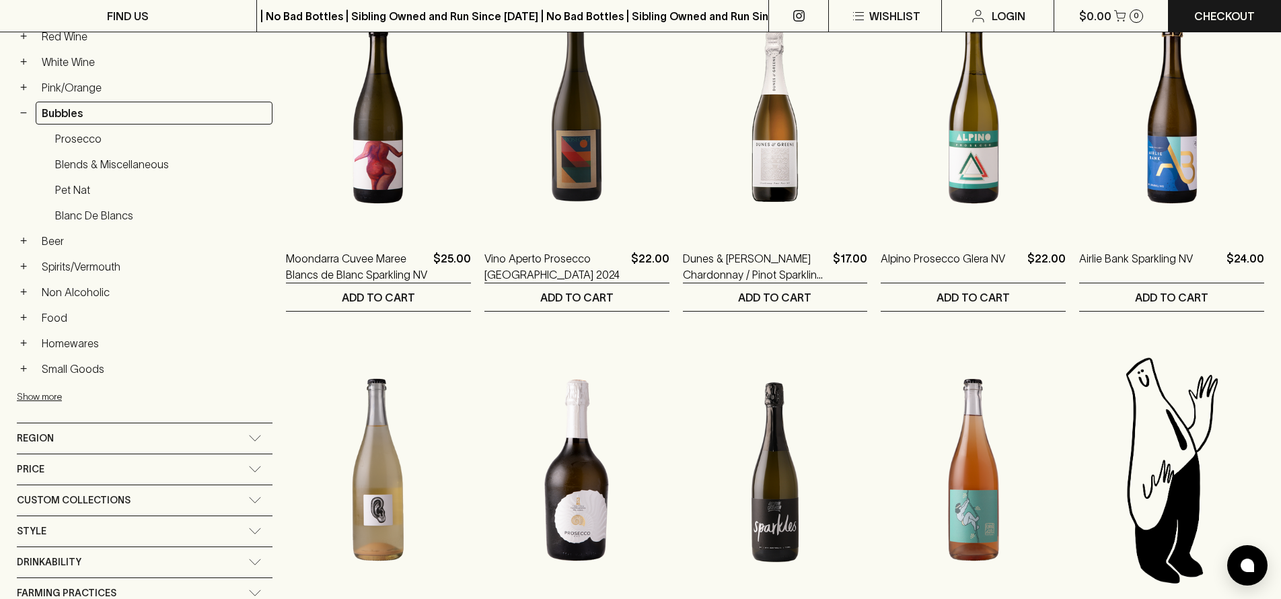
click at [51, 252] on link "Beer" at bounding box center [154, 240] width 237 height 23
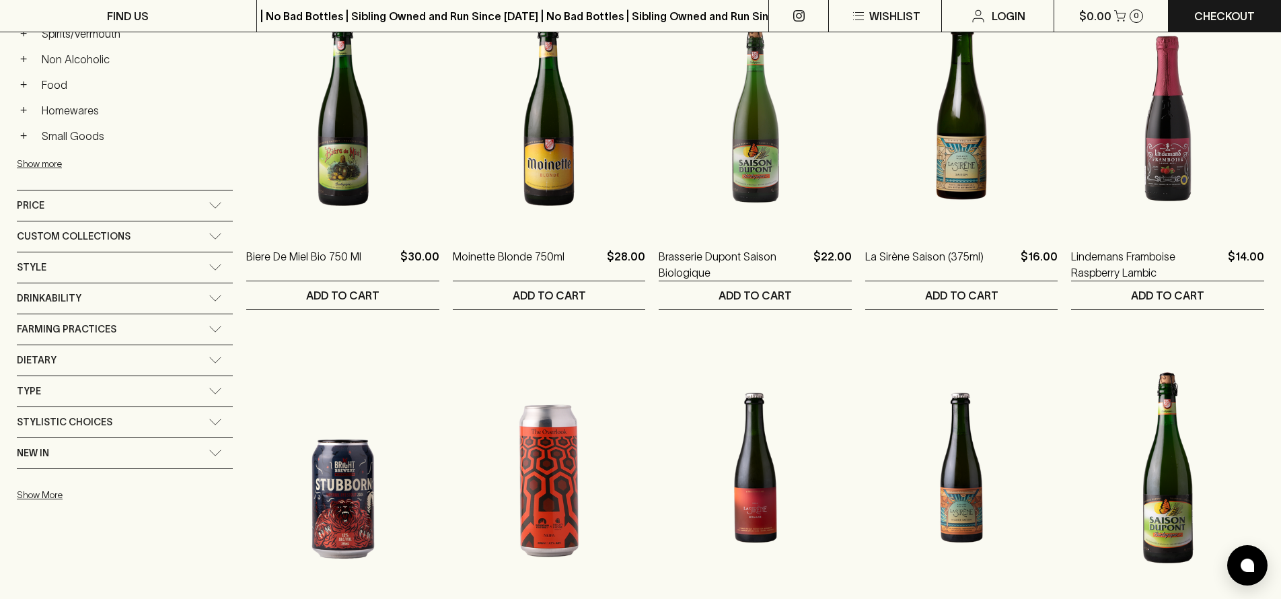
scroll to position [469, 0]
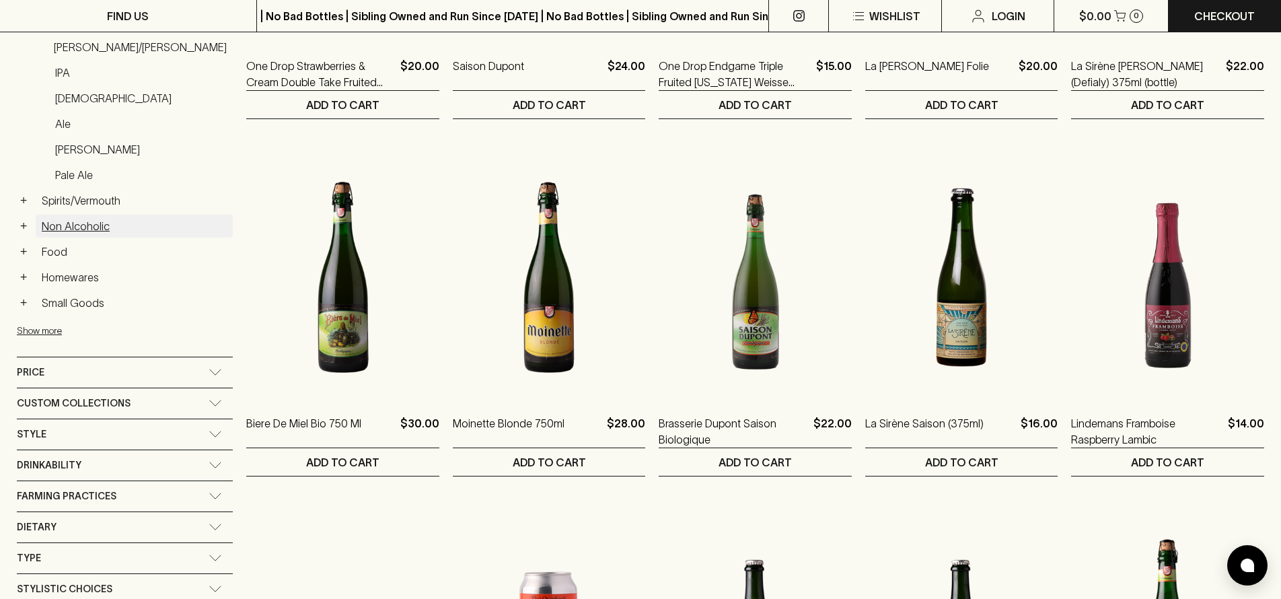
click at [79, 232] on link "Non Alcoholic" at bounding box center [134, 226] width 197 height 23
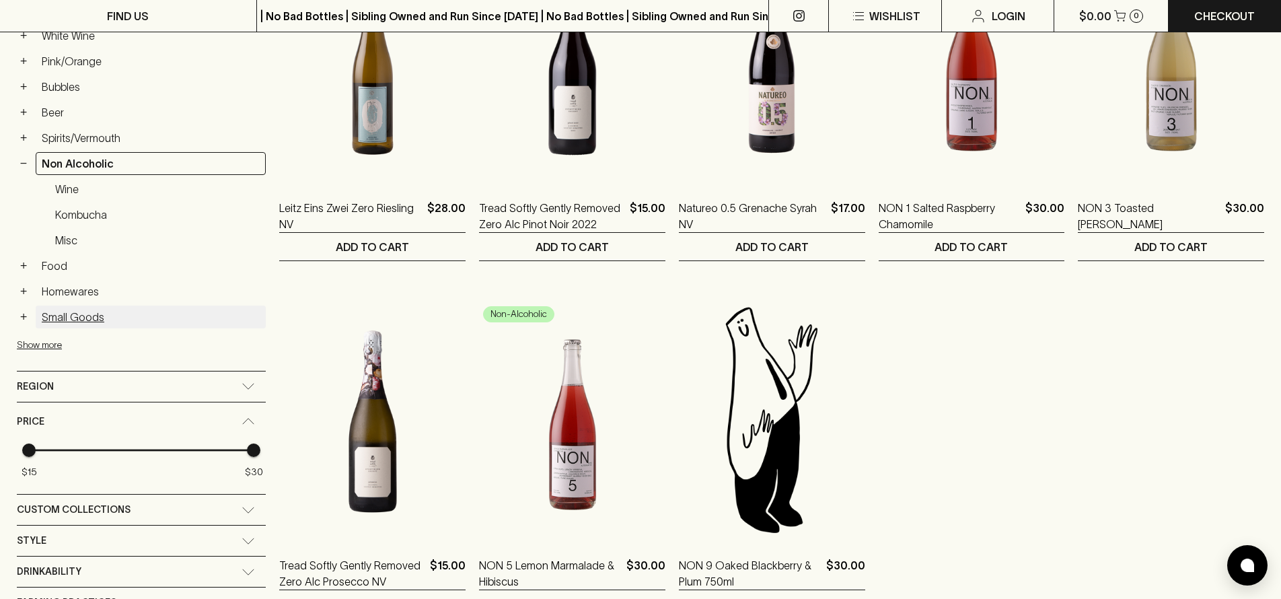
scroll to position [323, 0]
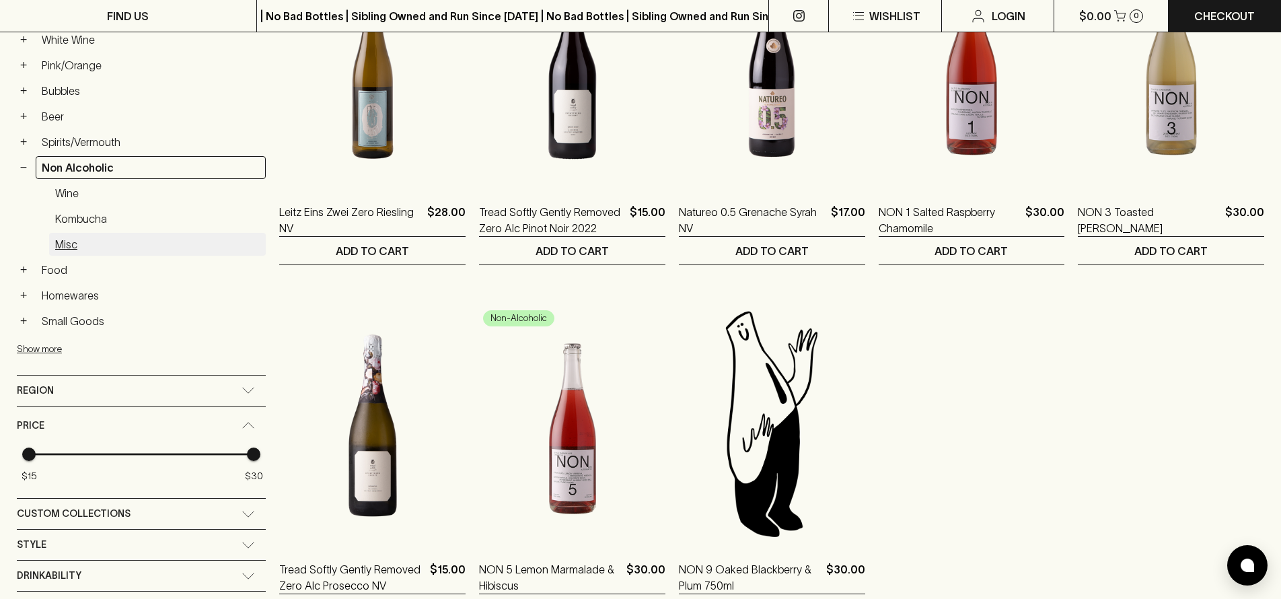
click at [76, 242] on link "Misc" at bounding box center [157, 244] width 217 height 23
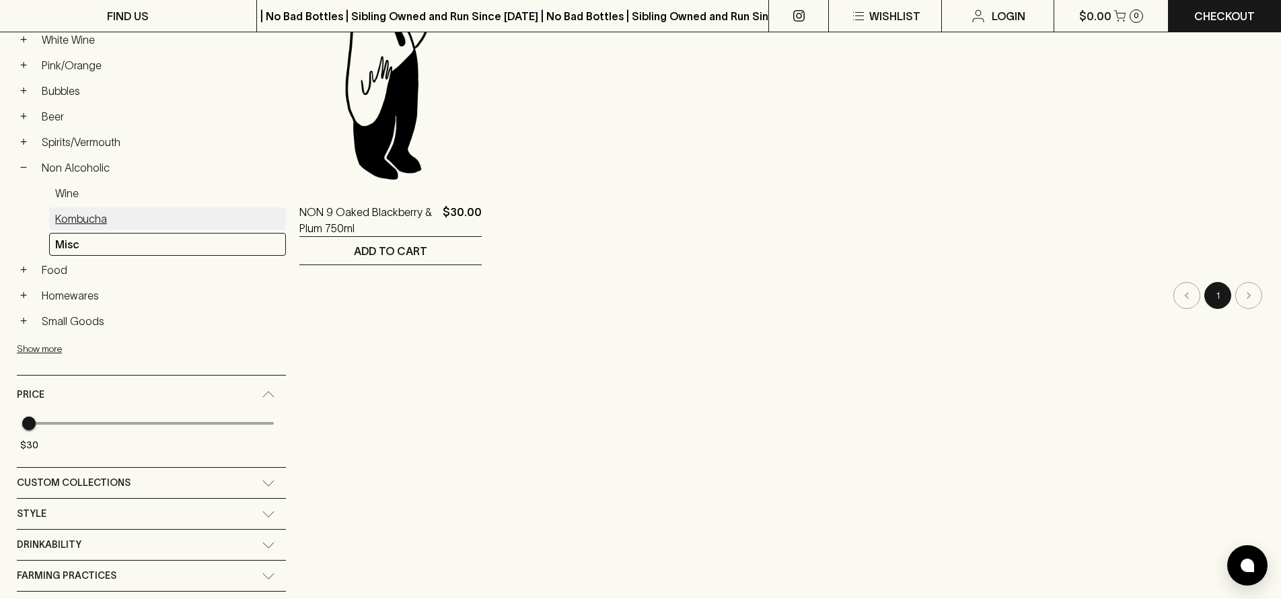
click at [78, 224] on link "Kombucha" at bounding box center [167, 218] width 237 height 23
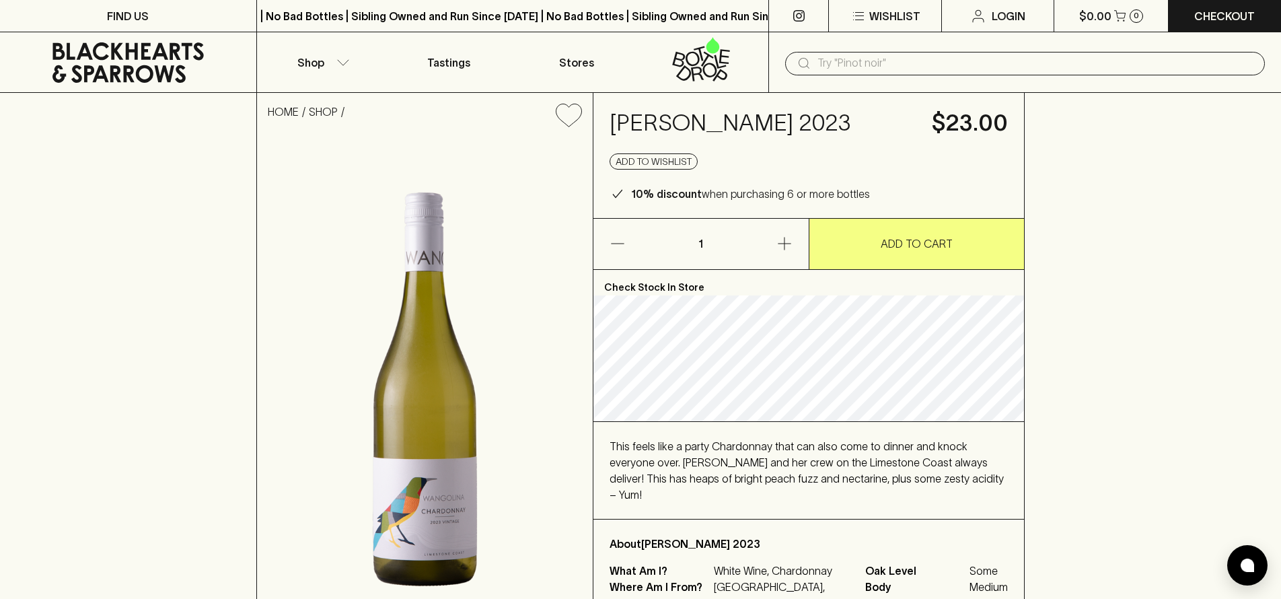
click at [784, 244] on icon "button" at bounding box center [784, 244] width 13 height 13
click at [785, 238] on icon "button" at bounding box center [784, 243] width 16 height 16
click at [784, 243] on icon "button" at bounding box center [784, 244] width 13 height 13
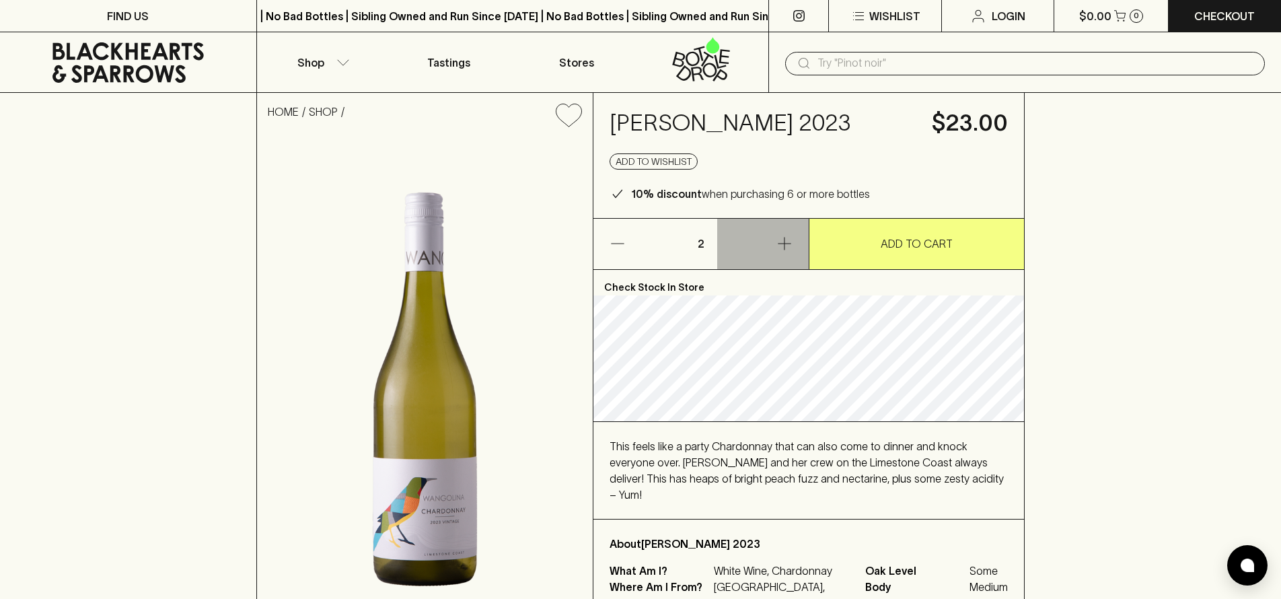
click at [783, 246] on icon "button" at bounding box center [784, 243] width 16 height 16
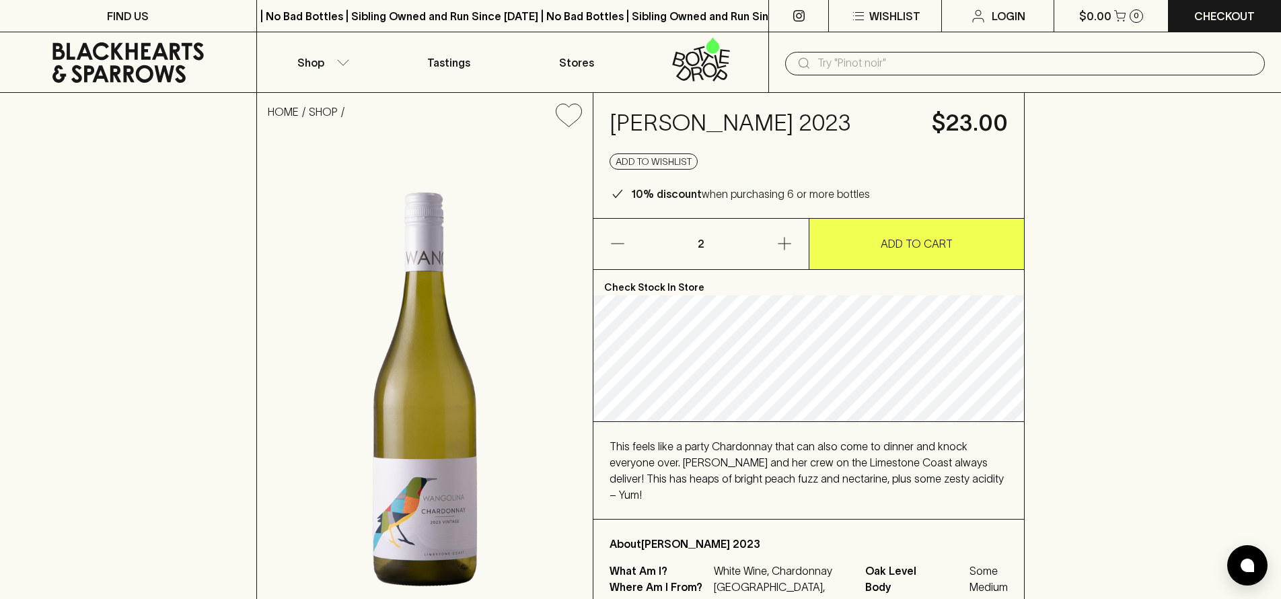
click at [887, 246] on p "ADD TO CART" at bounding box center [917, 243] width 72 height 16
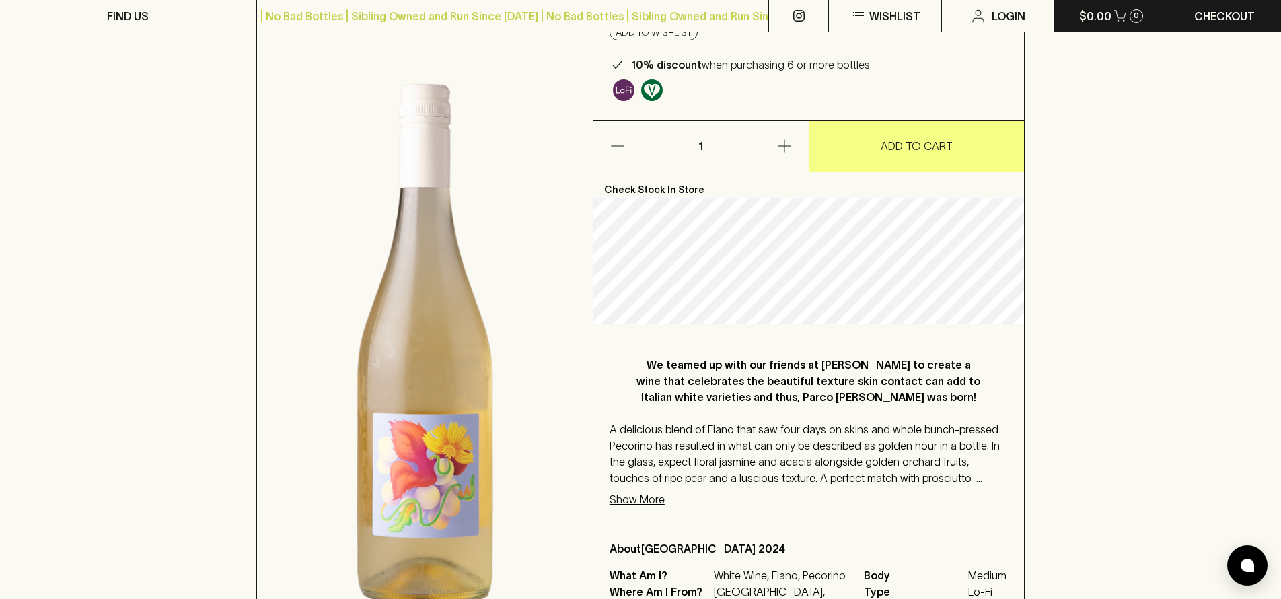
scroll to position [123, 0]
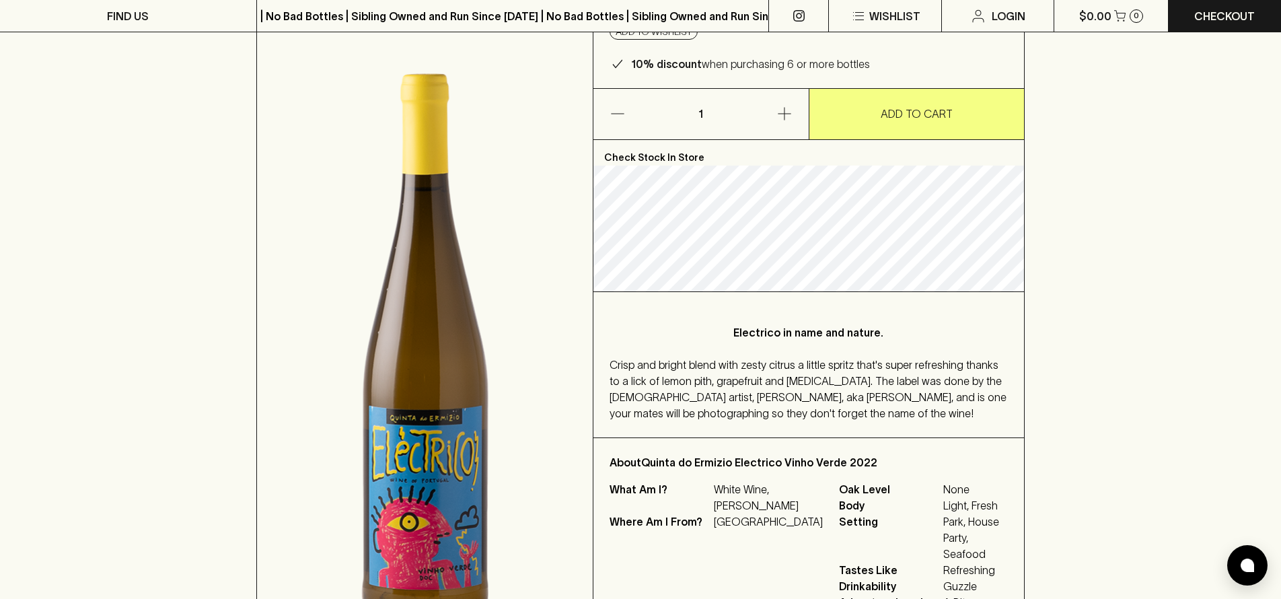
scroll to position [159, 0]
click at [788, 110] on icon "button" at bounding box center [784, 112] width 16 height 16
click at [780, 108] on icon "button" at bounding box center [784, 112] width 16 height 16
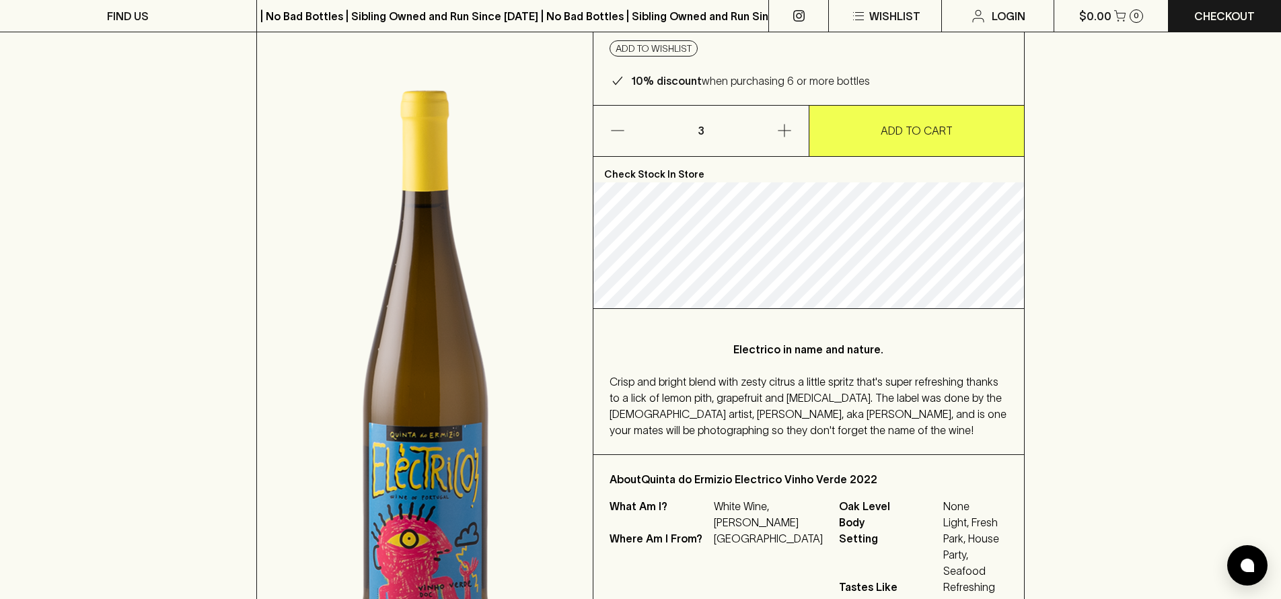
click at [913, 134] on p "ADD TO CART" at bounding box center [917, 130] width 72 height 16
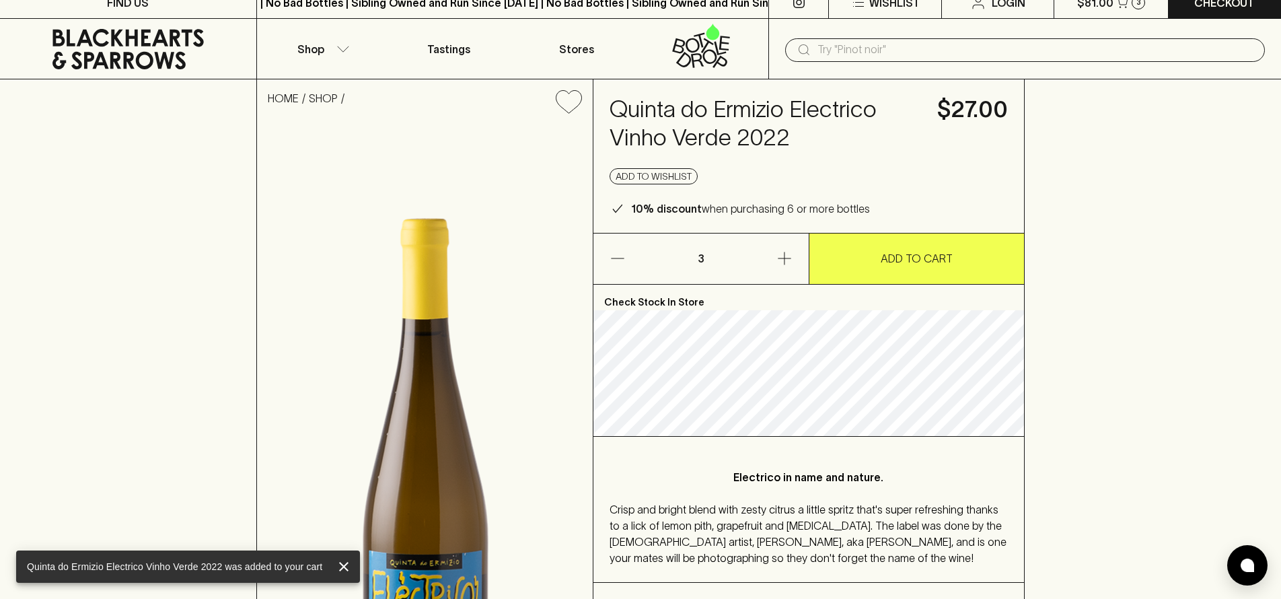
scroll to position [0, 0]
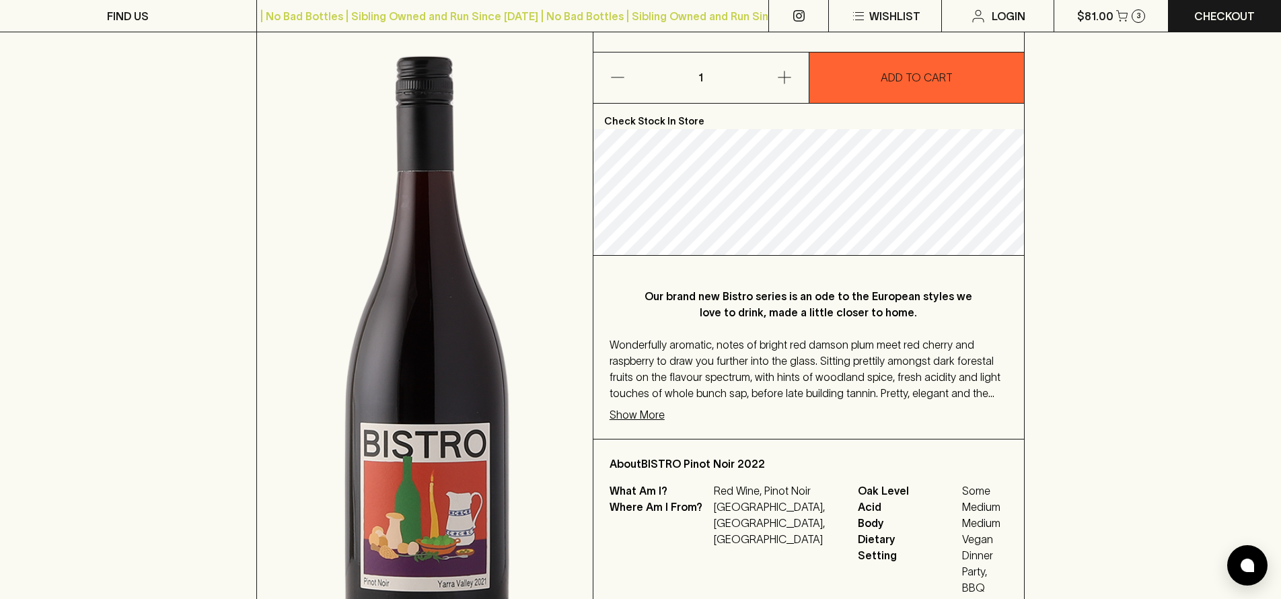
scroll to position [196, 0]
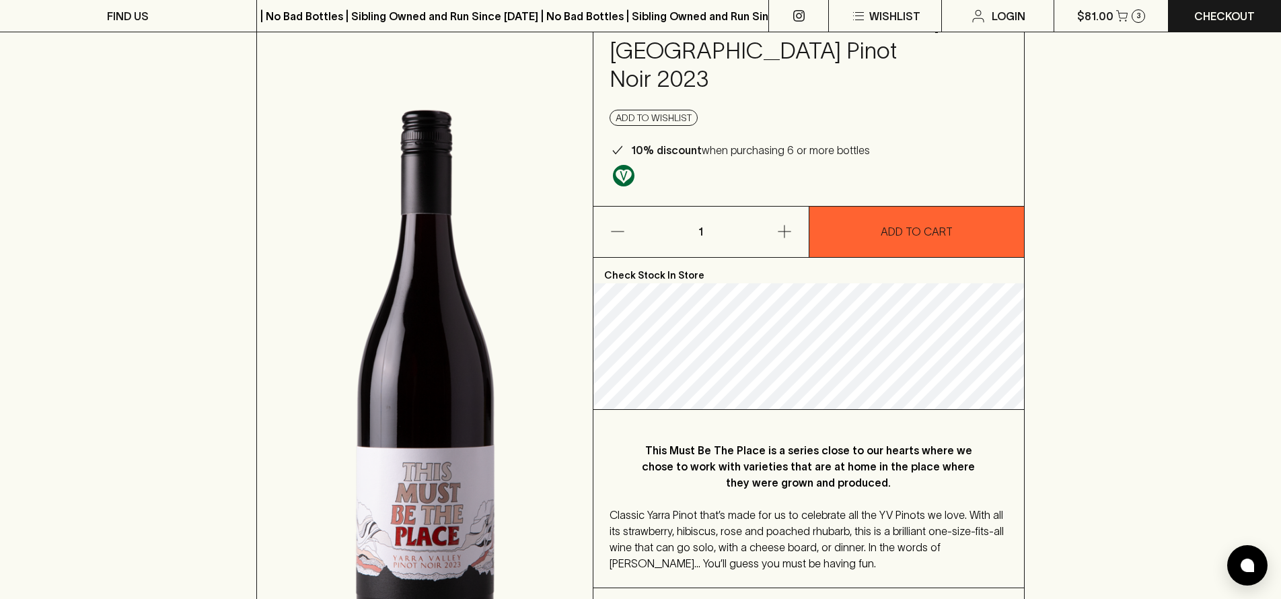
scroll to position [52, 0]
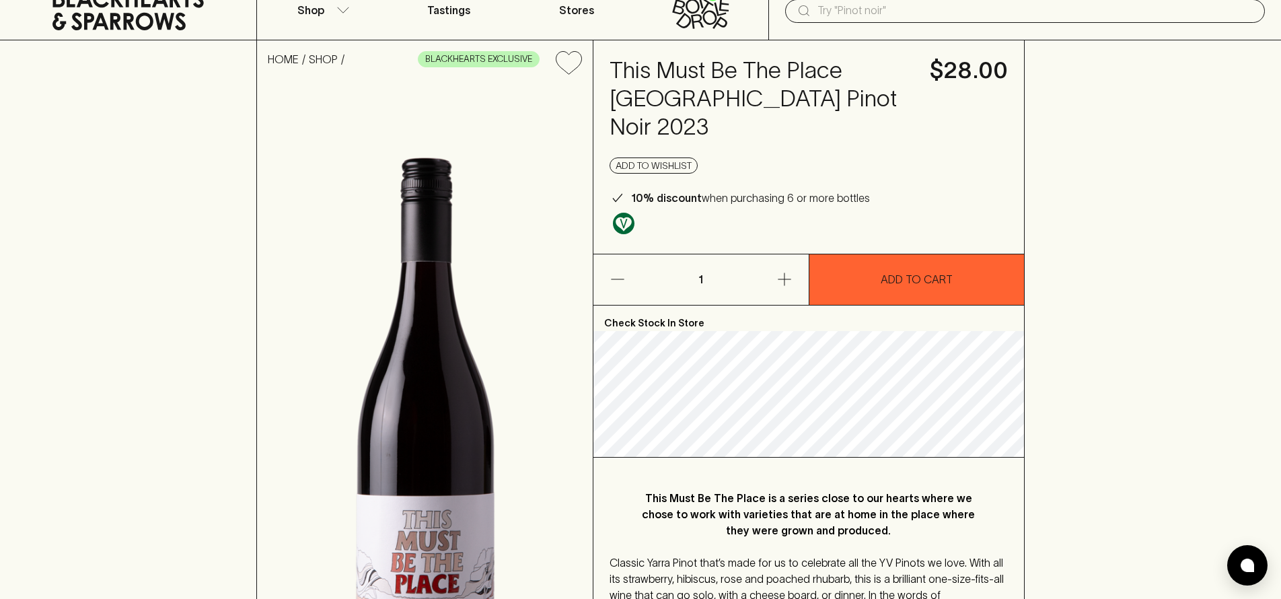
click at [787, 271] on icon "button" at bounding box center [784, 279] width 16 height 16
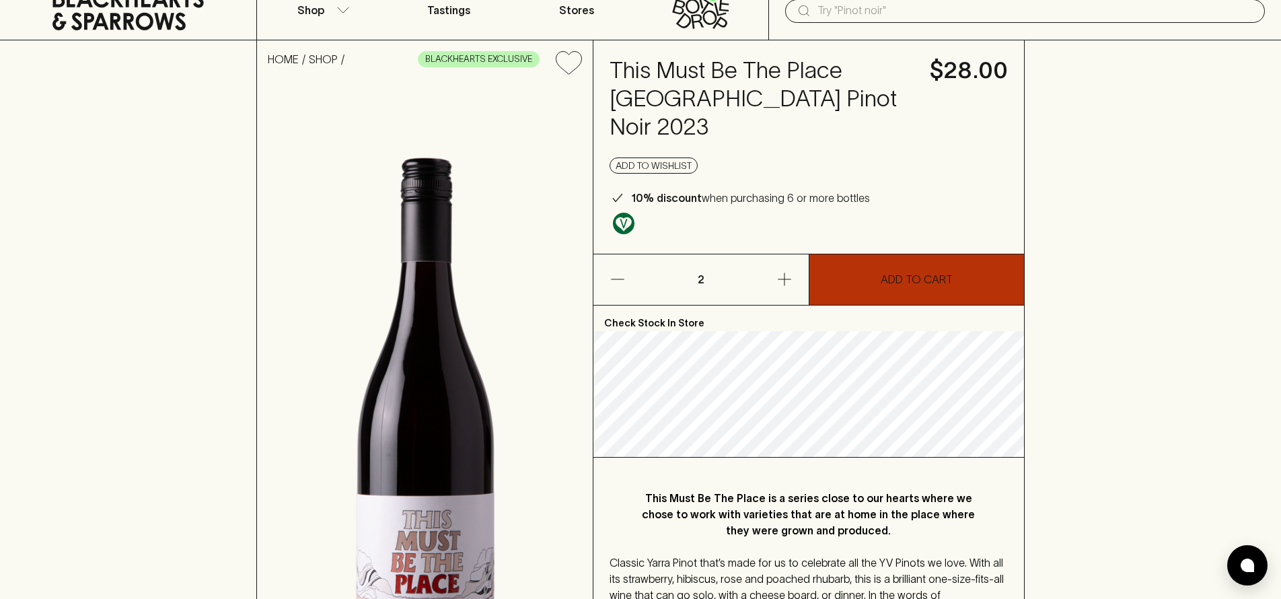
click at [918, 271] on p "ADD TO CART" at bounding box center [917, 279] width 72 height 16
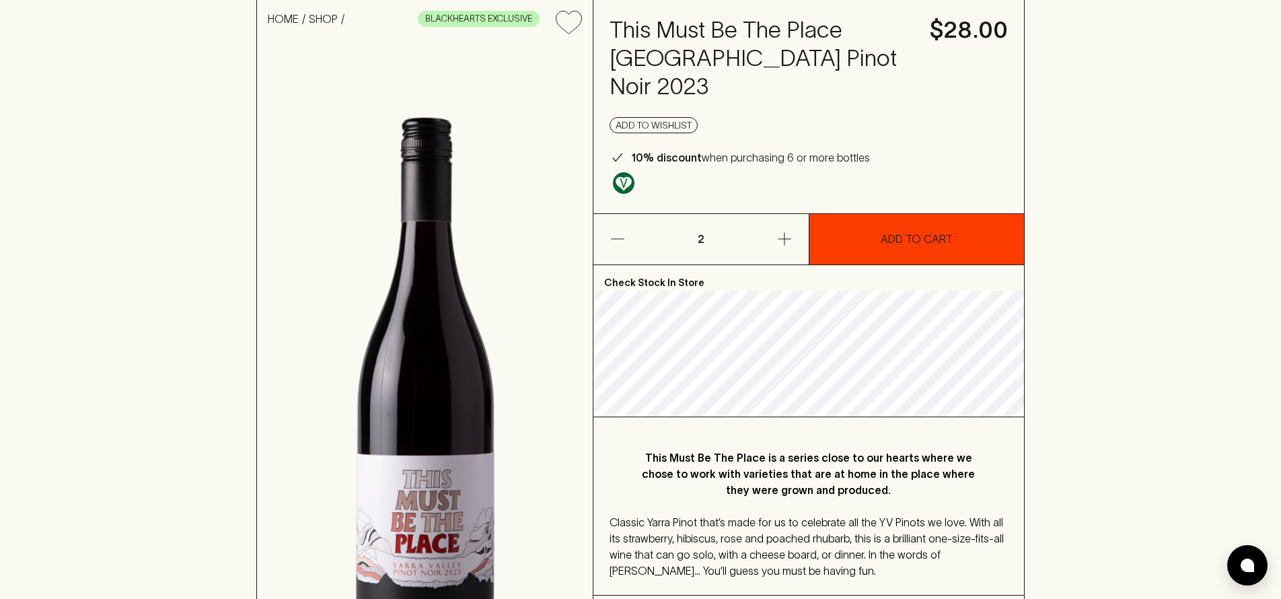
scroll to position [112, 0]
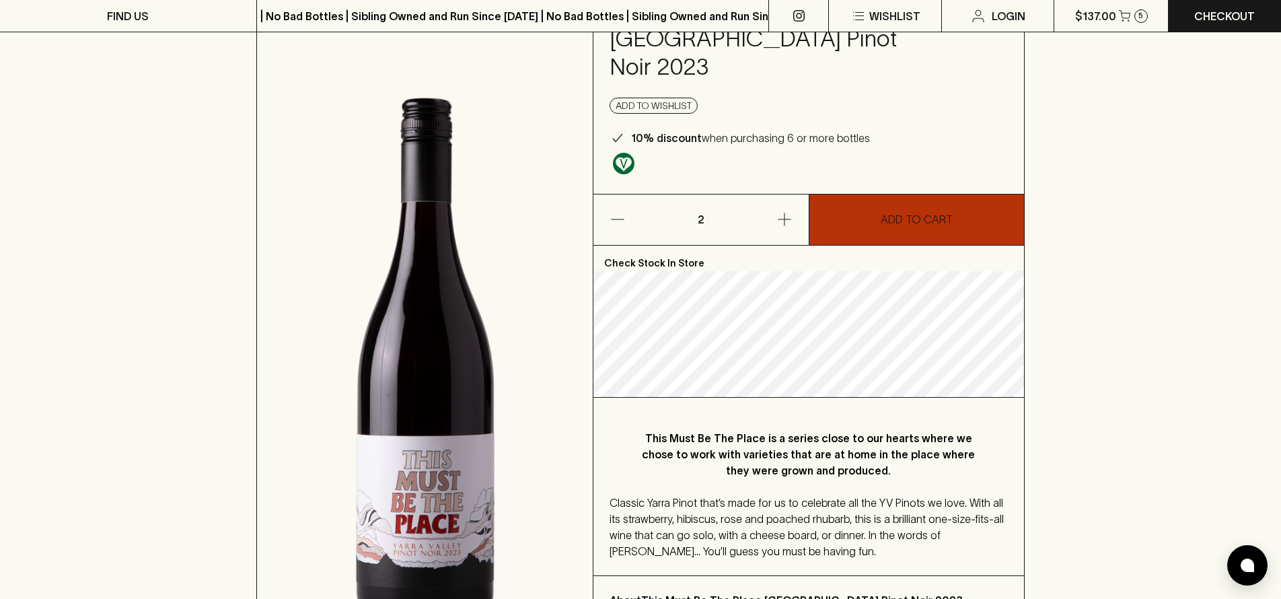
click at [903, 206] on button "ADD TO CART" at bounding box center [916, 219] width 215 height 50
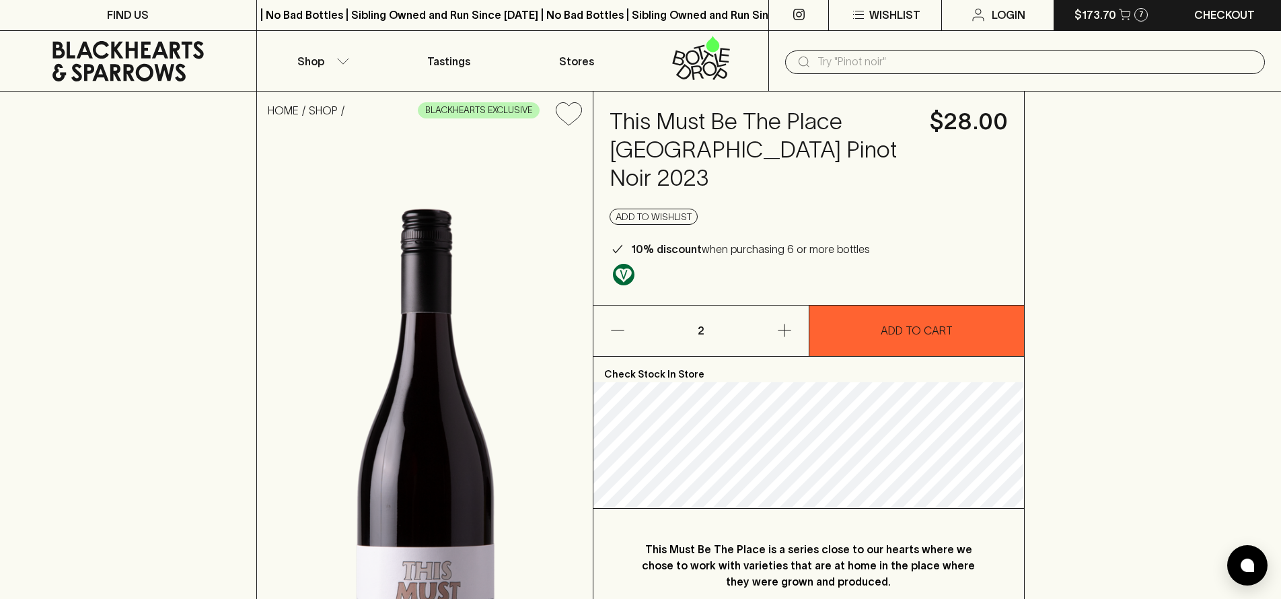
scroll to position [0, 0]
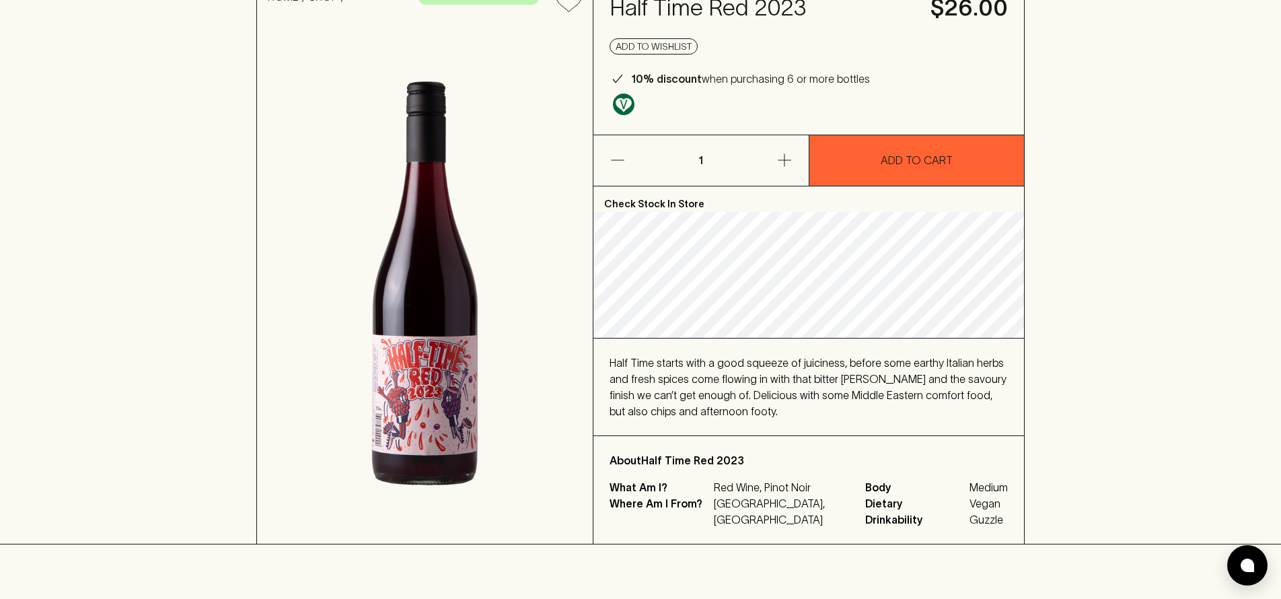
scroll to position [123, 0]
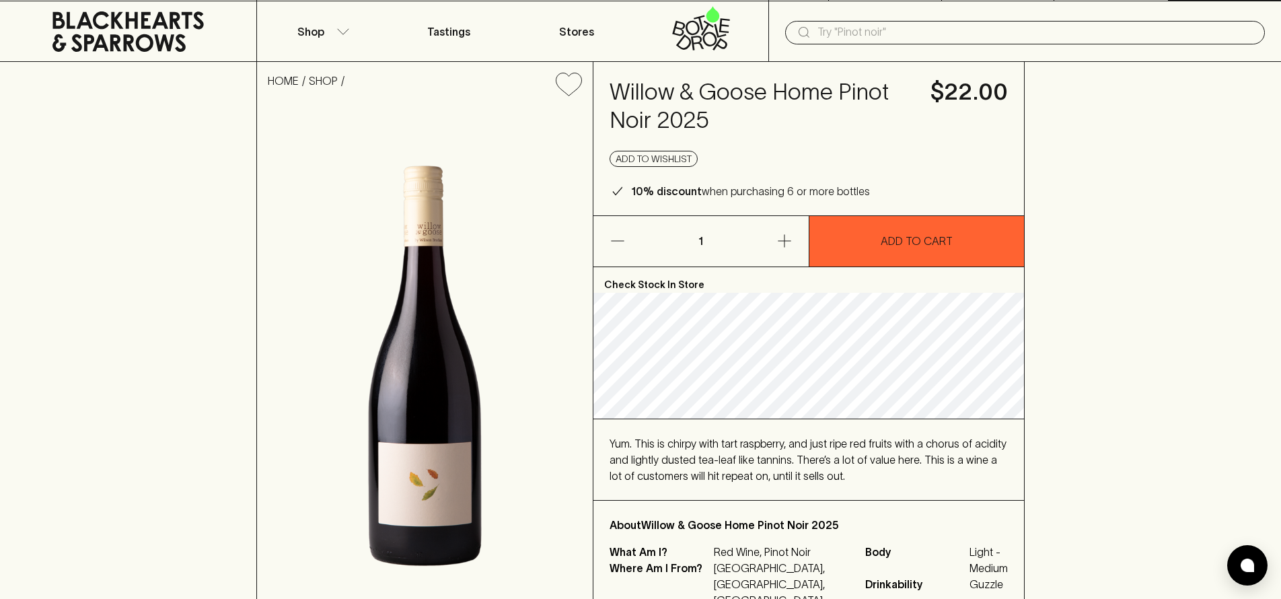
scroll to position [26, 0]
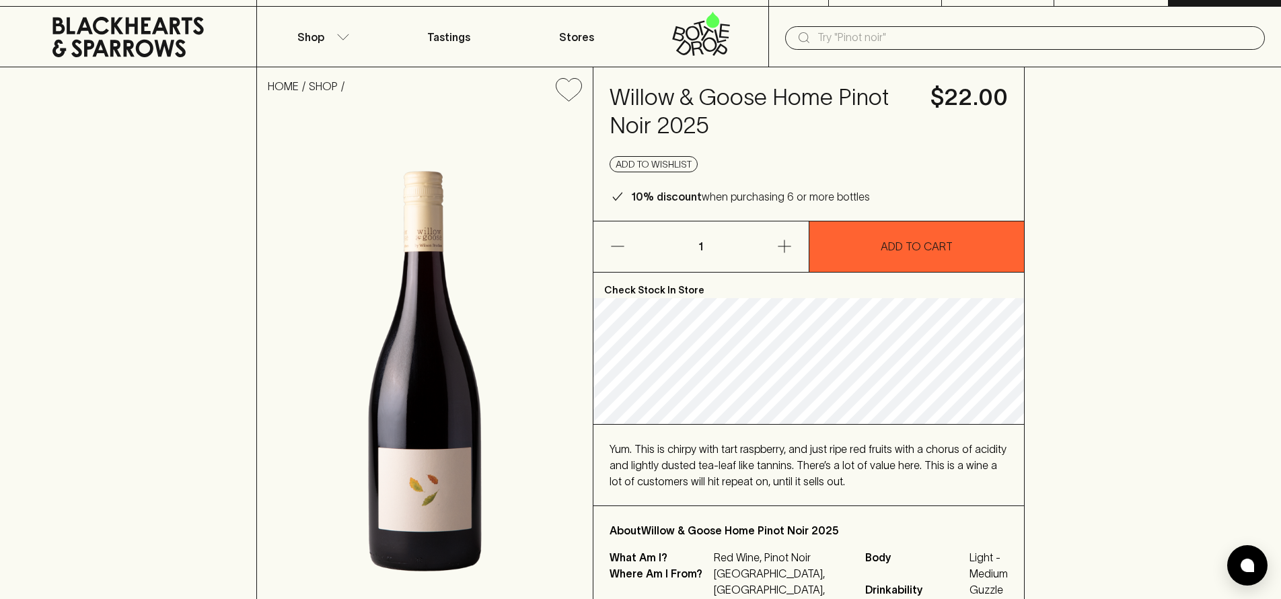
click at [771, 245] on button "button" at bounding box center [763, 246] width 92 height 50
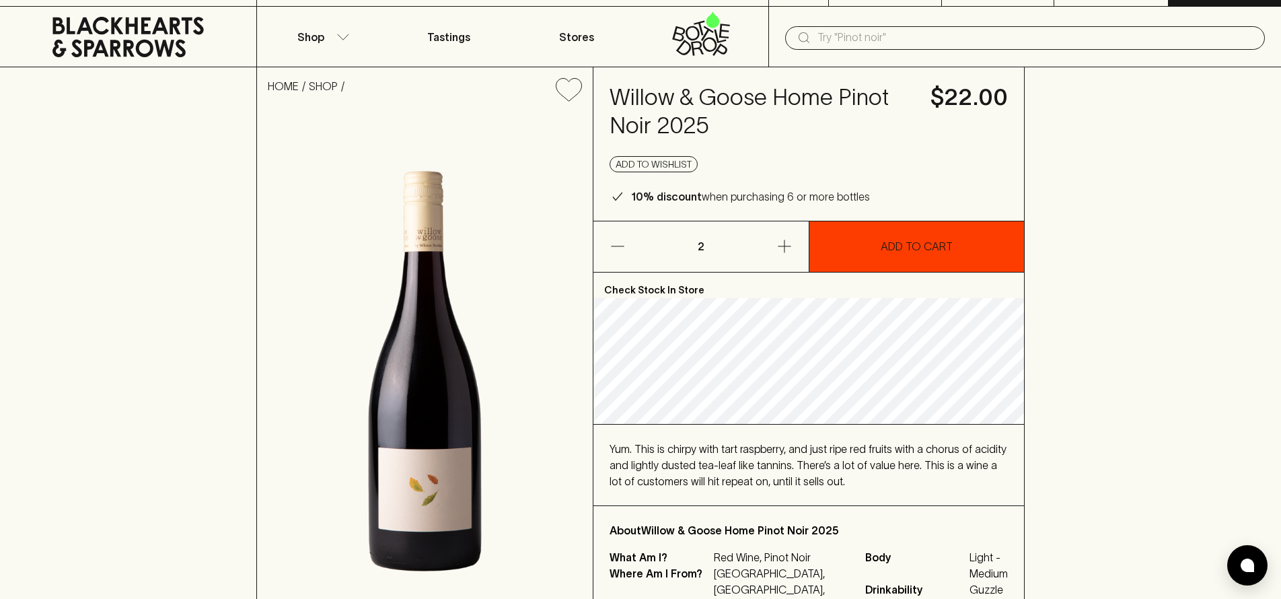
click at [878, 248] on button "ADD TO CART" at bounding box center [916, 246] width 215 height 50
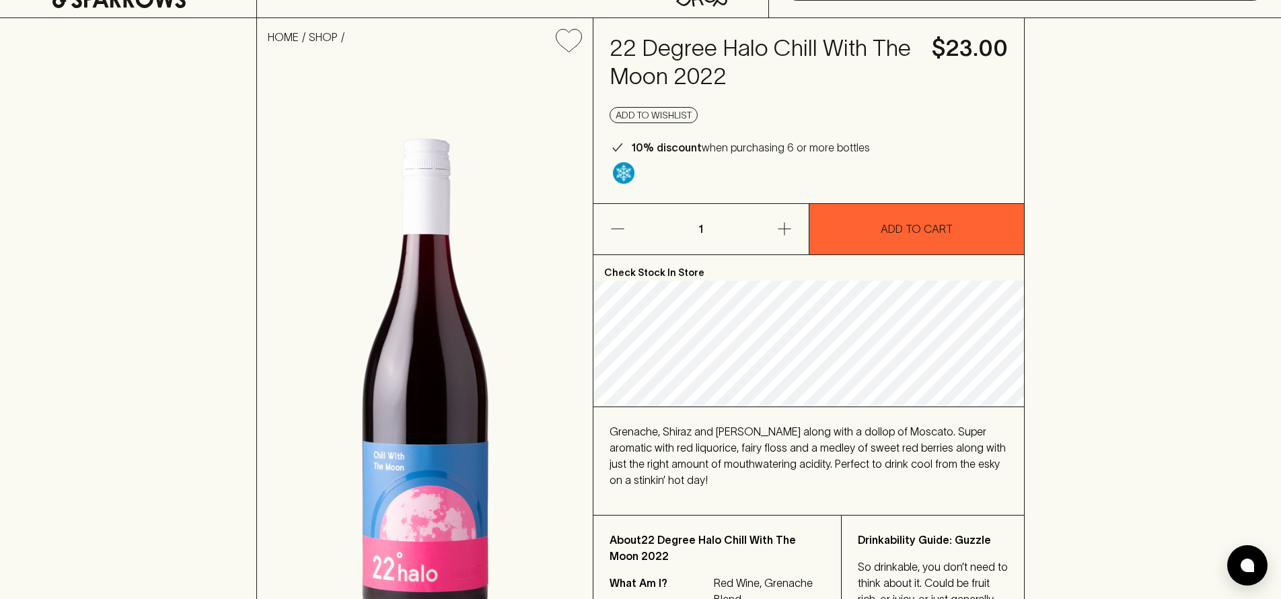
scroll to position [70, 0]
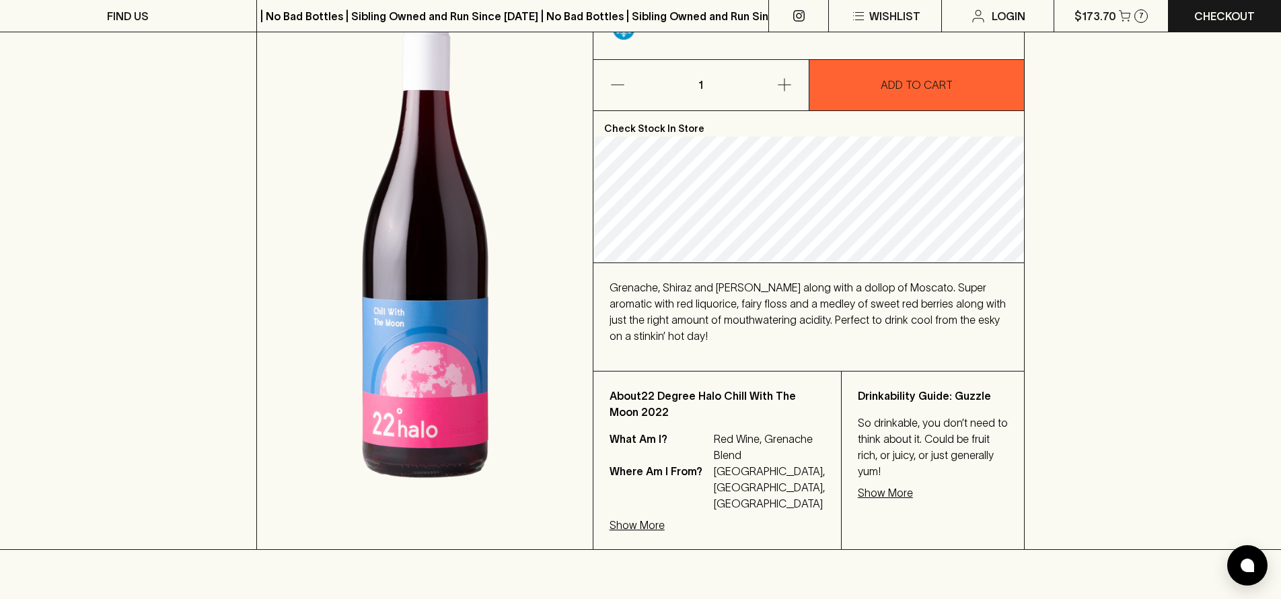
scroll to position [219, 0]
click at [651, 521] on p "Show More" at bounding box center [637, 524] width 55 height 16
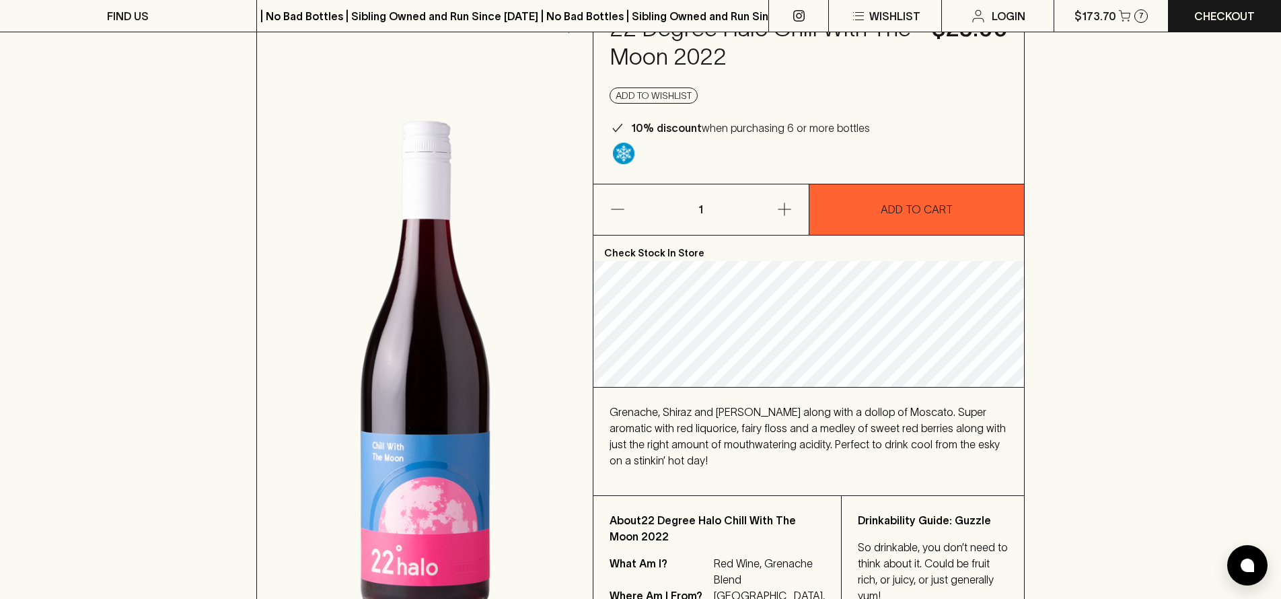
scroll to position [92, 0]
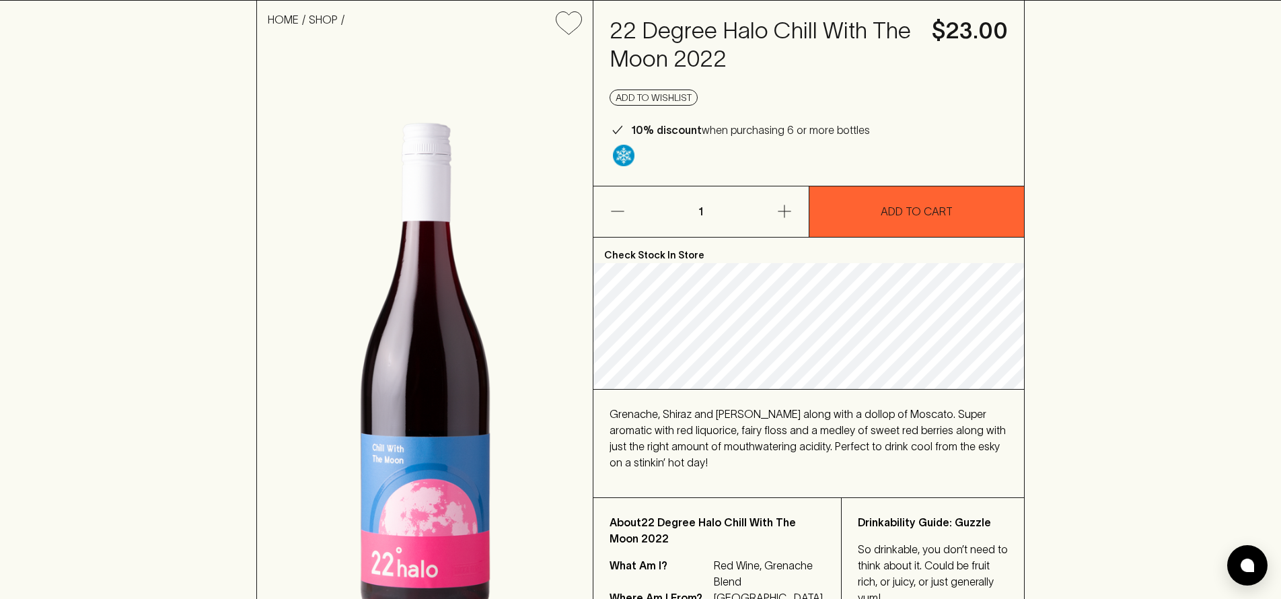
click at [782, 207] on icon "button" at bounding box center [784, 211] width 16 height 16
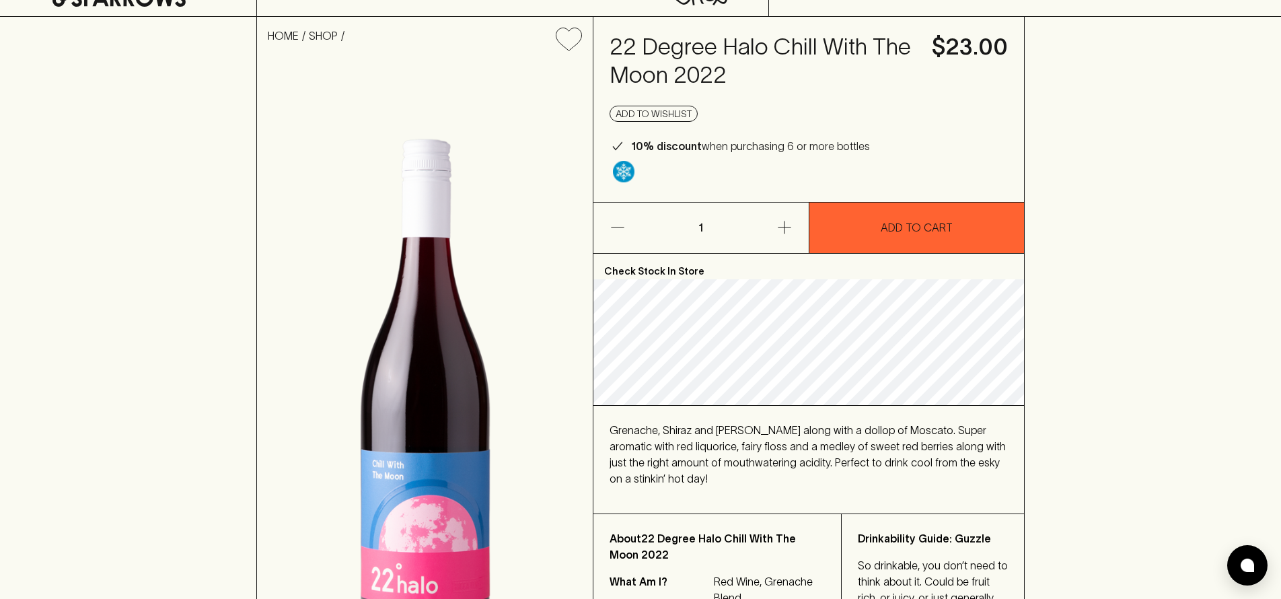
scroll to position [74, 0]
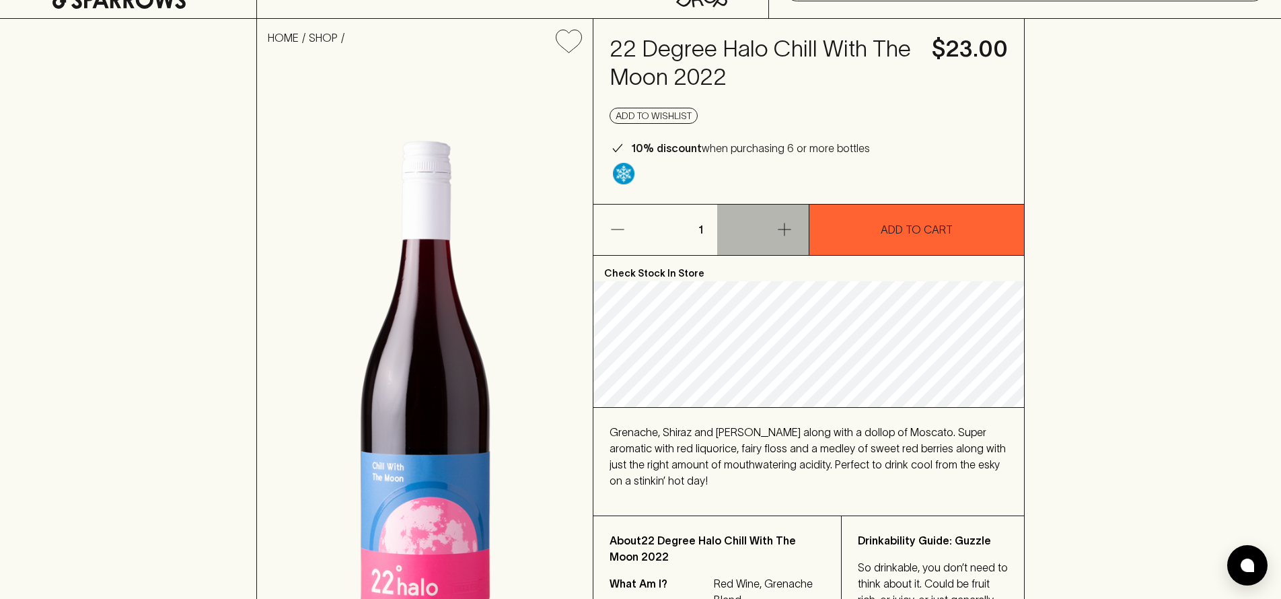
click at [774, 227] on button "button" at bounding box center [763, 230] width 92 height 50
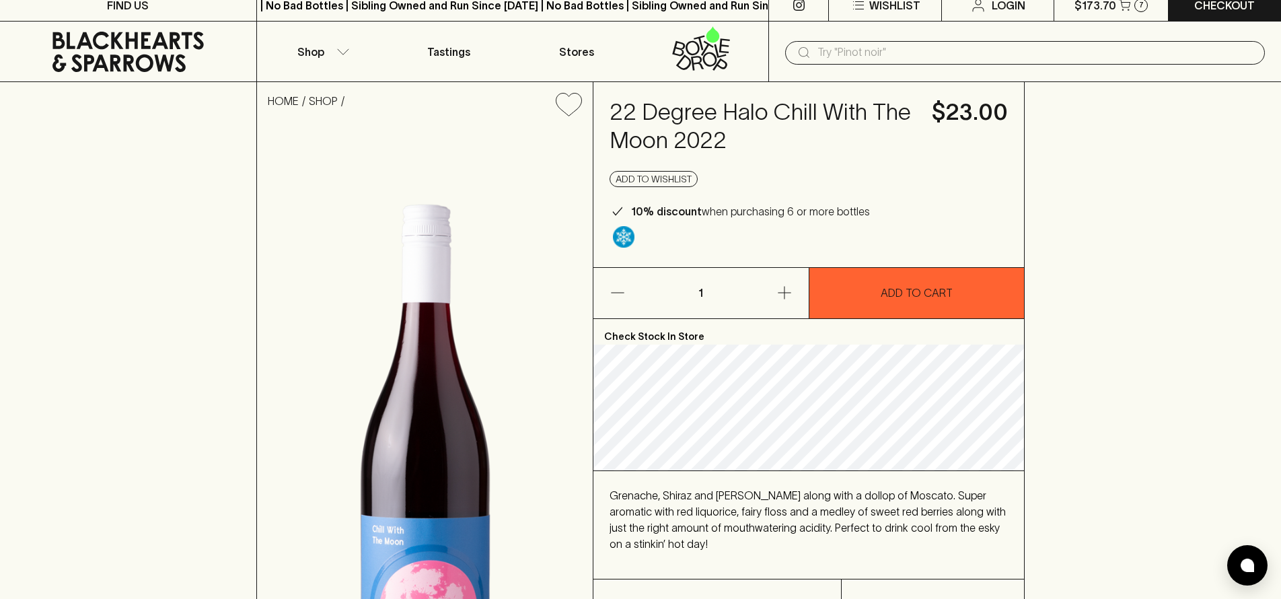
scroll to position [8, 0]
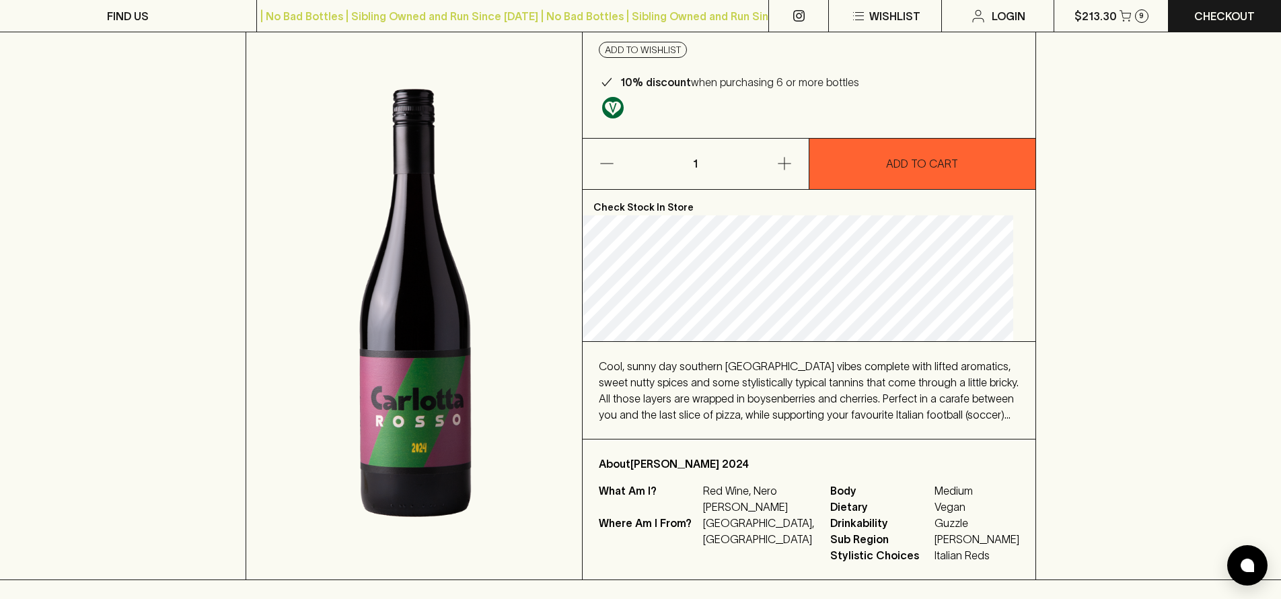
scroll to position [112, 0]
click at [778, 159] on icon "button" at bounding box center [784, 163] width 16 height 16
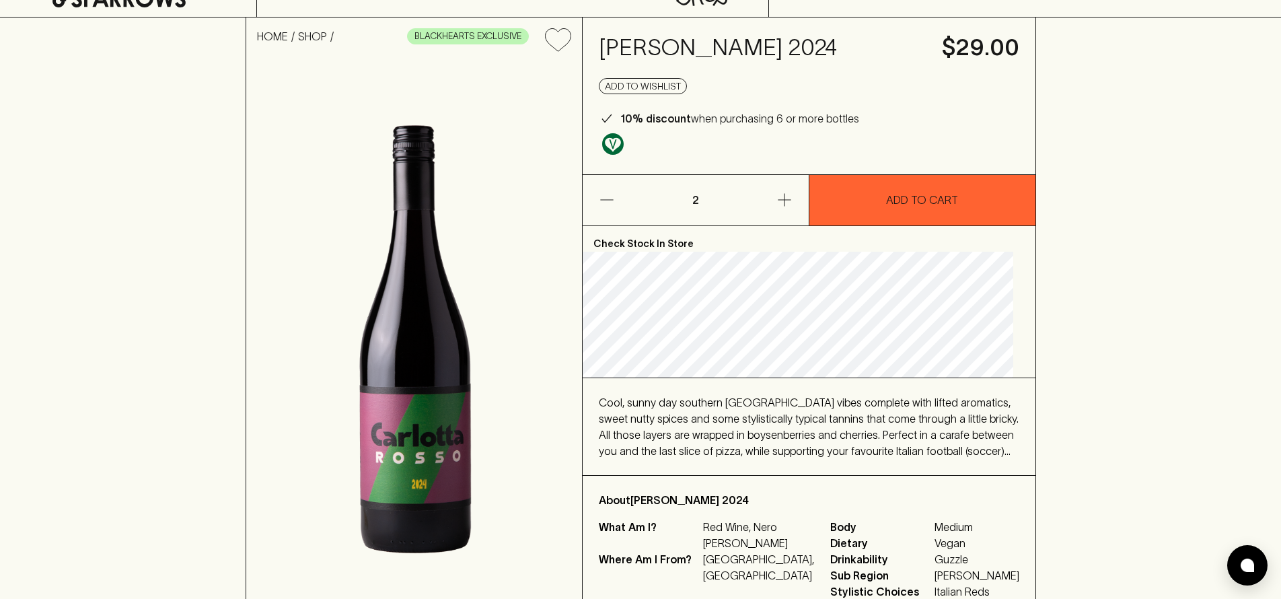
scroll to position [77, 0]
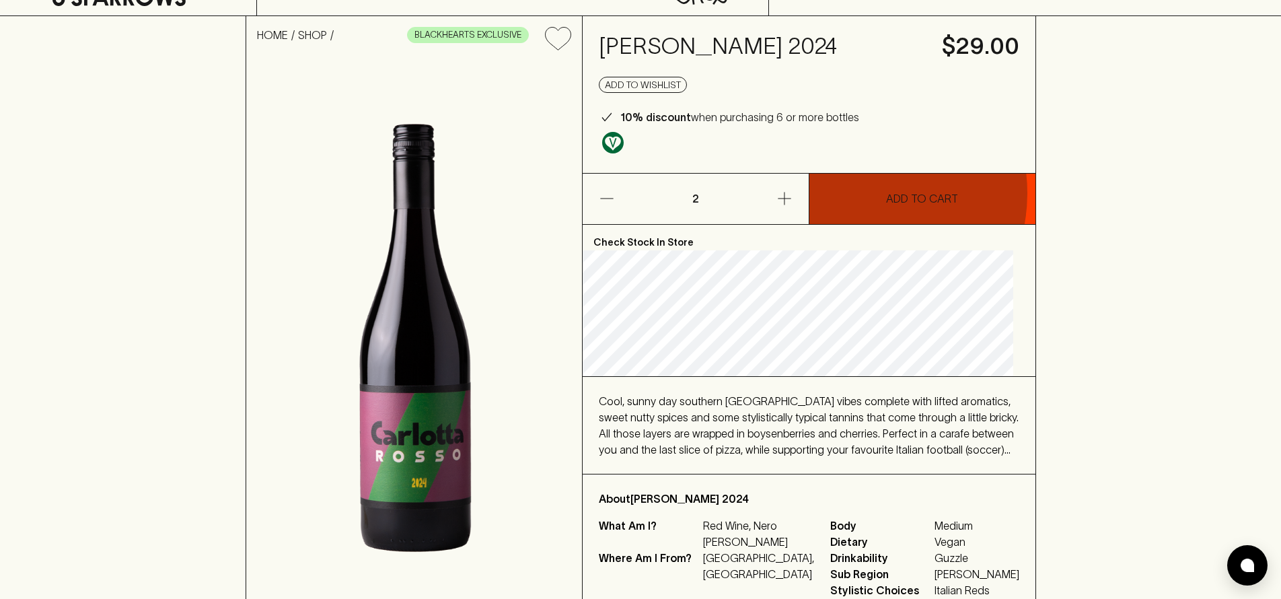
click at [854, 193] on button "ADD TO CART" at bounding box center [922, 199] width 226 height 50
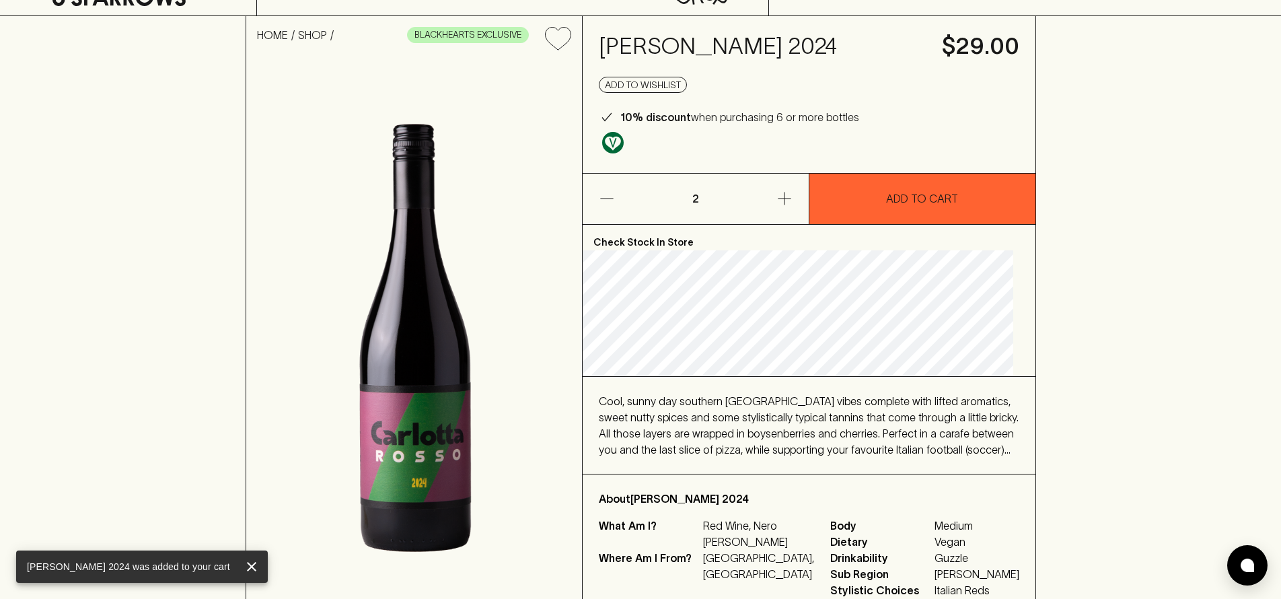
scroll to position [0, 0]
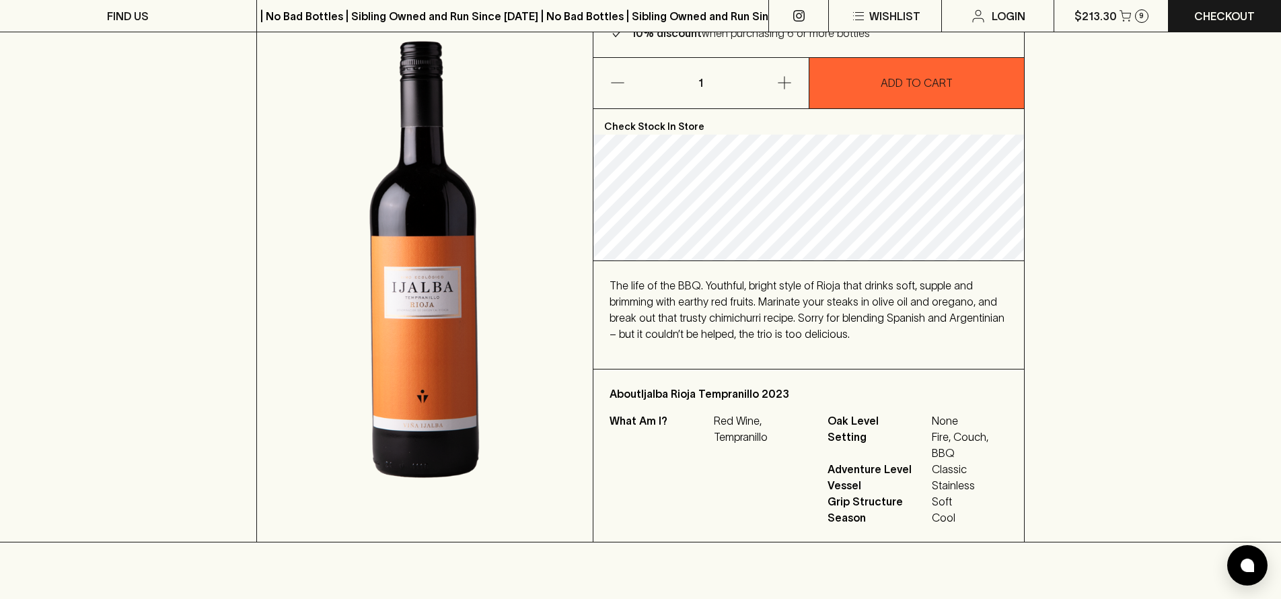
scroll to position [180, 0]
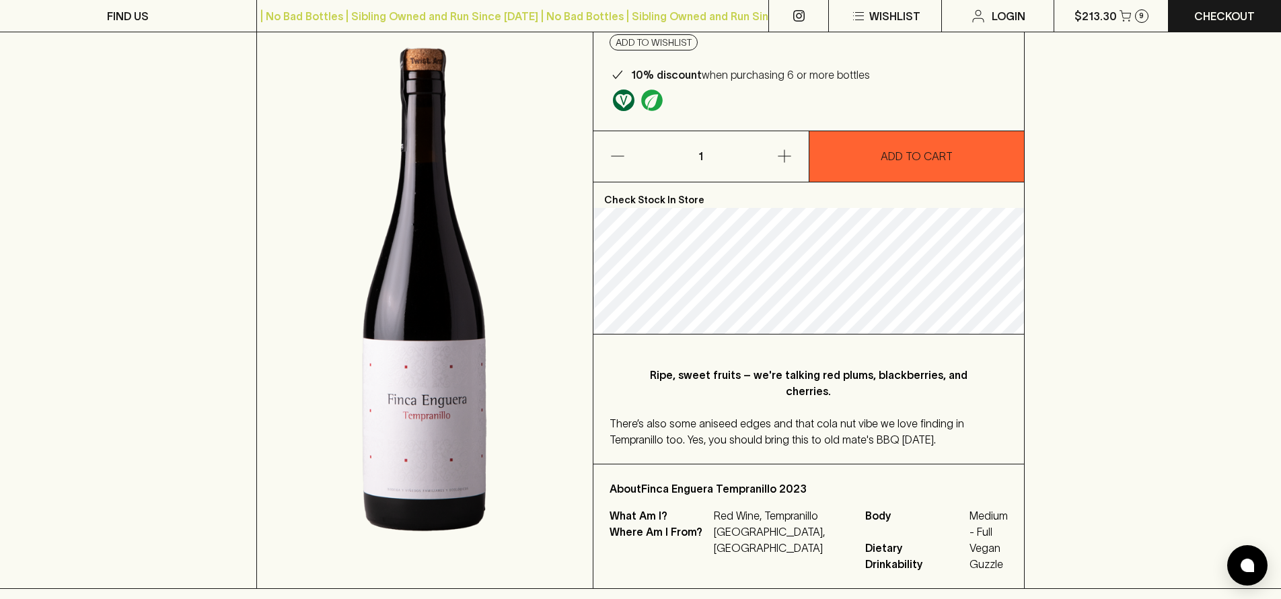
scroll to position [148, 0]
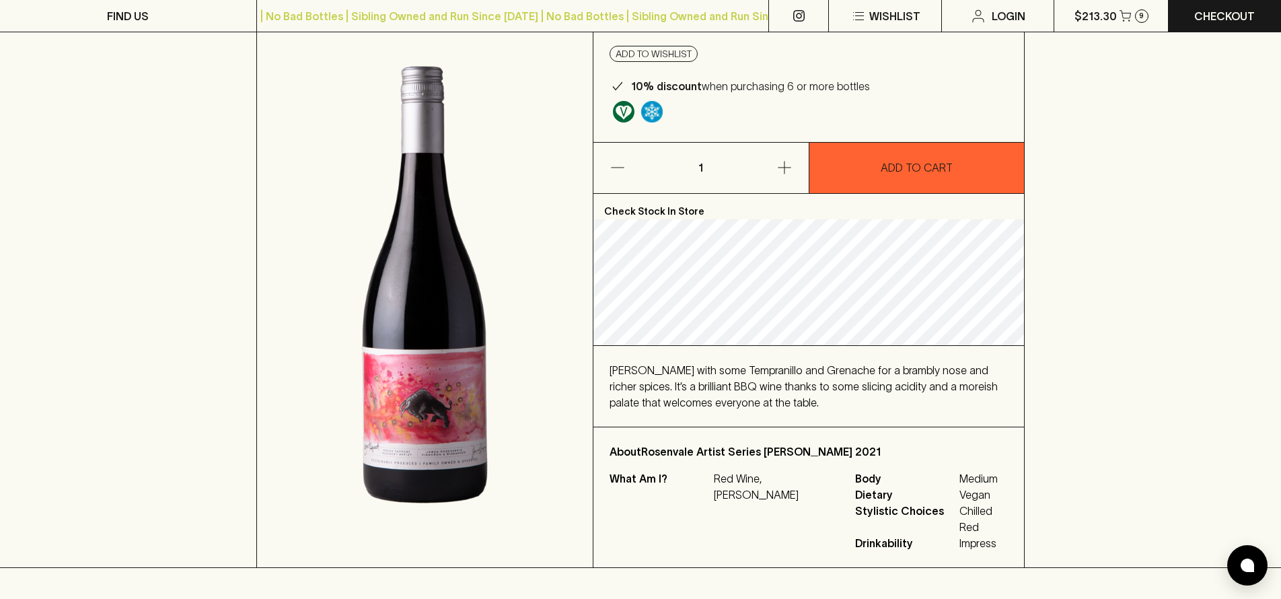
scroll to position [138, 0]
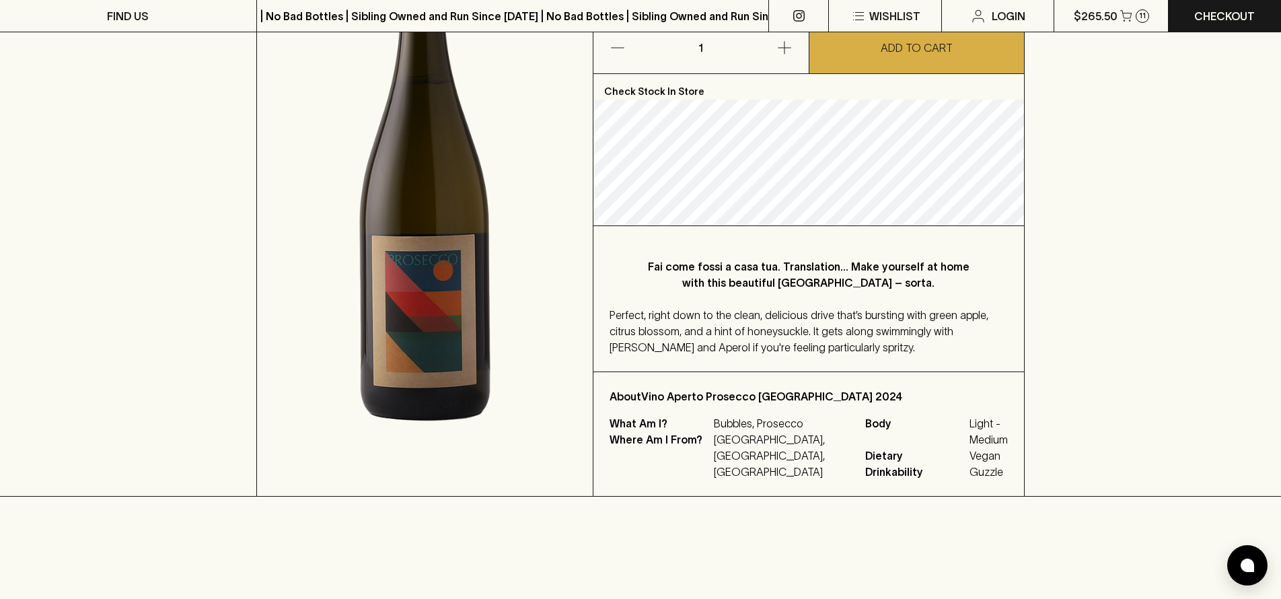
scroll to position [31, 0]
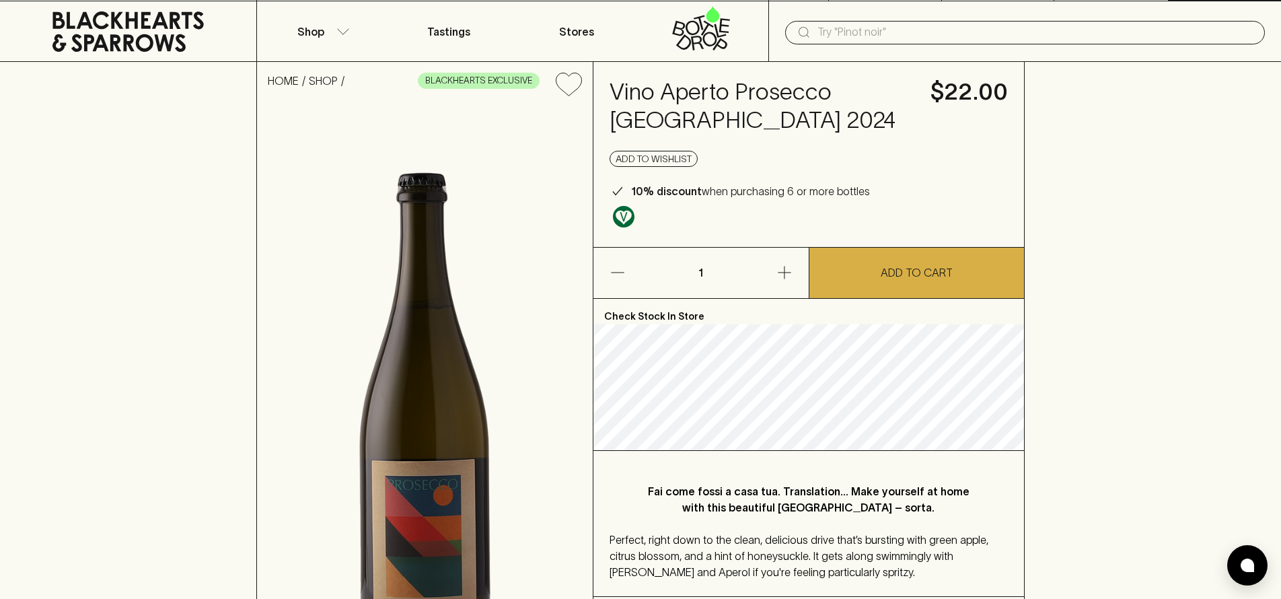
click at [782, 275] on icon "button" at bounding box center [784, 272] width 16 height 16
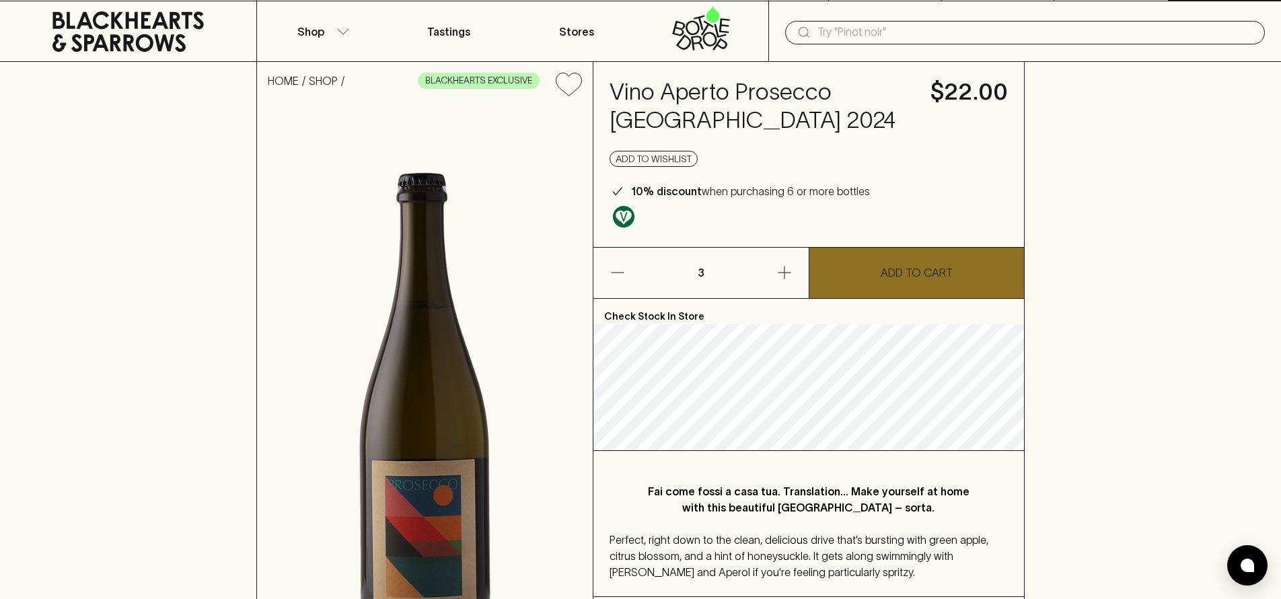
click at [891, 269] on p "ADD TO CART" at bounding box center [917, 272] width 72 height 16
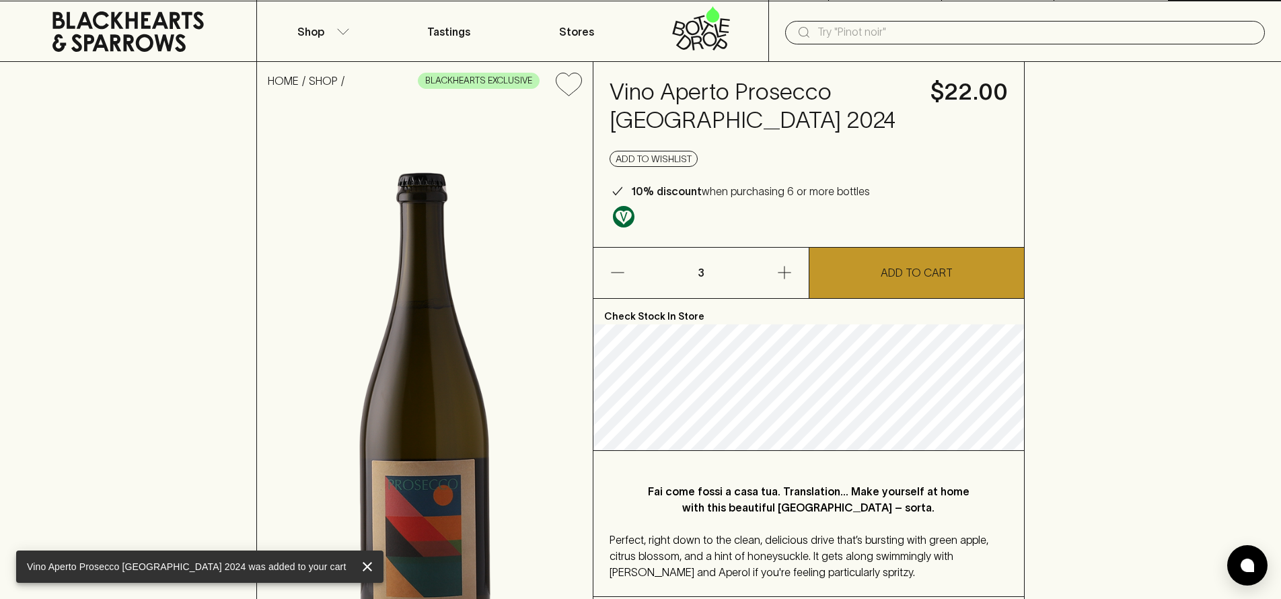
scroll to position [0, 0]
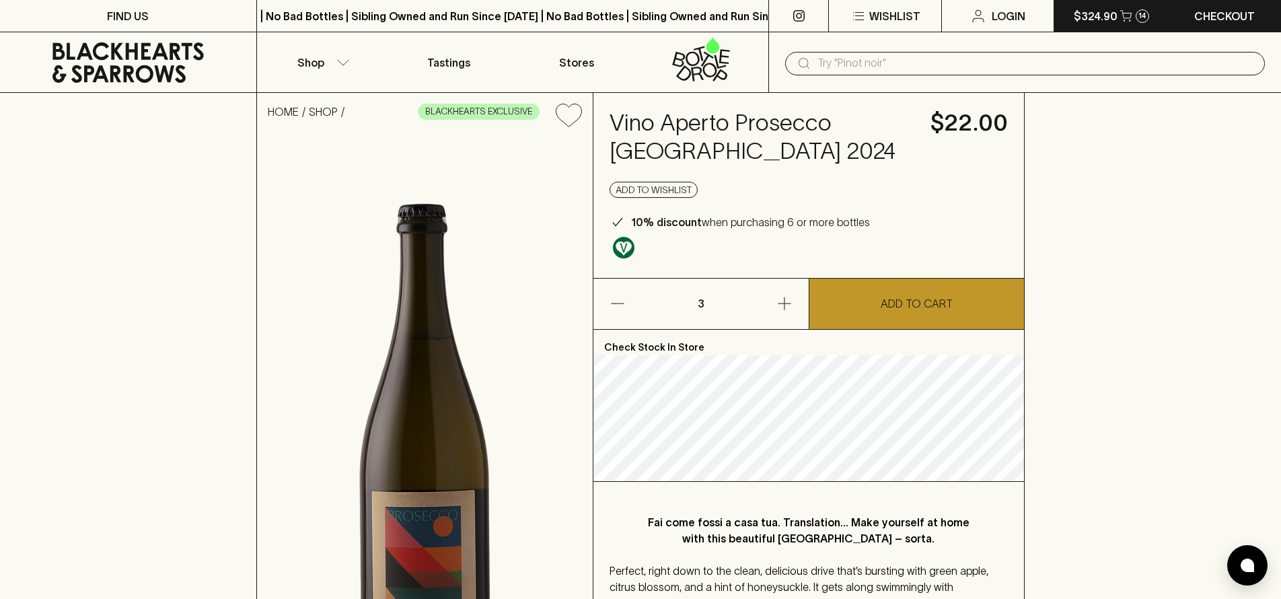
click at [1136, 13] on div "14" at bounding box center [1142, 15] width 13 height 13
